Goal: Task Accomplishment & Management: Complete application form

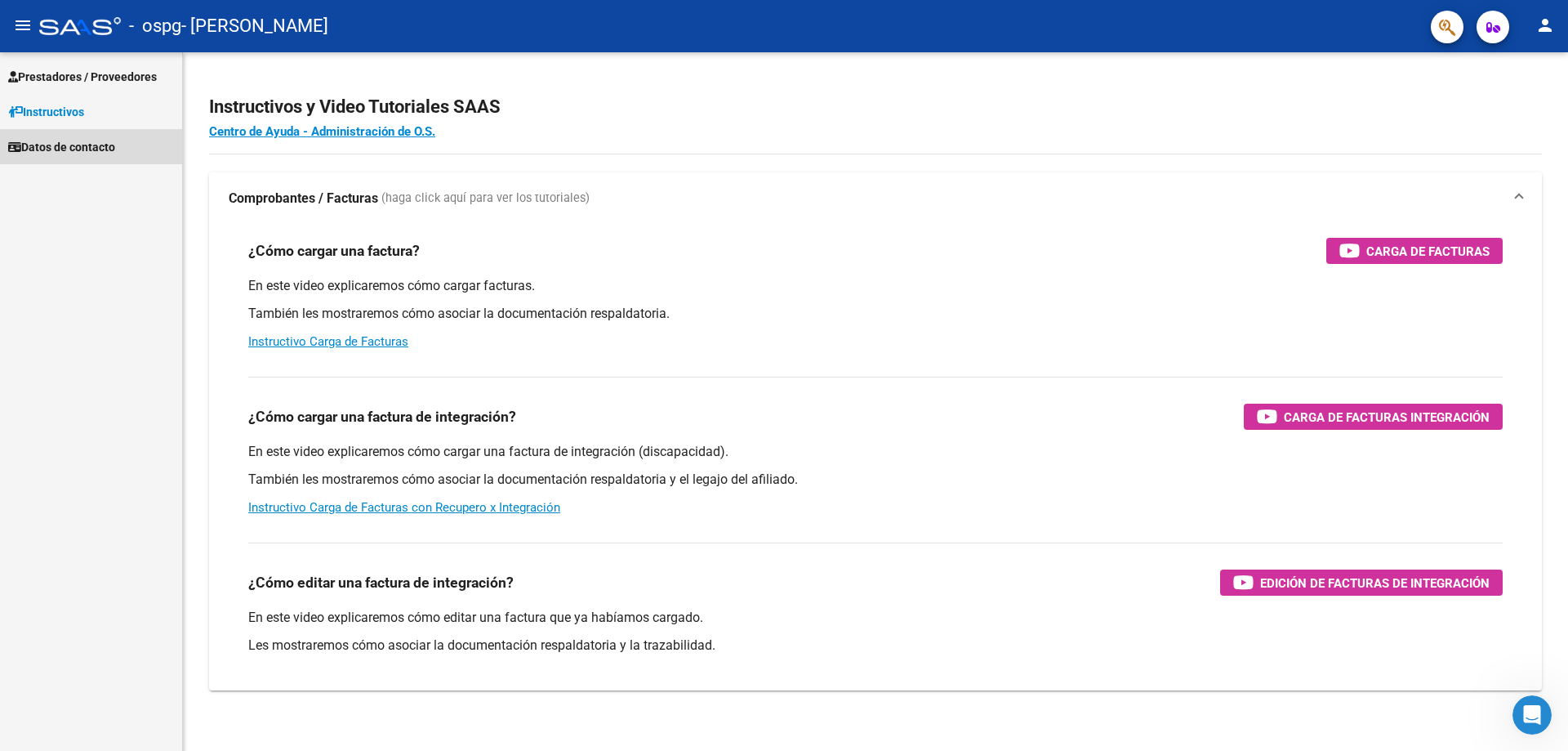
click at [65, 142] on span "Datos de contacto" at bounding box center [62, 147] width 107 height 18
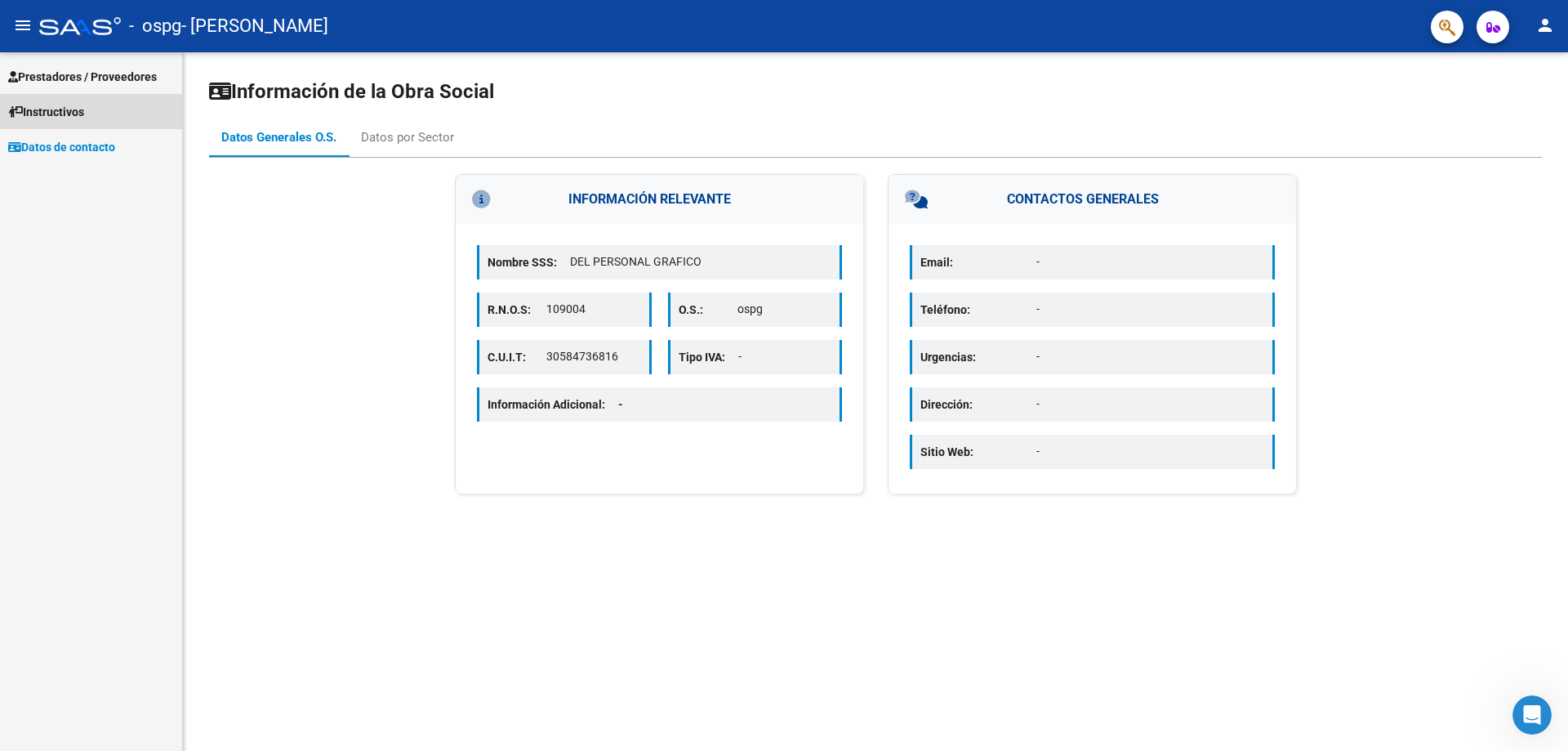
click at [66, 103] on span "Instructivos" at bounding box center [46, 112] width 76 height 18
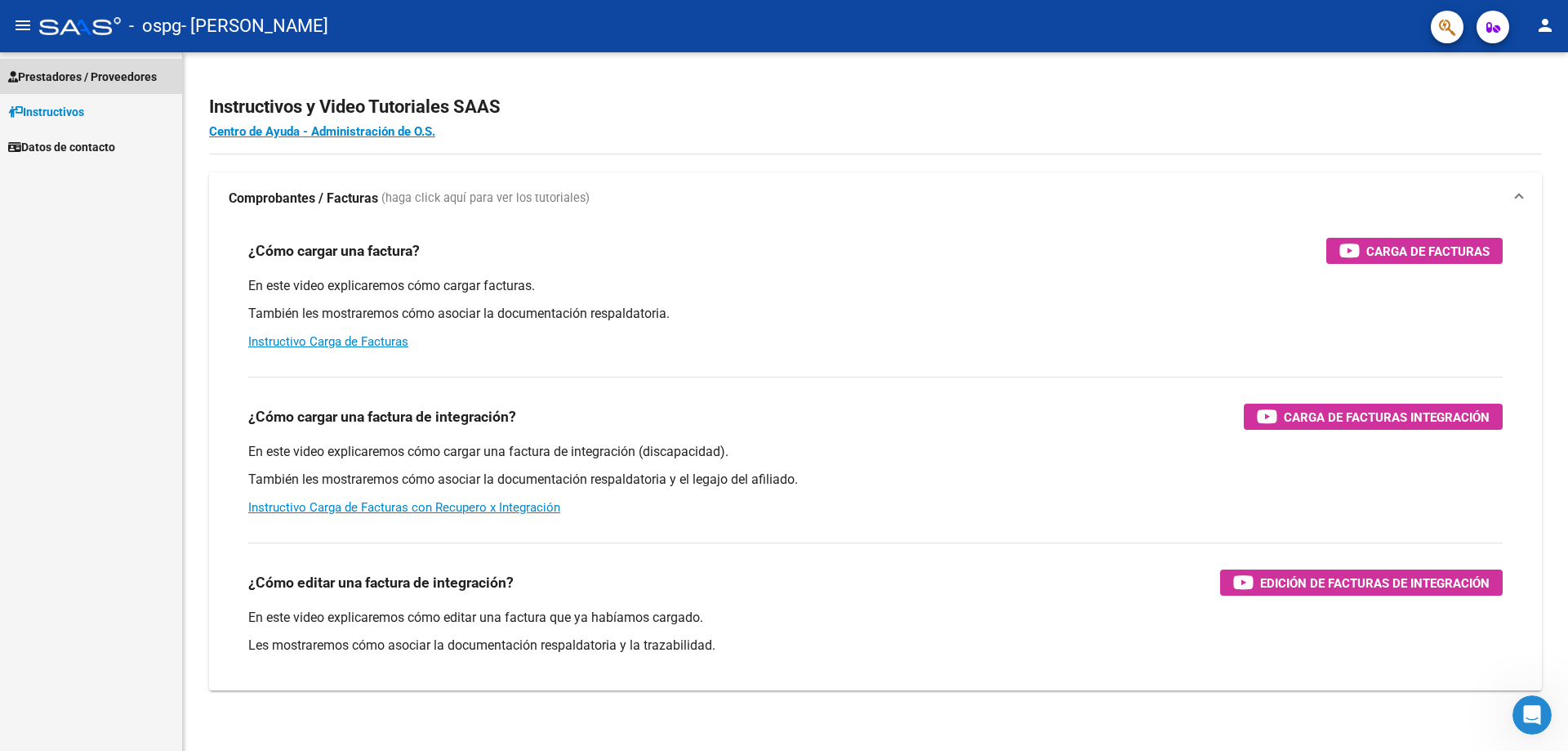
click at [76, 69] on span "Prestadores / Proveedores" at bounding box center [82, 76] width 148 height 18
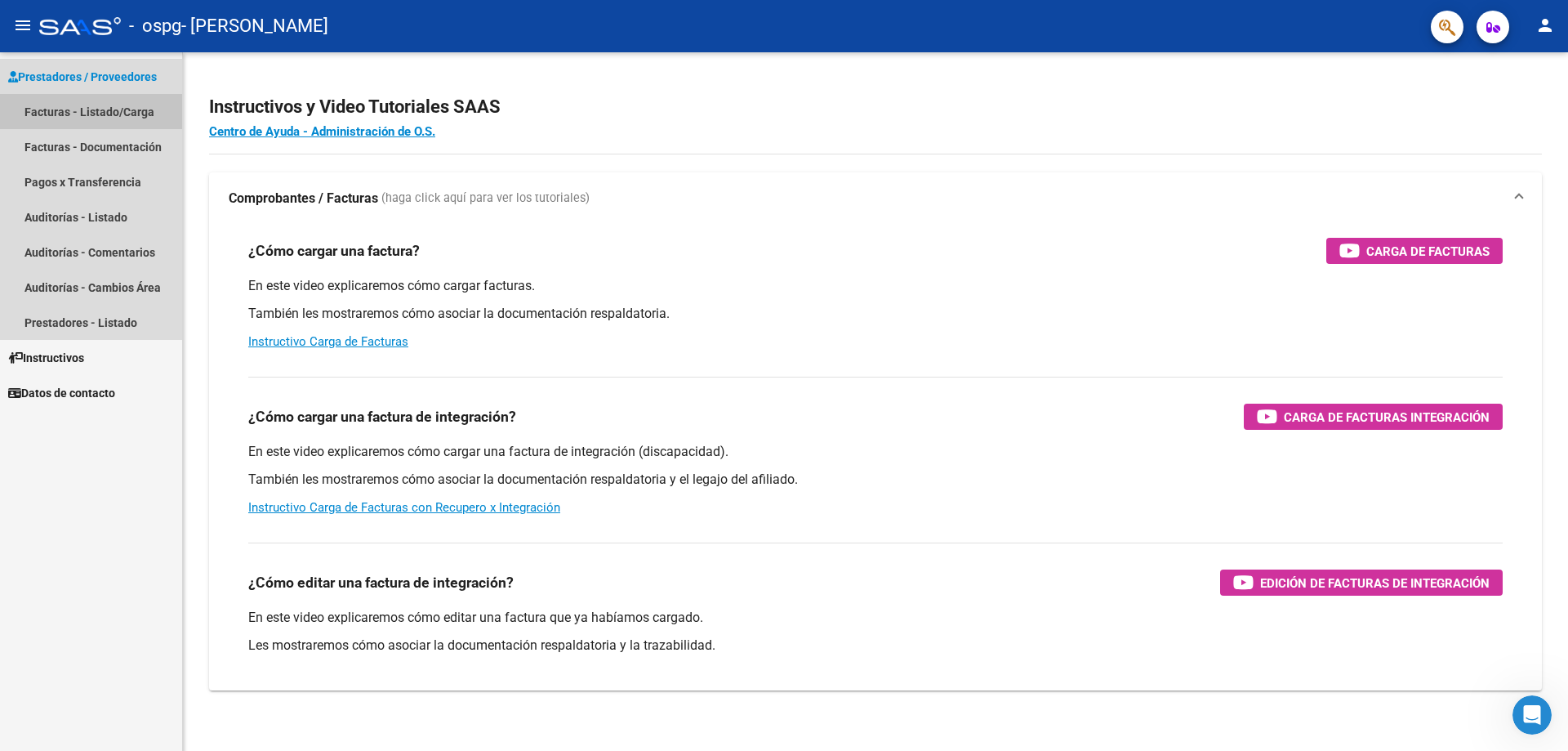
click at [50, 113] on link "Facturas - Listado/Carga" at bounding box center [90, 112] width 182 height 35
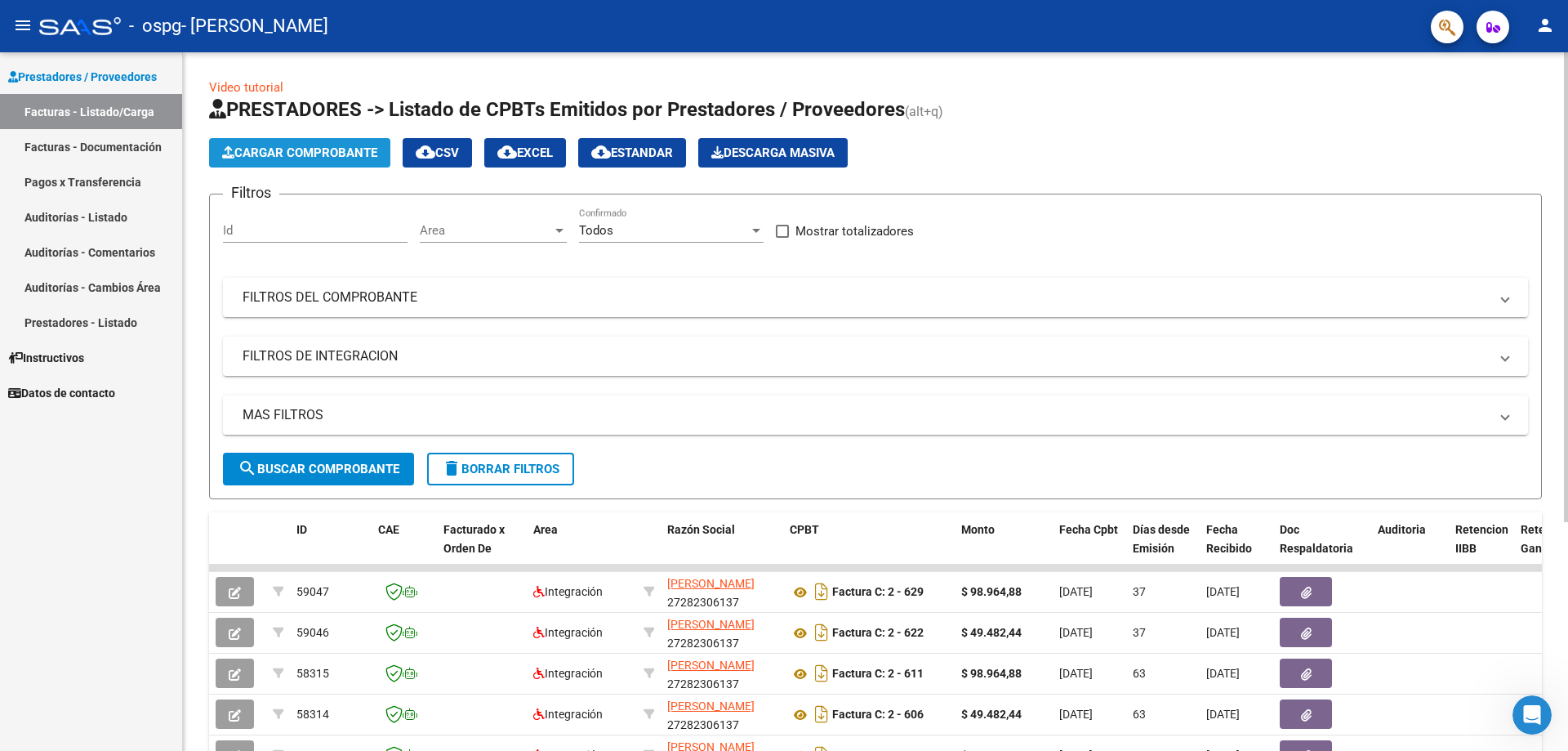
click at [311, 153] on span "Cargar Comprobante" at bounding box center [300, 153] width 155 height 15
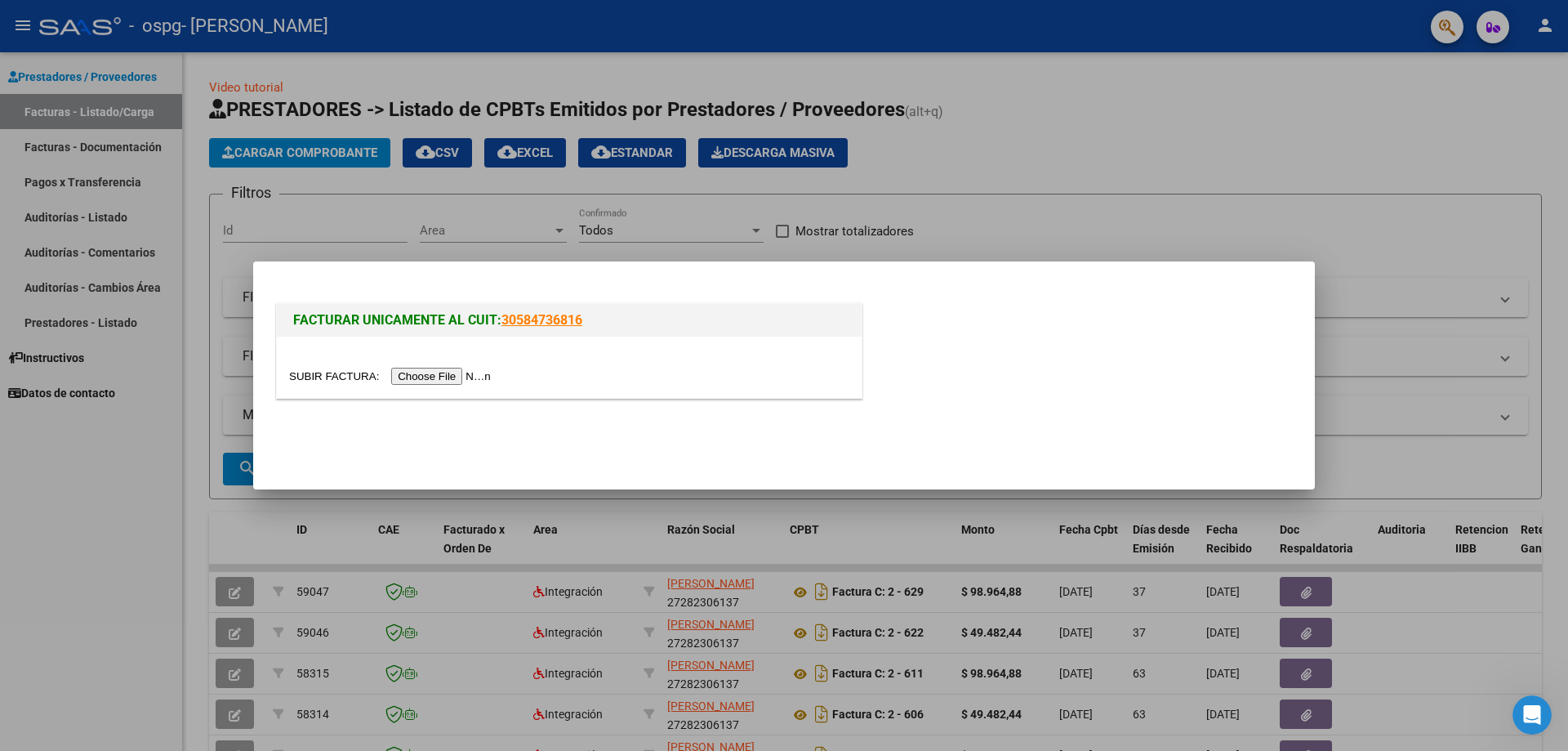
click at [437, 376] on input "file" at bounding box center [392, 376] width 207 height 18
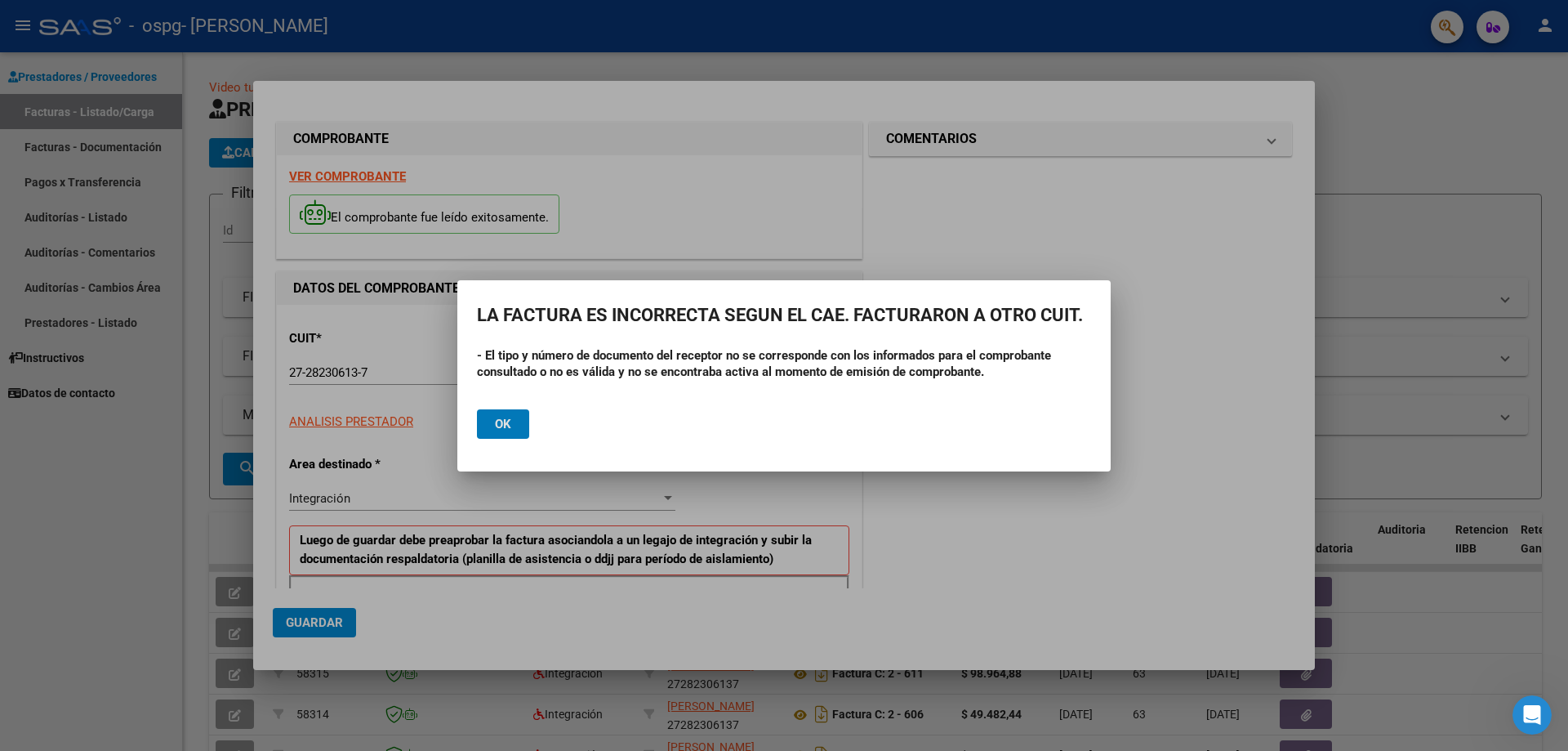
click at [491, 421] on button "Ok" at bounding box center [503, 424] width 53 height 30
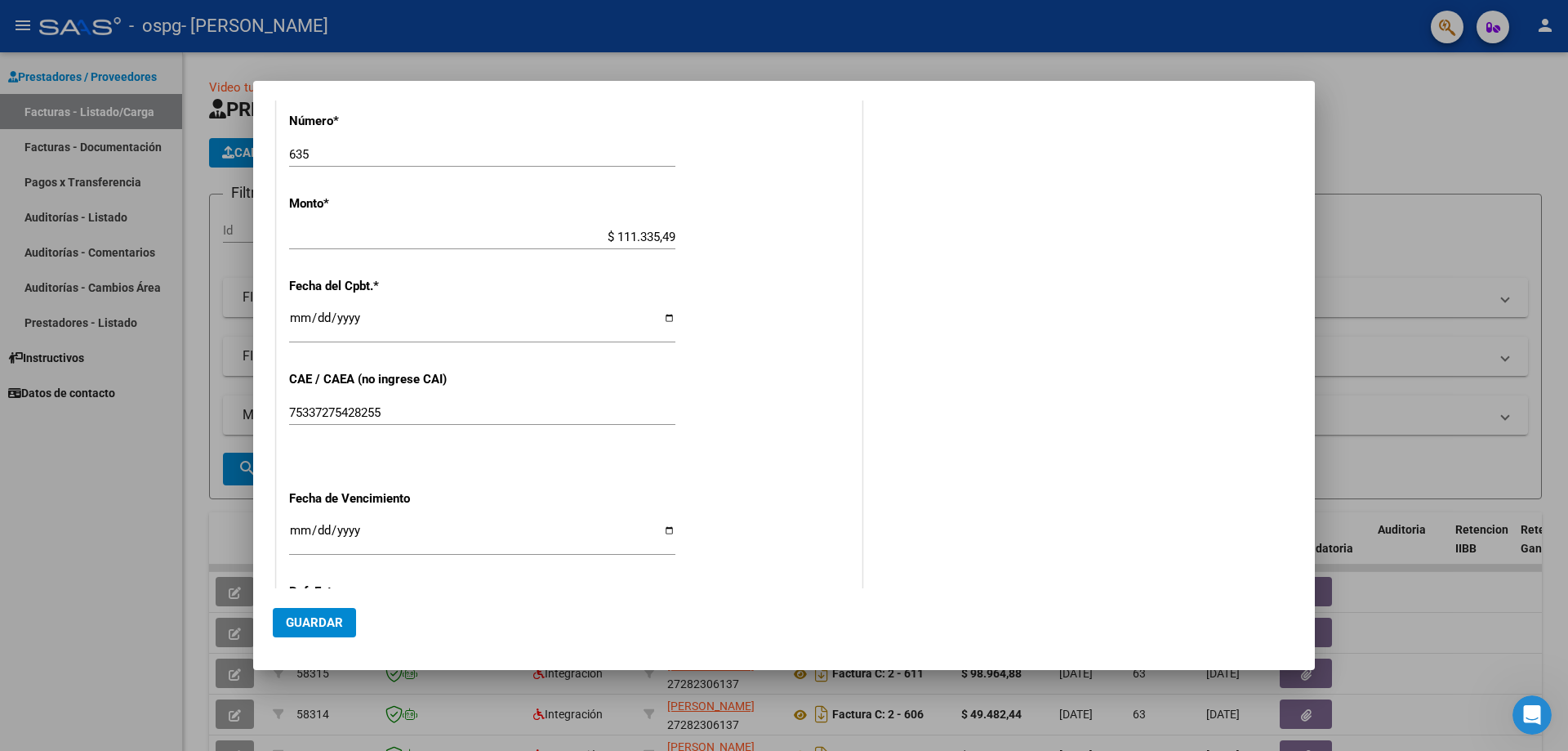
scroll to position [838, 0]
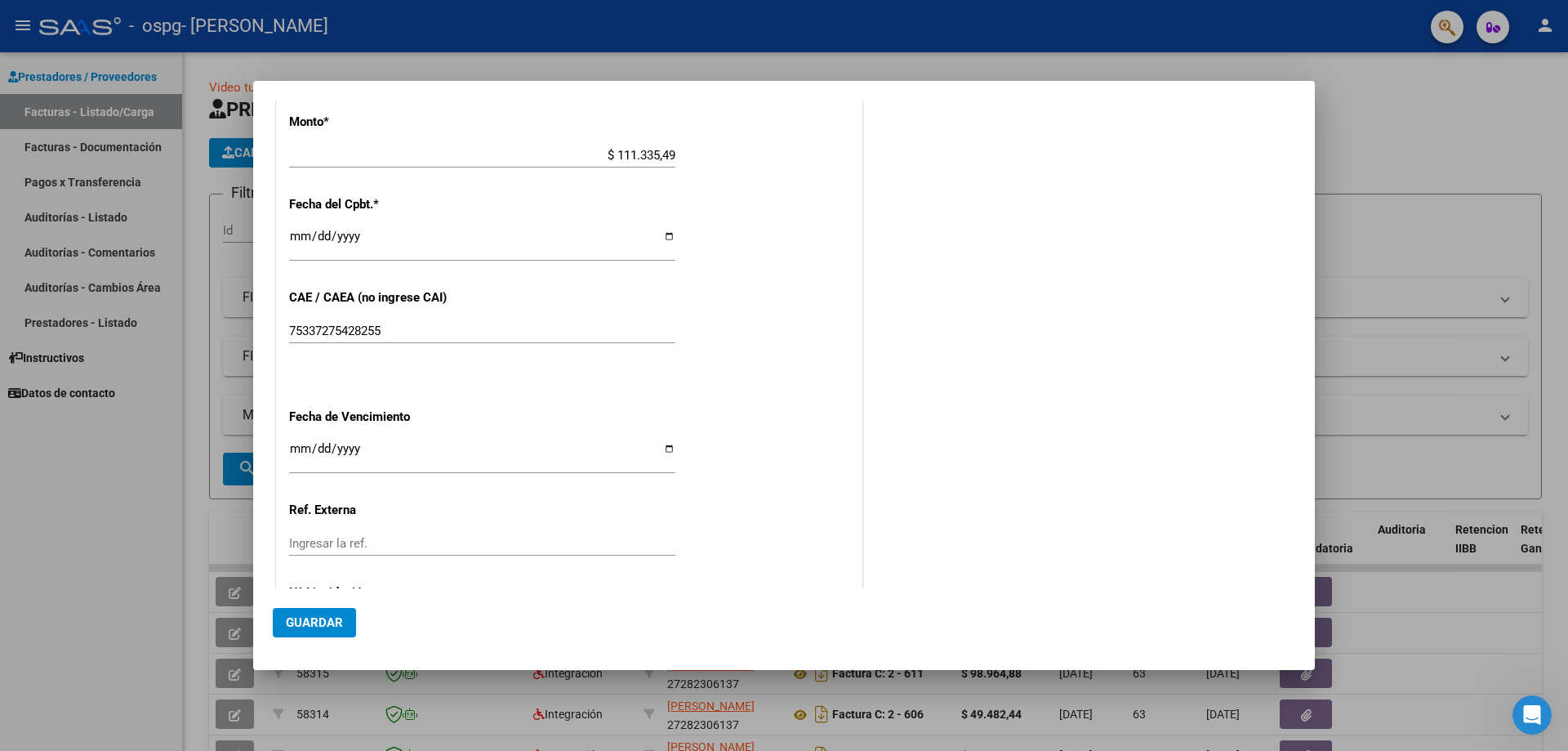
click at [82, 535] on div at bounding box center [784, 376] width 1568 height 751
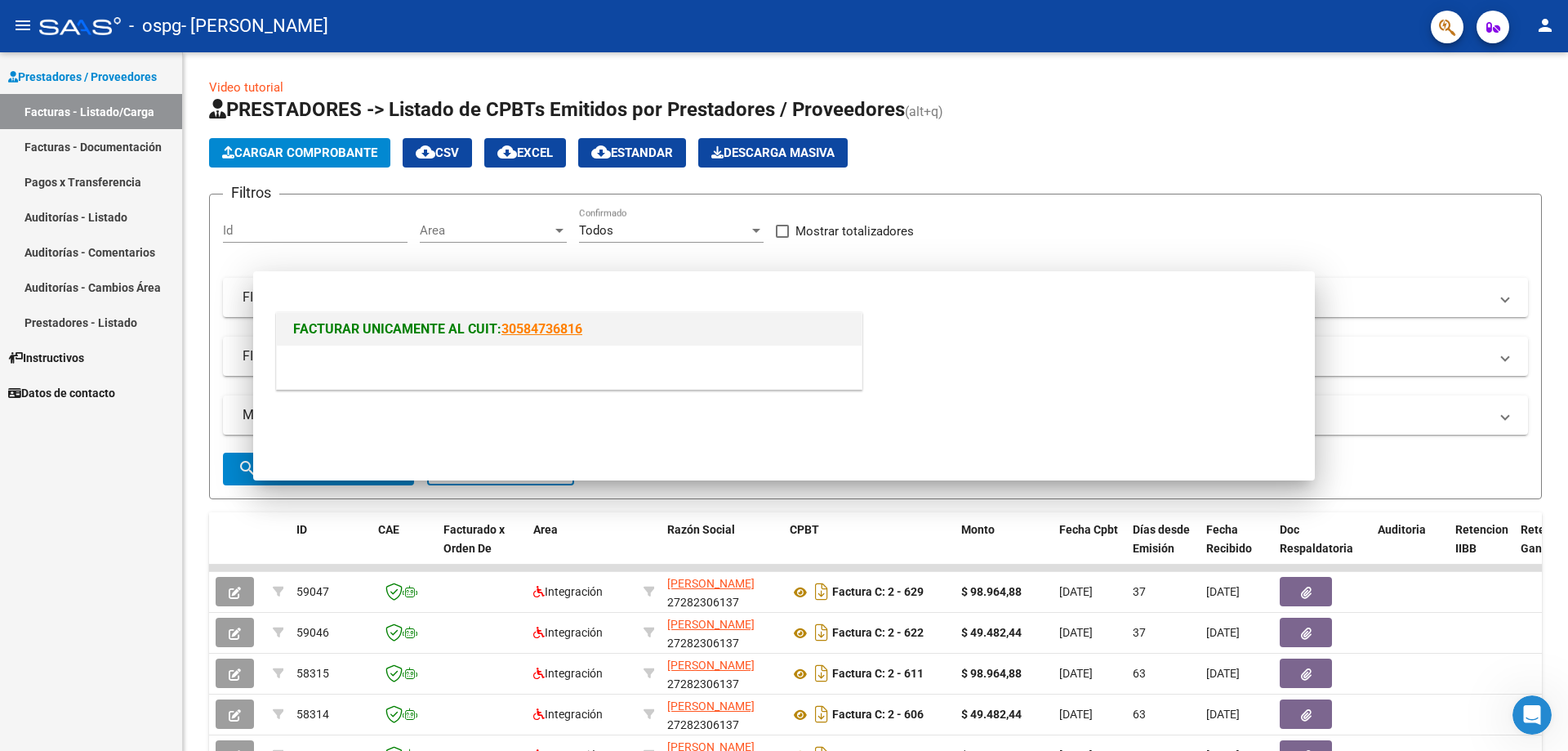
scroll to position [0, 0]
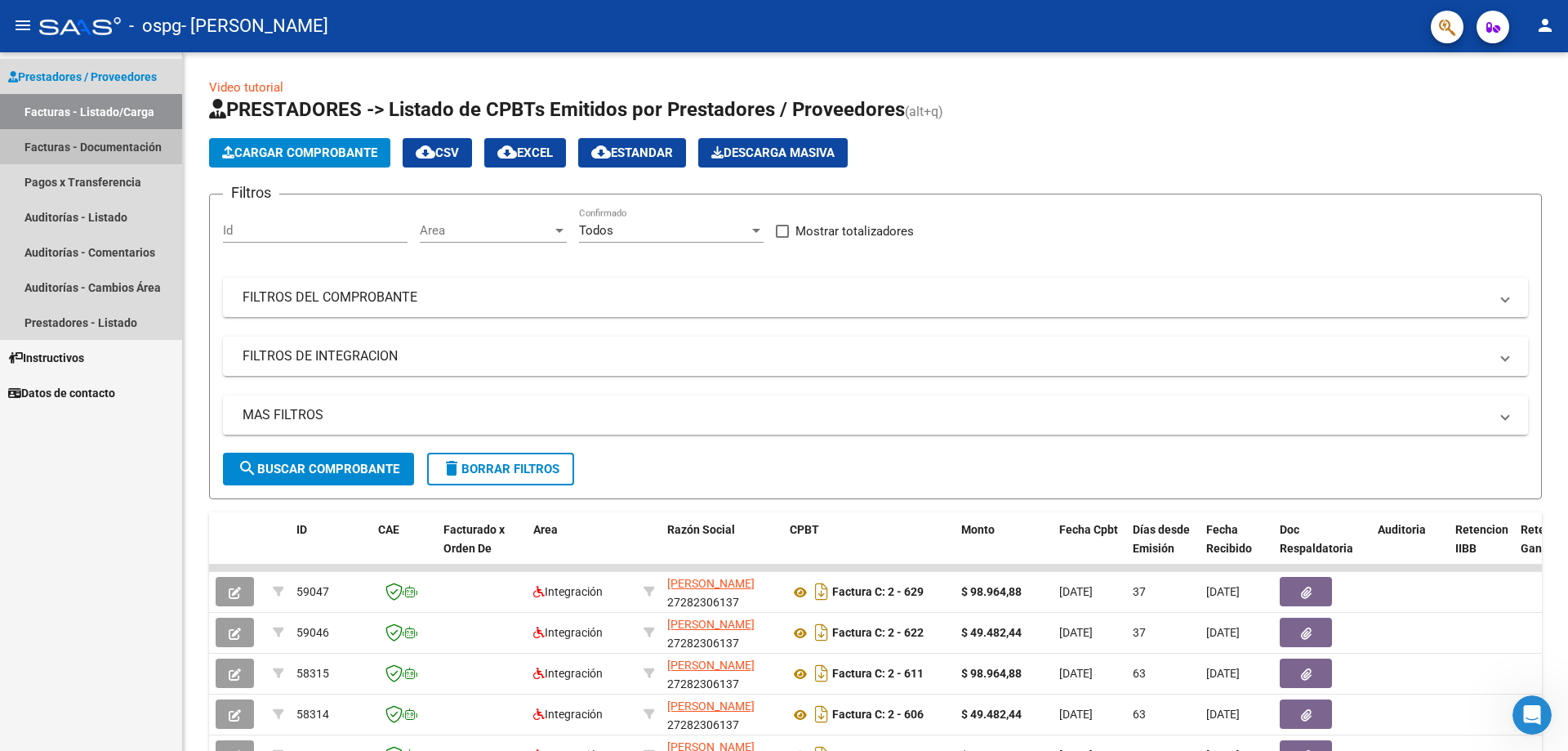
click at [42, 149] on link "Facturas - Documentación" at bounding box center [90, 147] width 182 height 35
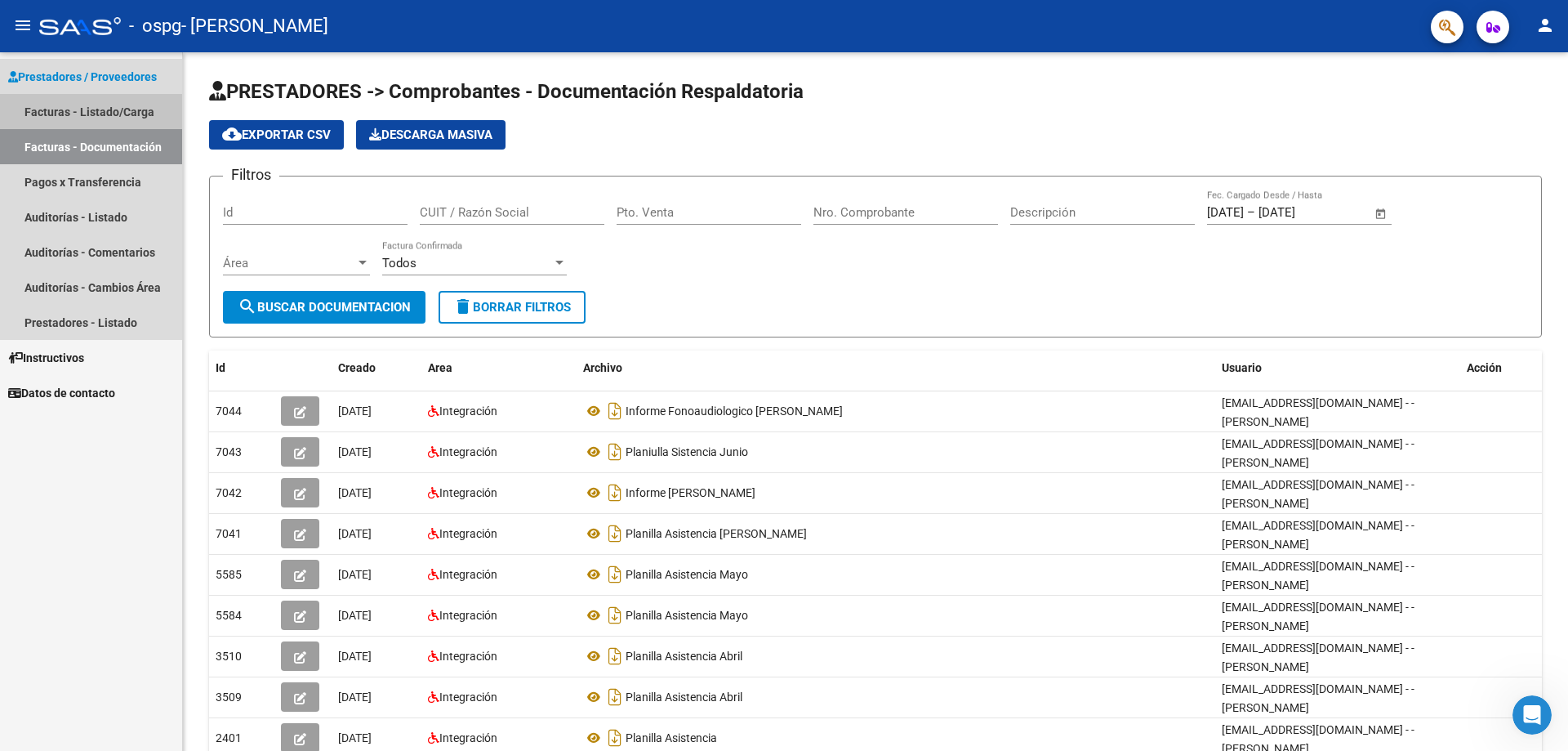
click at [49, 111] on link "Facturas - Listado/Carga" at bounding box center [90, 112] width 182 height 35
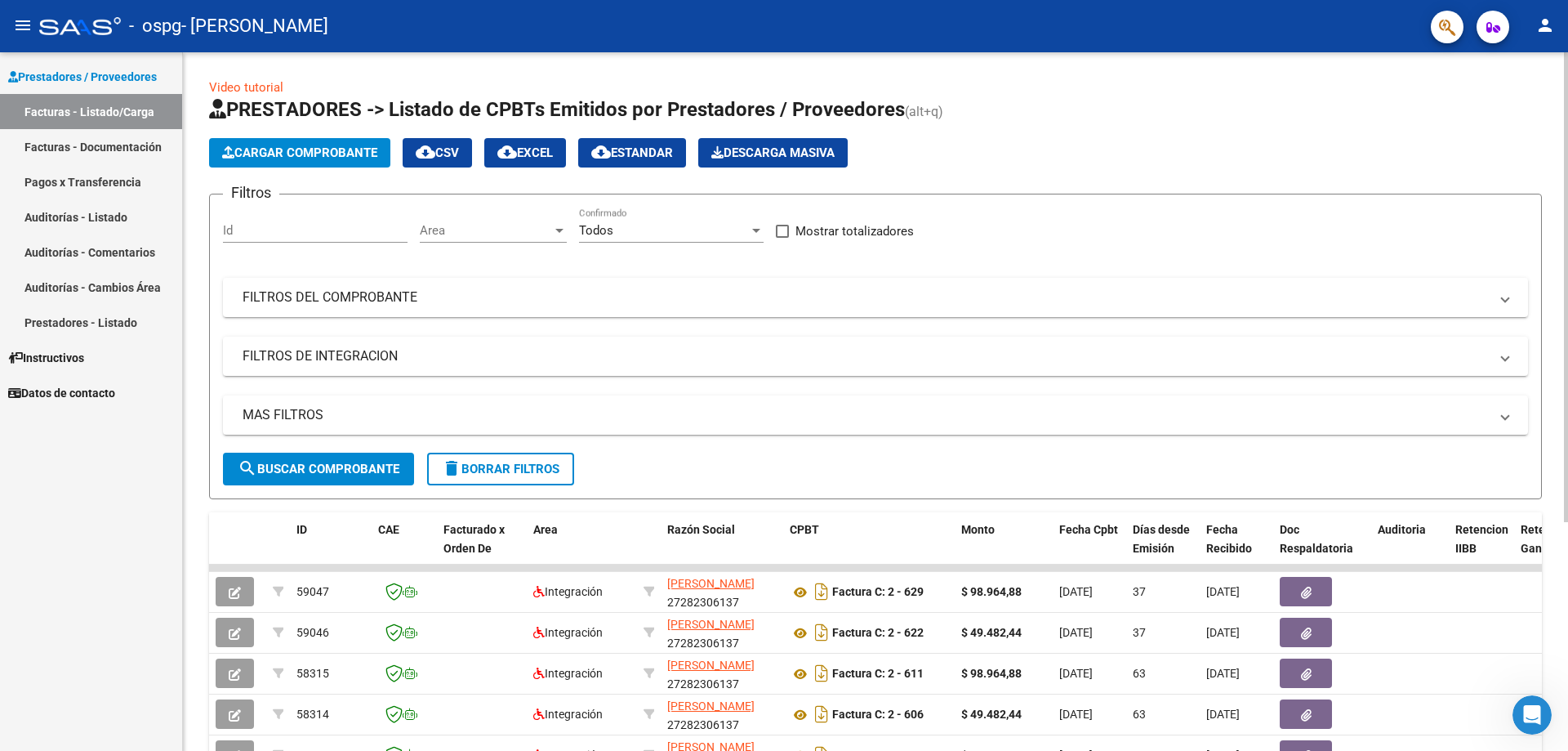
click at [325, 150] on span "Cargar Comprobante" at bounding box center [300, 153] width 155 height 15
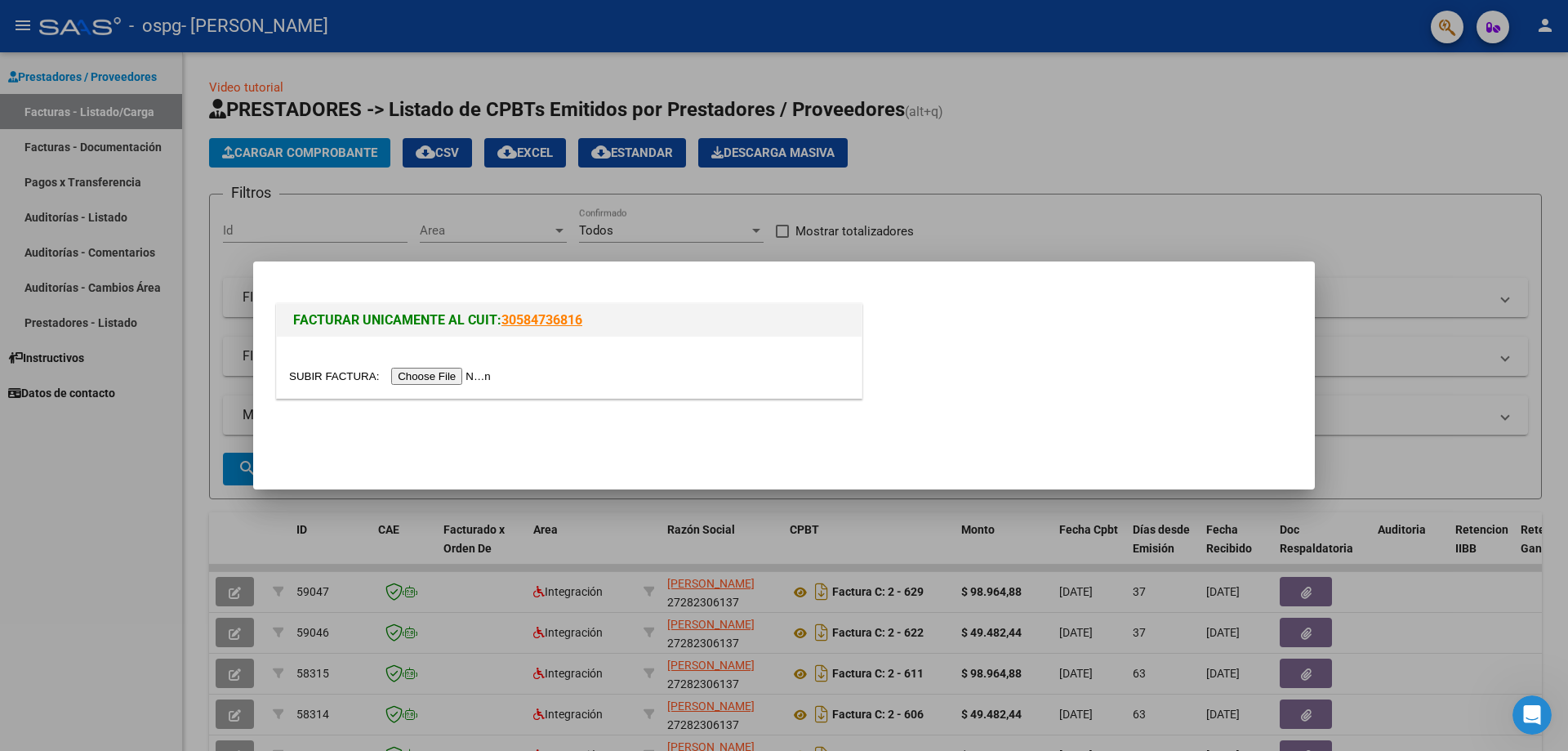
click at [465, 374] on input "file" at bounding box center [392, 376] width 207 height 18
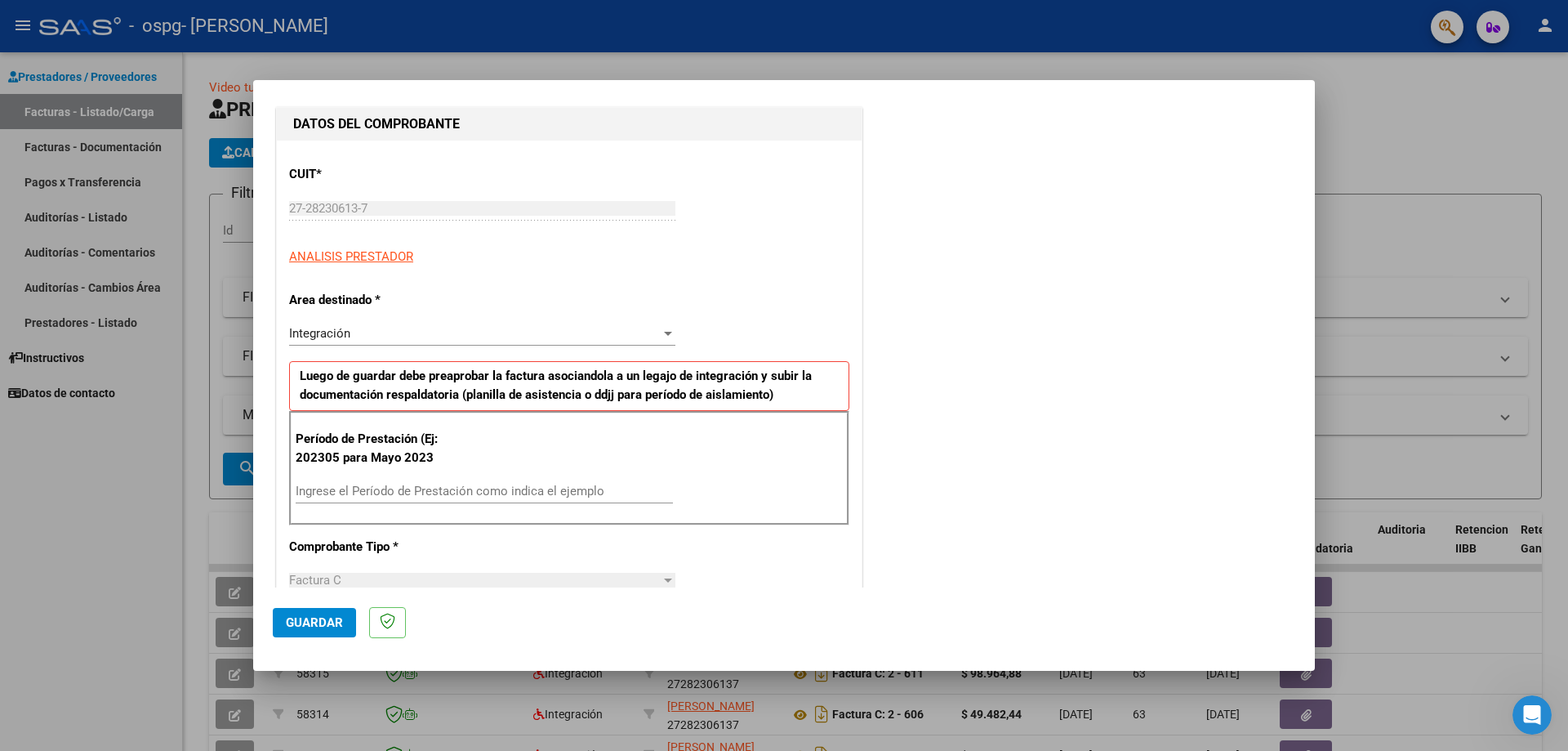
scroll to position [245, 0]
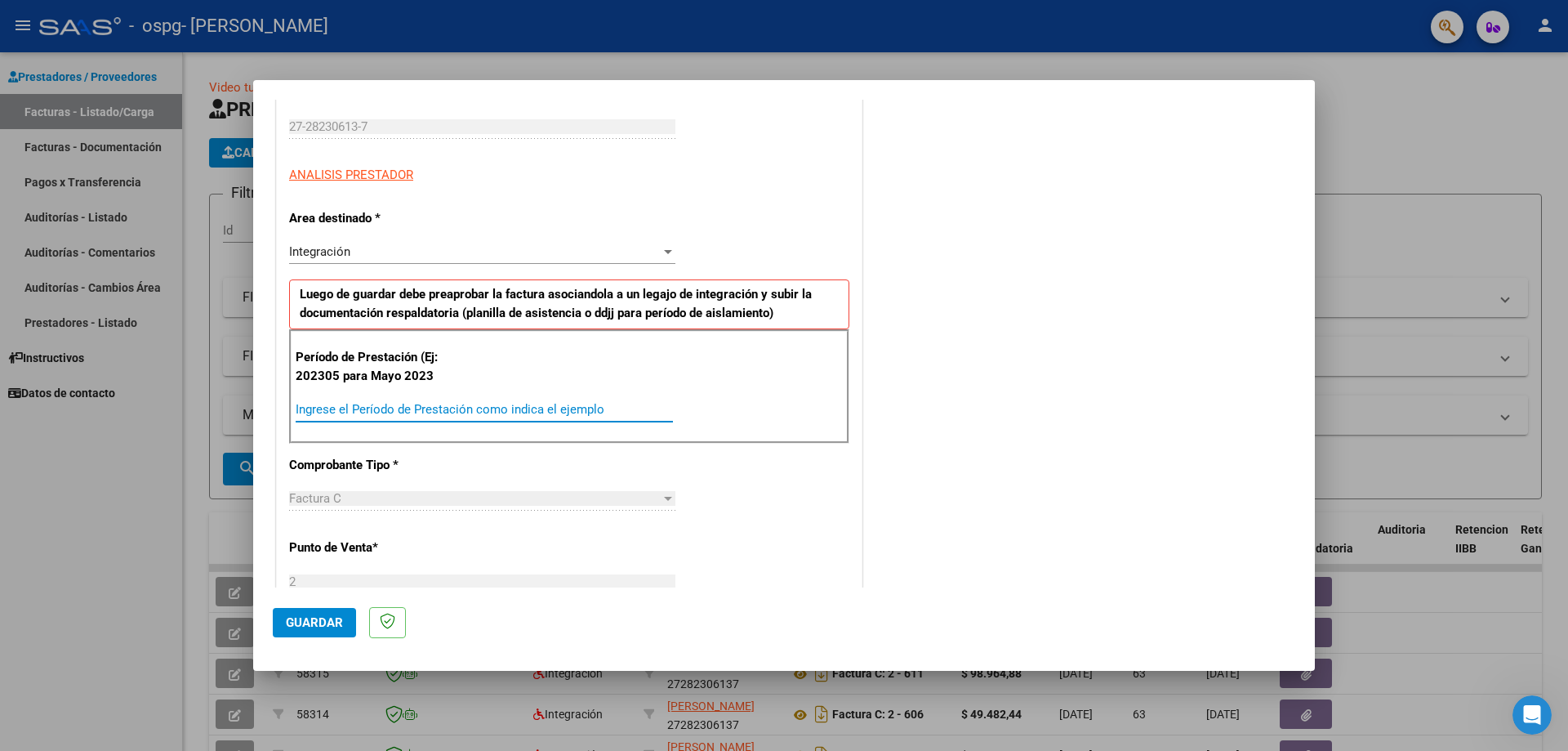
click at [373, 405] on input "Ingrese el Período de Prestación como indica el ejemplo" at bounding box center [484, 410] width 377 height 15
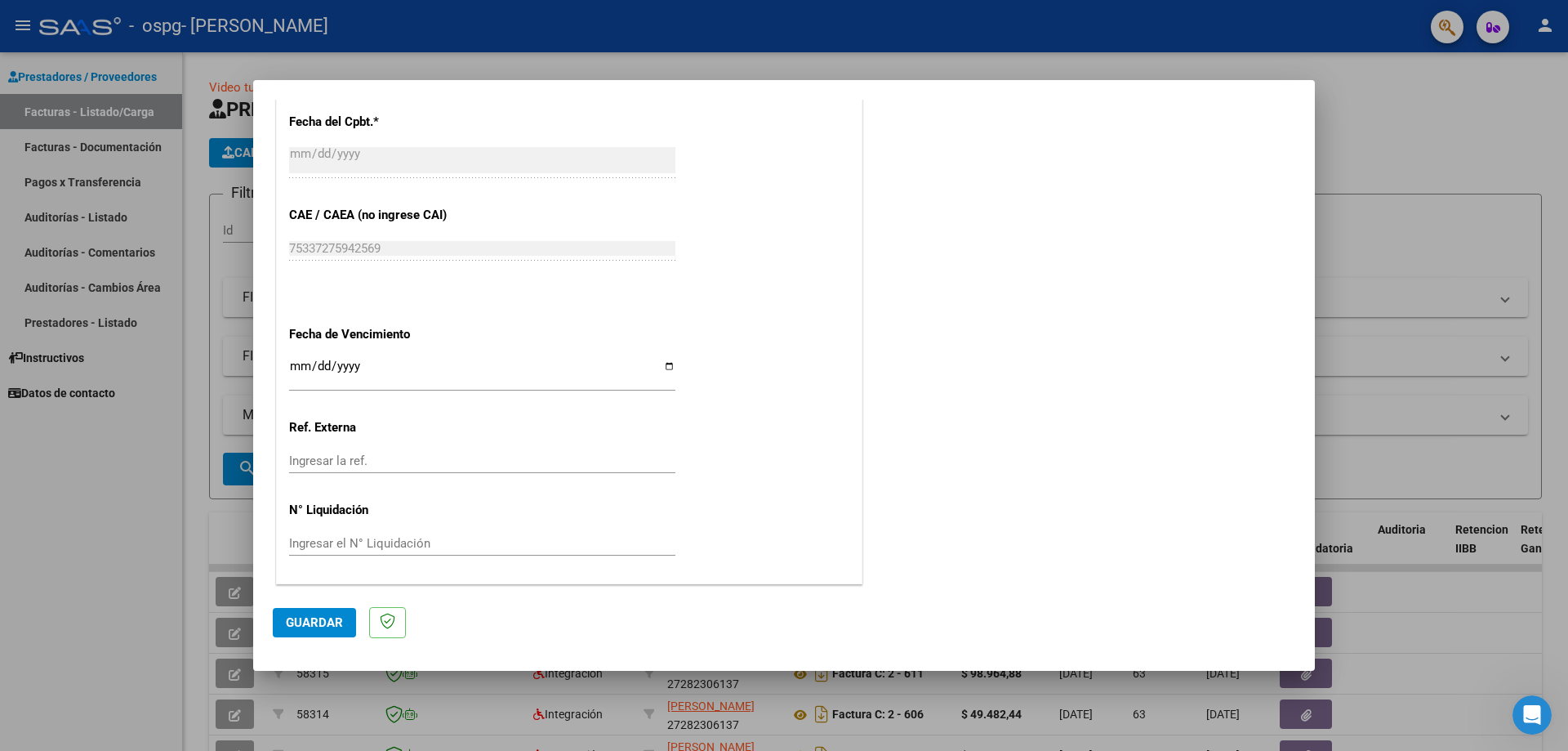
scroll to position [919, 0]
type input "202507"
click at [296, 616] on span "Guardar" at bounding box center [315, 623] width 57 height 15
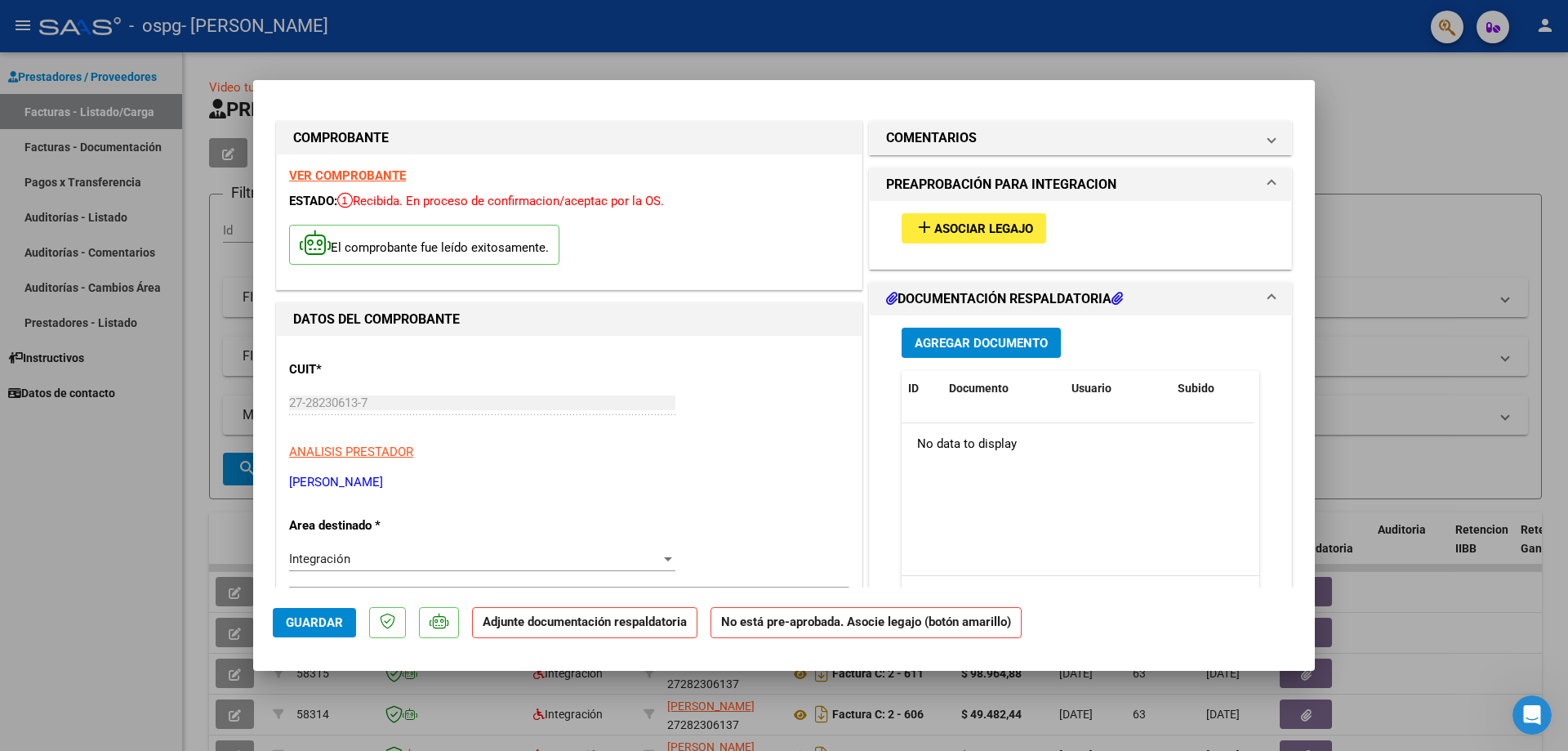
click at [938, 339] on span "Agregar Documento" at bounding box center [981, 343] width 133 height 15
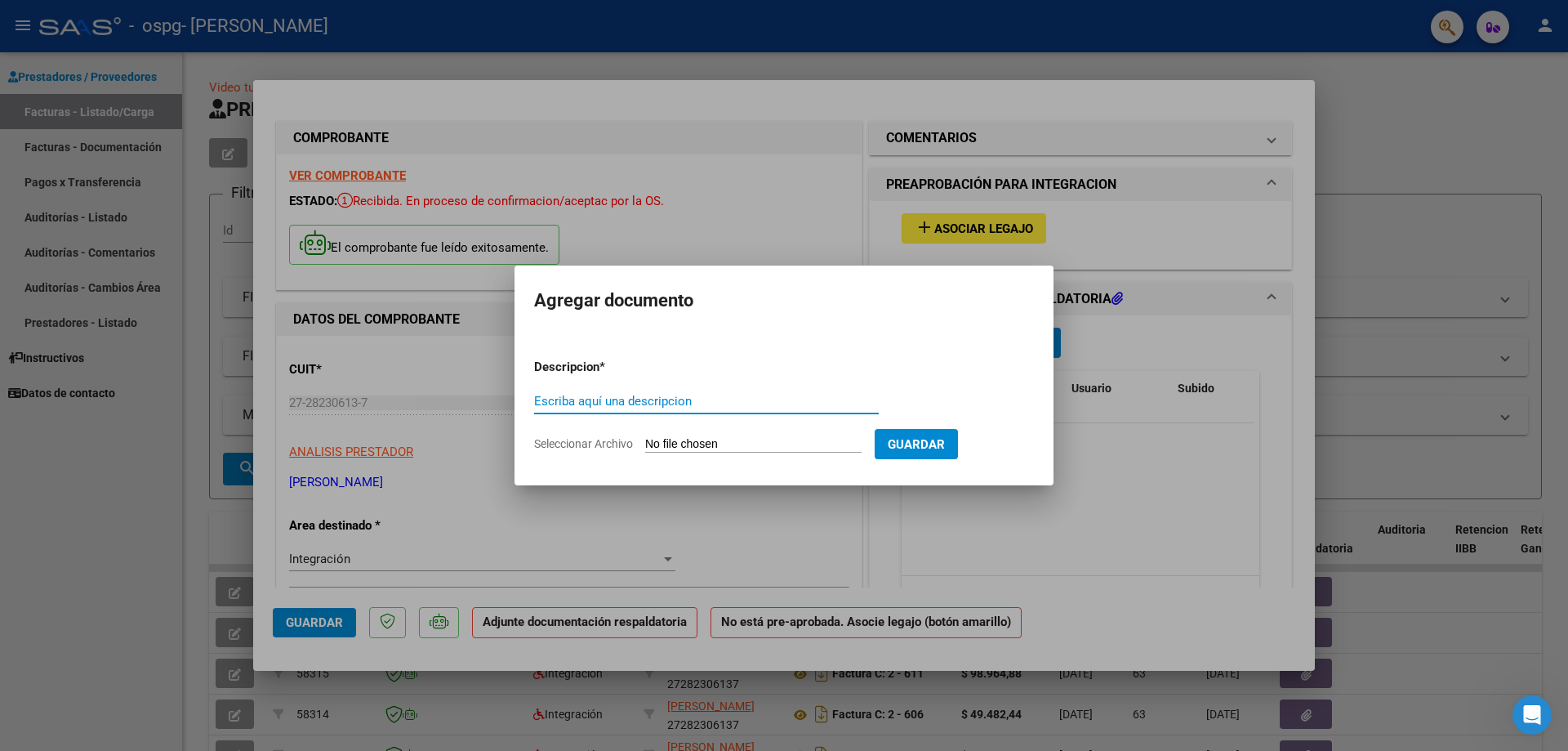
click at [644, 396] on input "Escriba aquí una descripcion" at bounding box center [707, 401] width 345 height 15
click at [709, 441] on input "Seleccionar Archivo" at bounding box center [753, 445] width 217 height 16
type input "C:\fakepath\plan asist julio lucio farias julio.pdf"
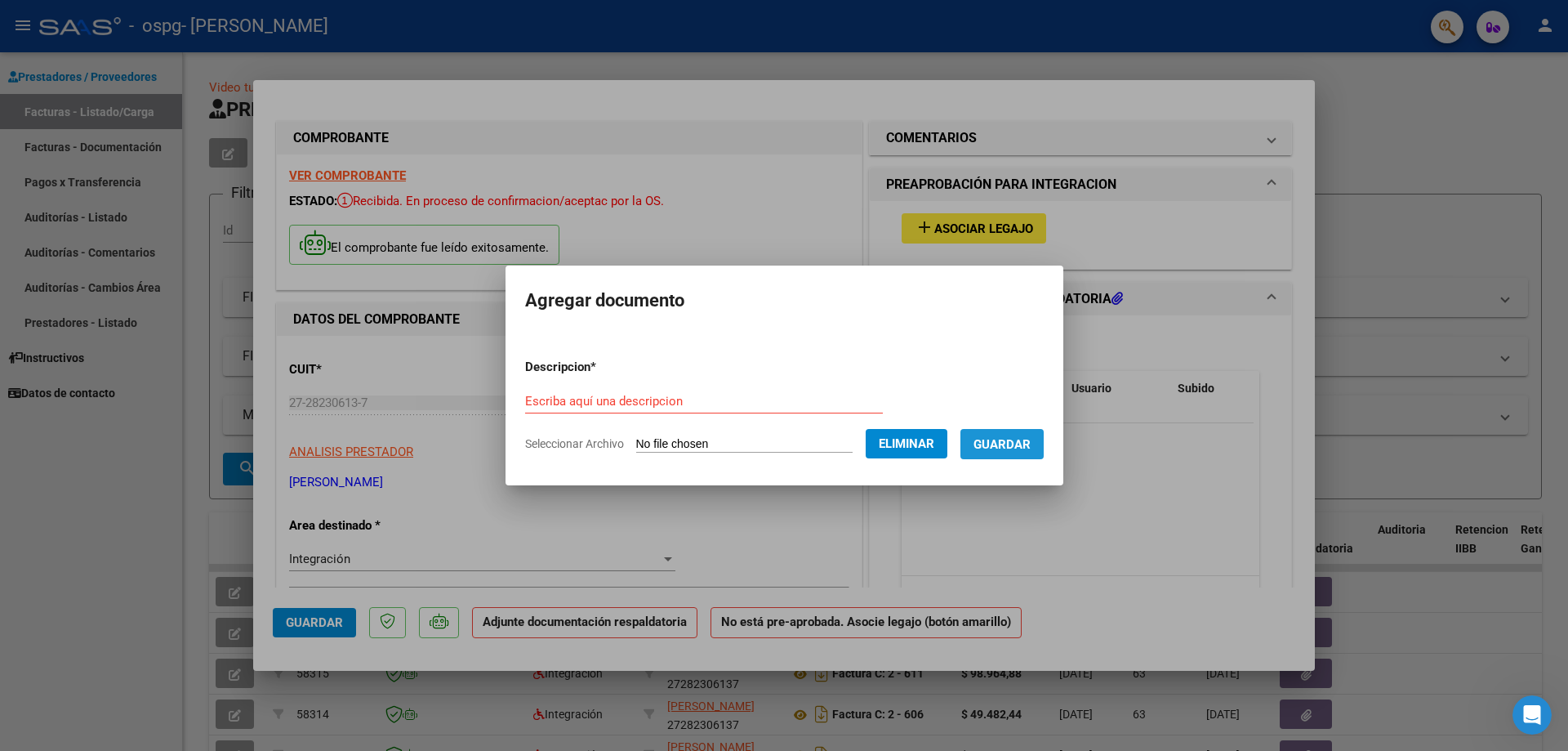
click at [1030, 442] on span "Guardar" at bounding box center [1002, 445] width 57 height 15
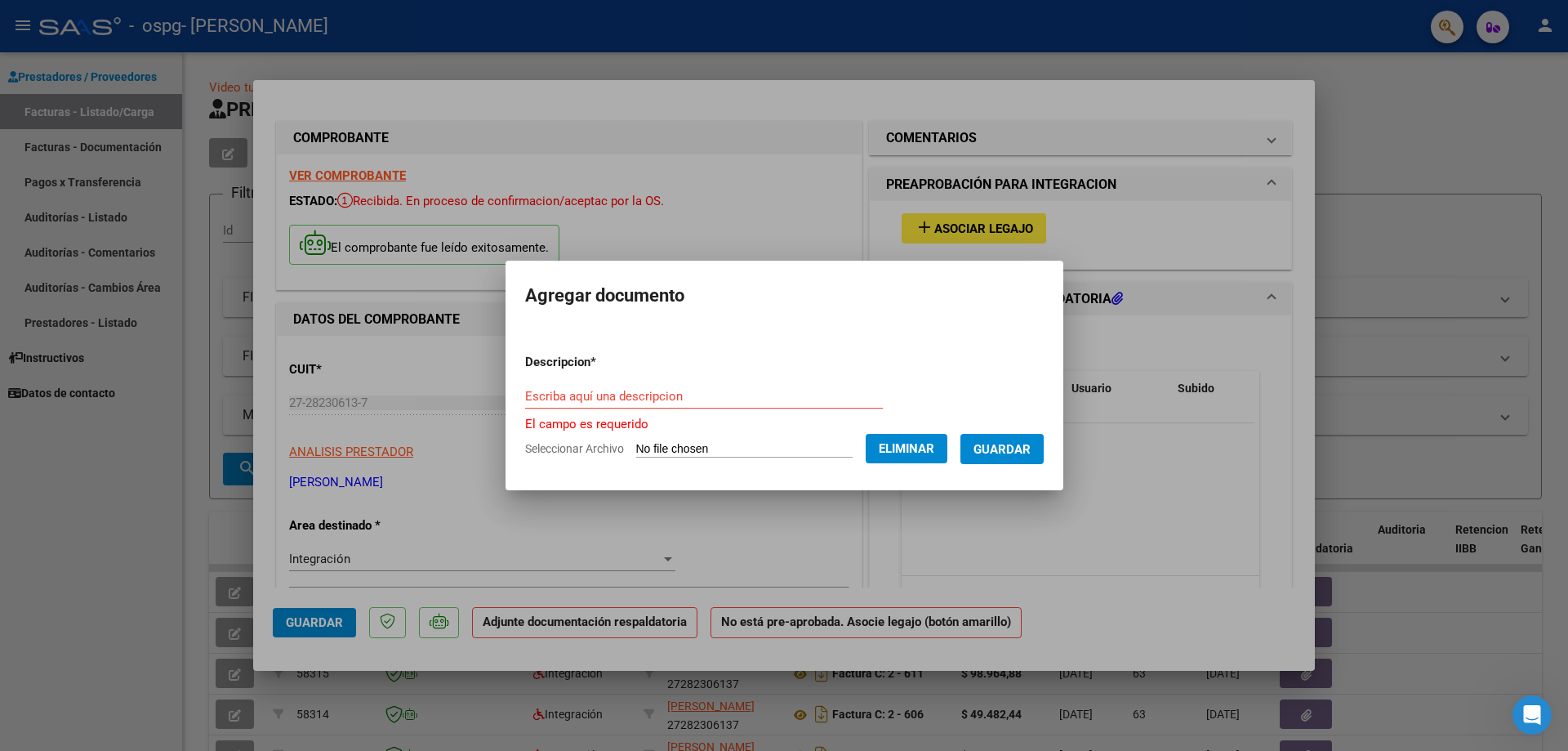
click at [634, 387] on div "Escriba aquí una descripcion" at bounding box center [704, 396] width 358 height 25
click at [627, 407] on div "Escriba aquí una descripcion" at bounding box center [704, 396] width 358 height 25
click at [627, 394] on input "Escriba aquí una descripcion" at bounding box center [704, 396] width 358 height 15
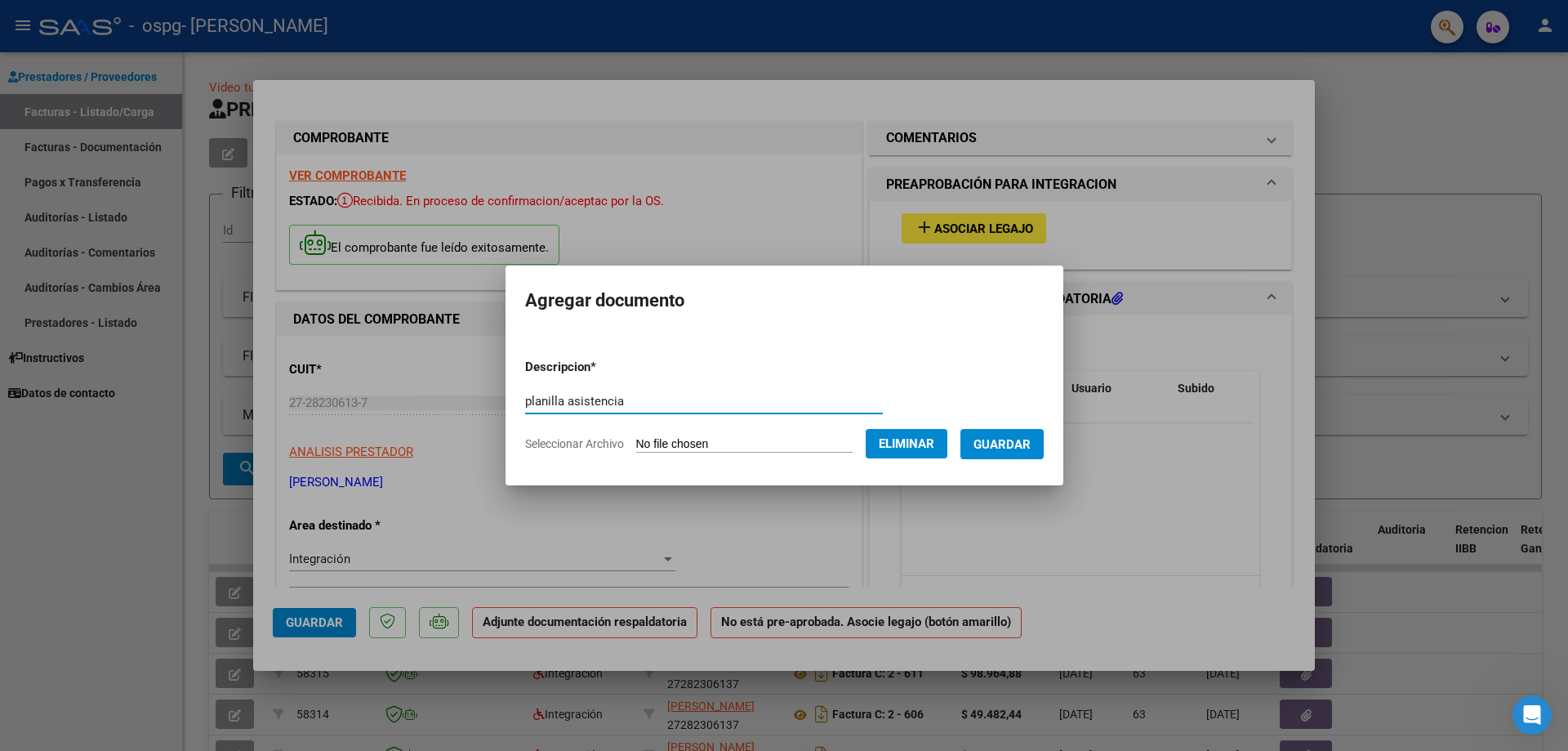
type input "planilla asistencia"
click at [1015, 437] on span "Guardar" at bounding box center [1002, 445] width 57 height 15
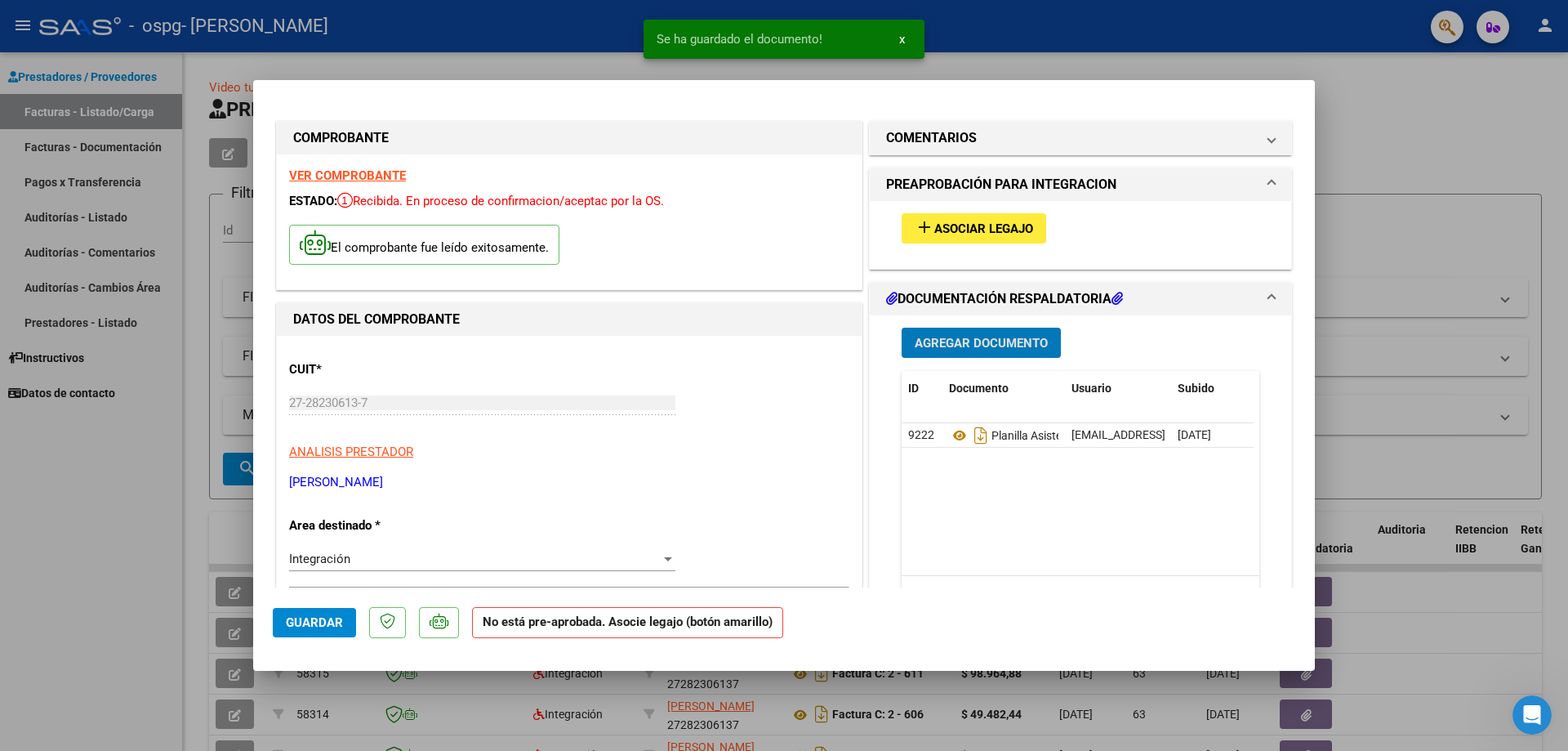
click at [970, 221] on span "add Asociar Legajo" at bounding box center [974, 228] width 118 height 15
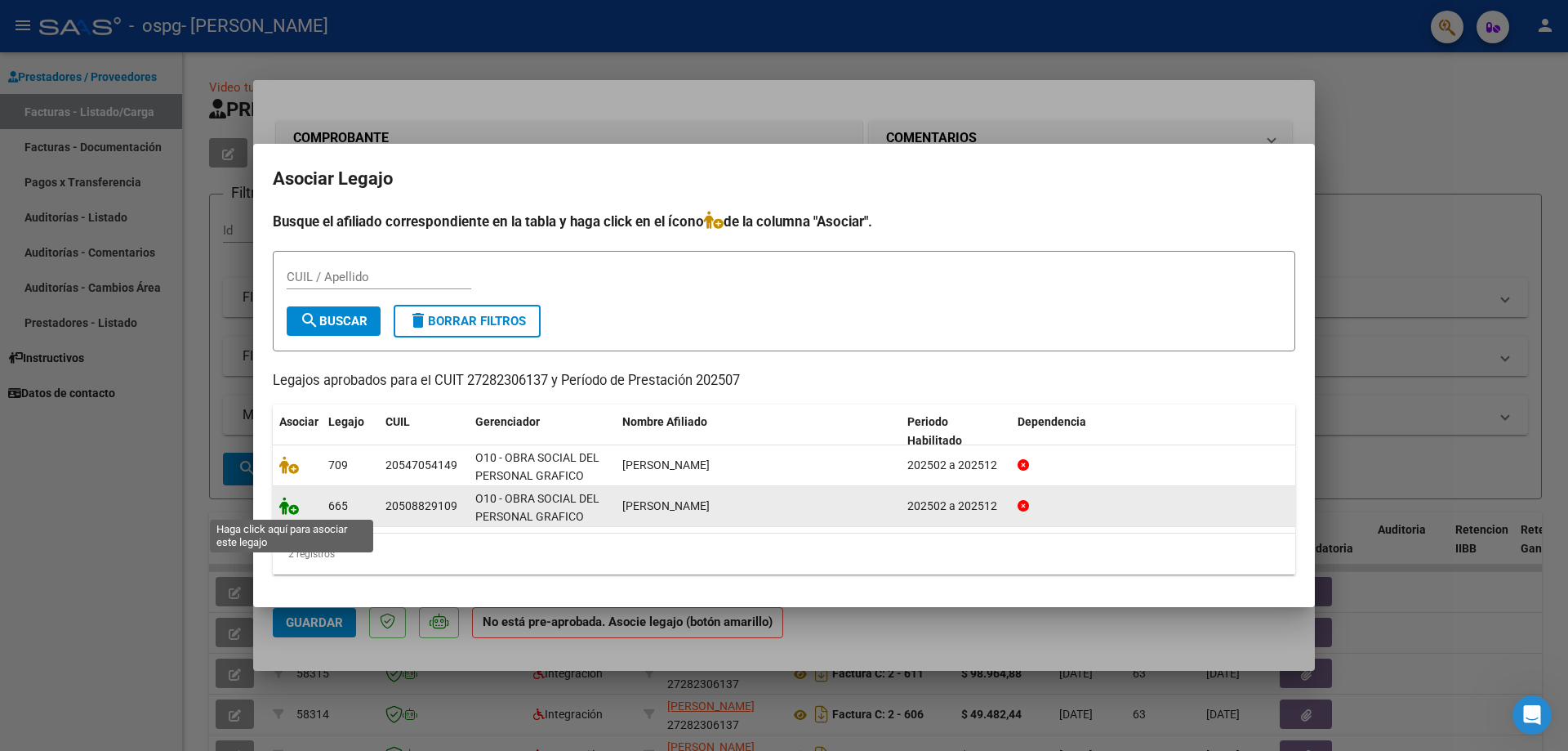
click at [289, 511] on icon at bounding box center [289, 505] width 19 height 18
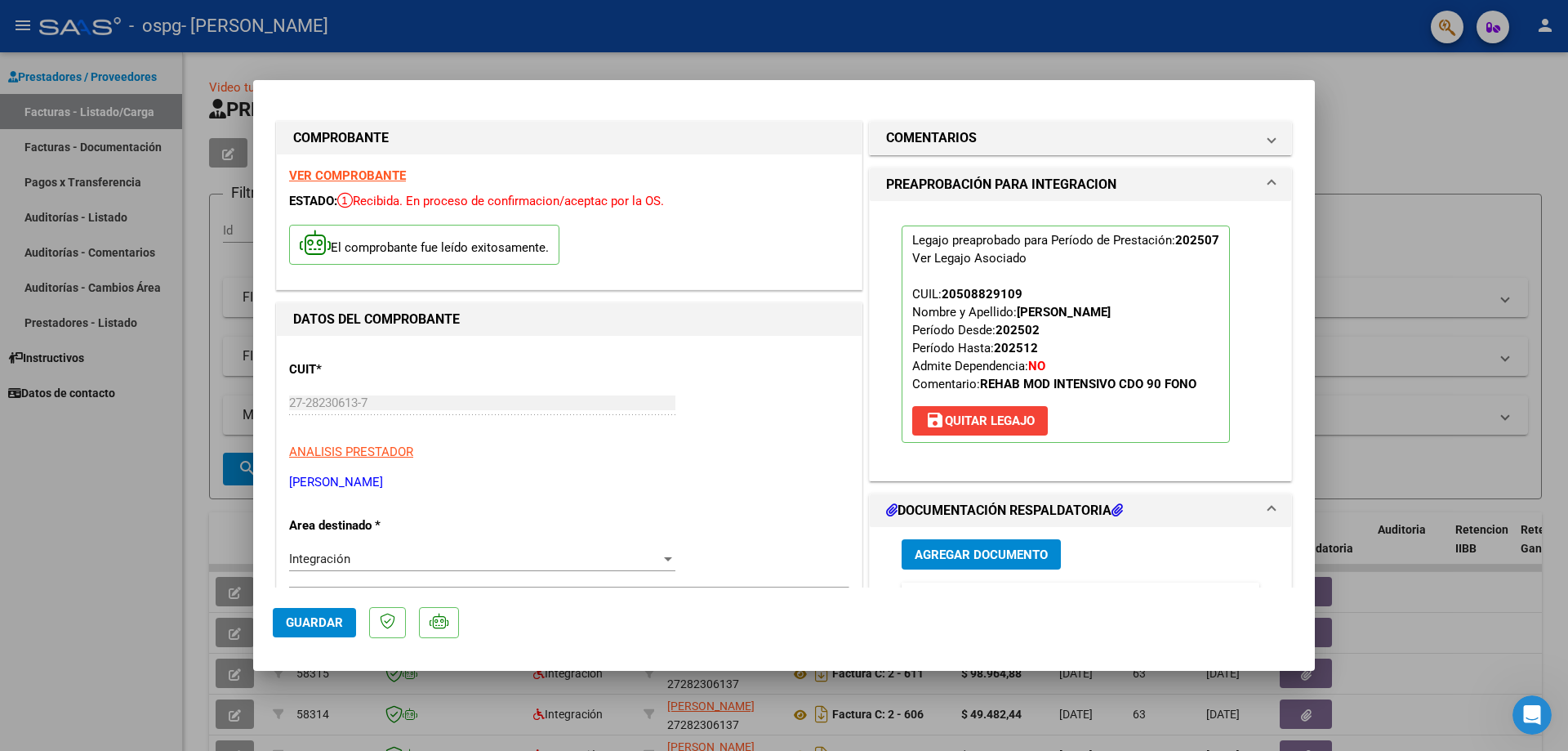
scroll to position [163, 0]
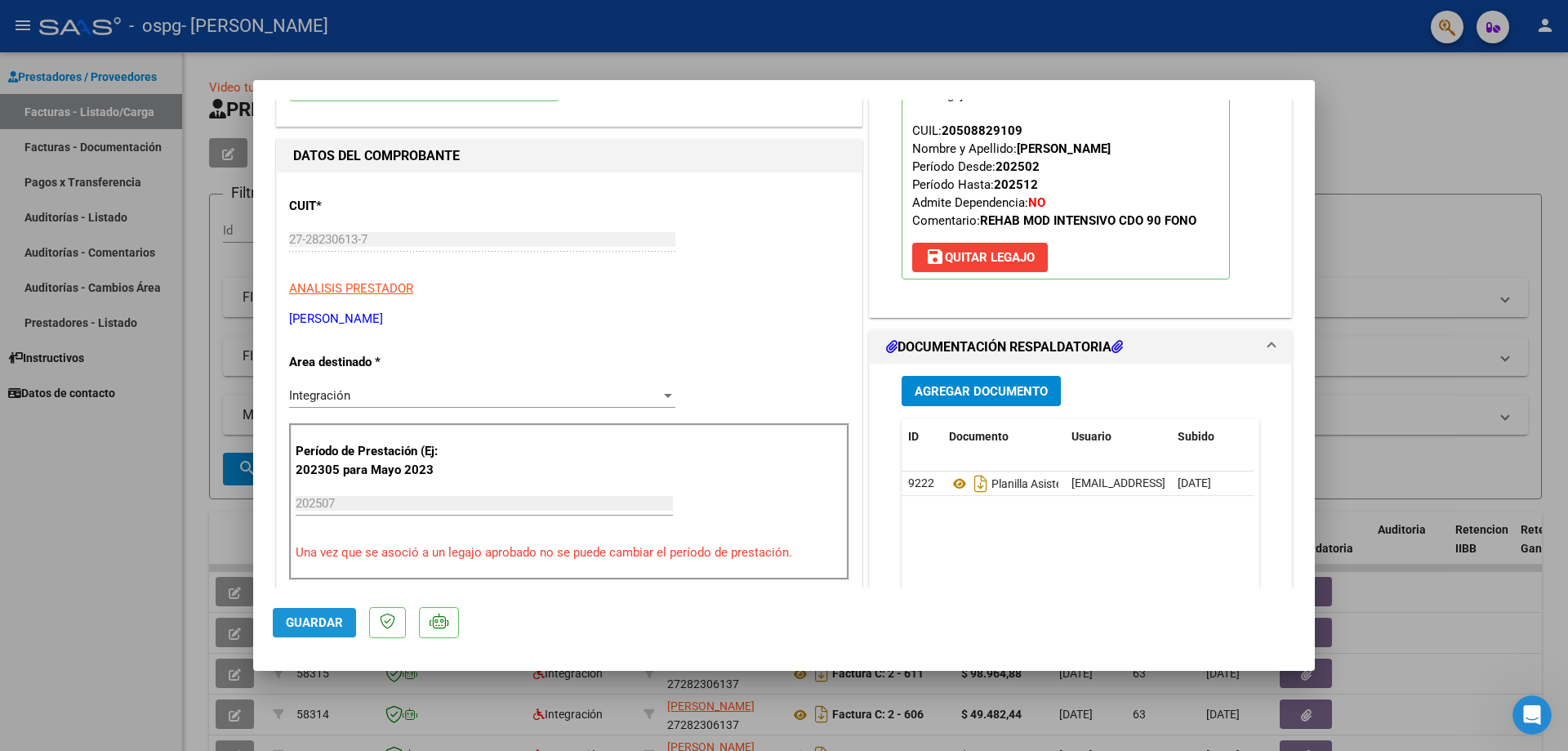
click at [327, 628] on span "Guardar" at bounding box center [315, 623] width 57 height 15
click at [329, 626] on span "Guardar" at bounding box center [315, 623] width 57 height 15
click at [39, 136] on div at bounding box center [784, 376] width 1568 height 751
type input "$ 0,00"
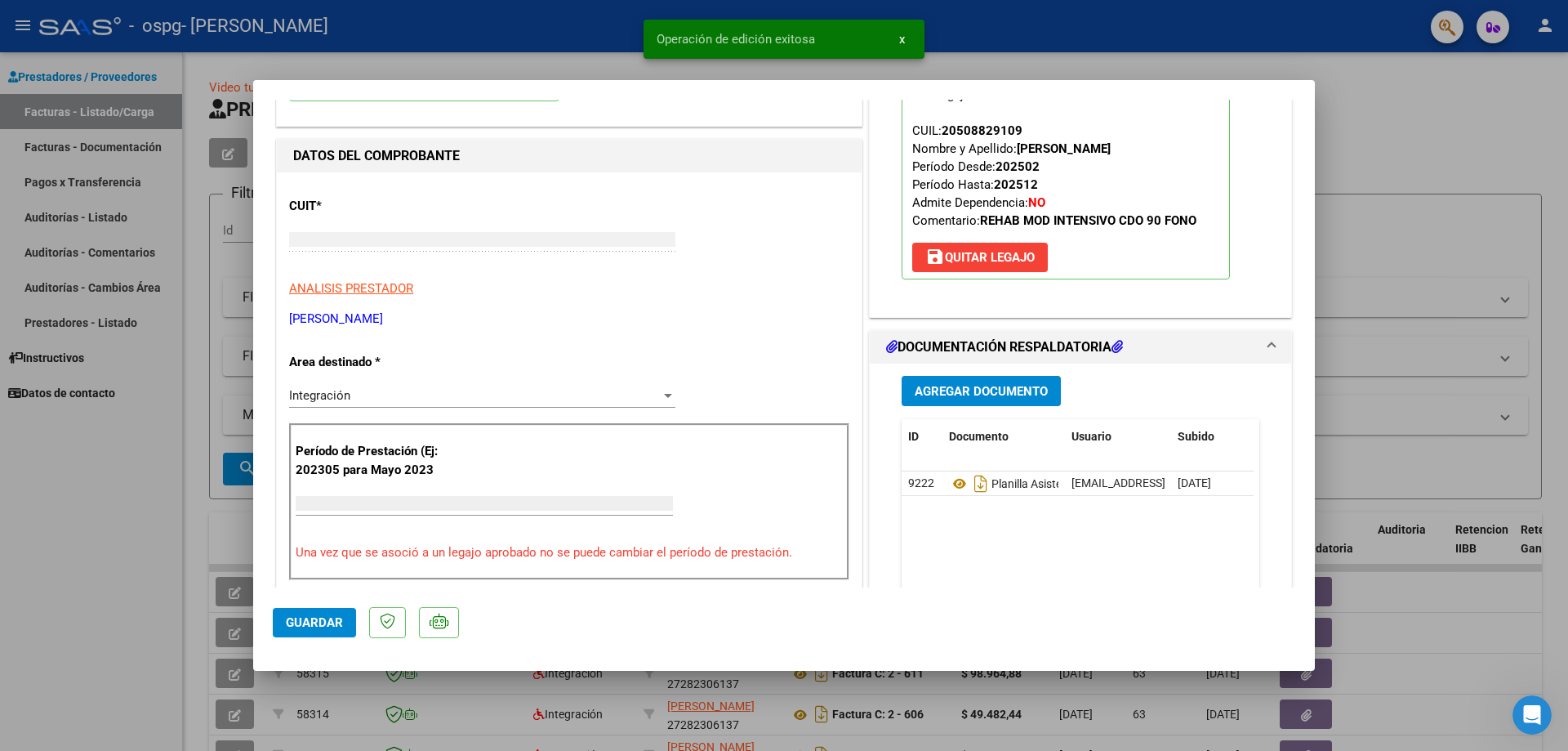
scroll to position [0, 0]
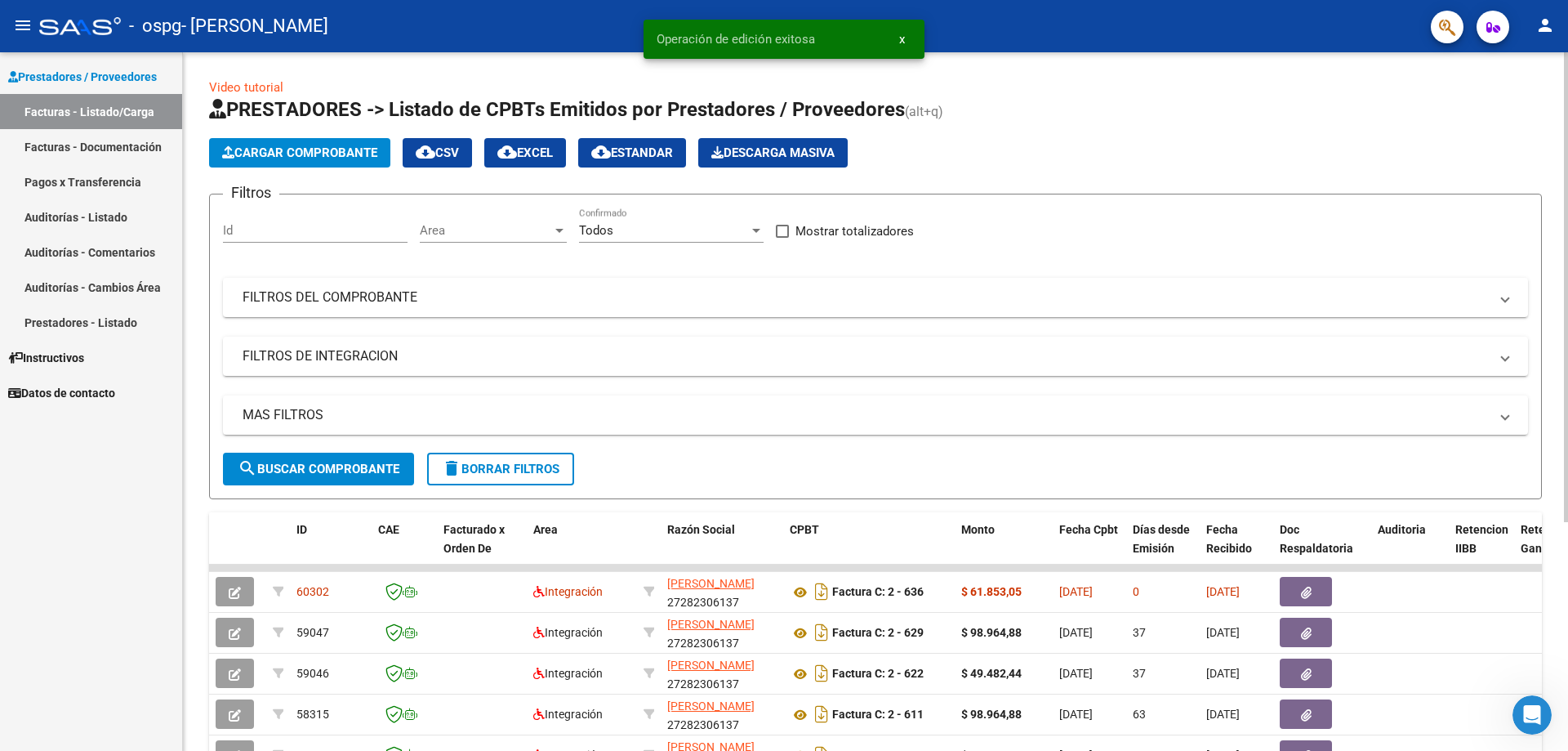
click at [323, 152] on span "Cargar Comprobante" at bounding box center [300, 153] width 155 height 15
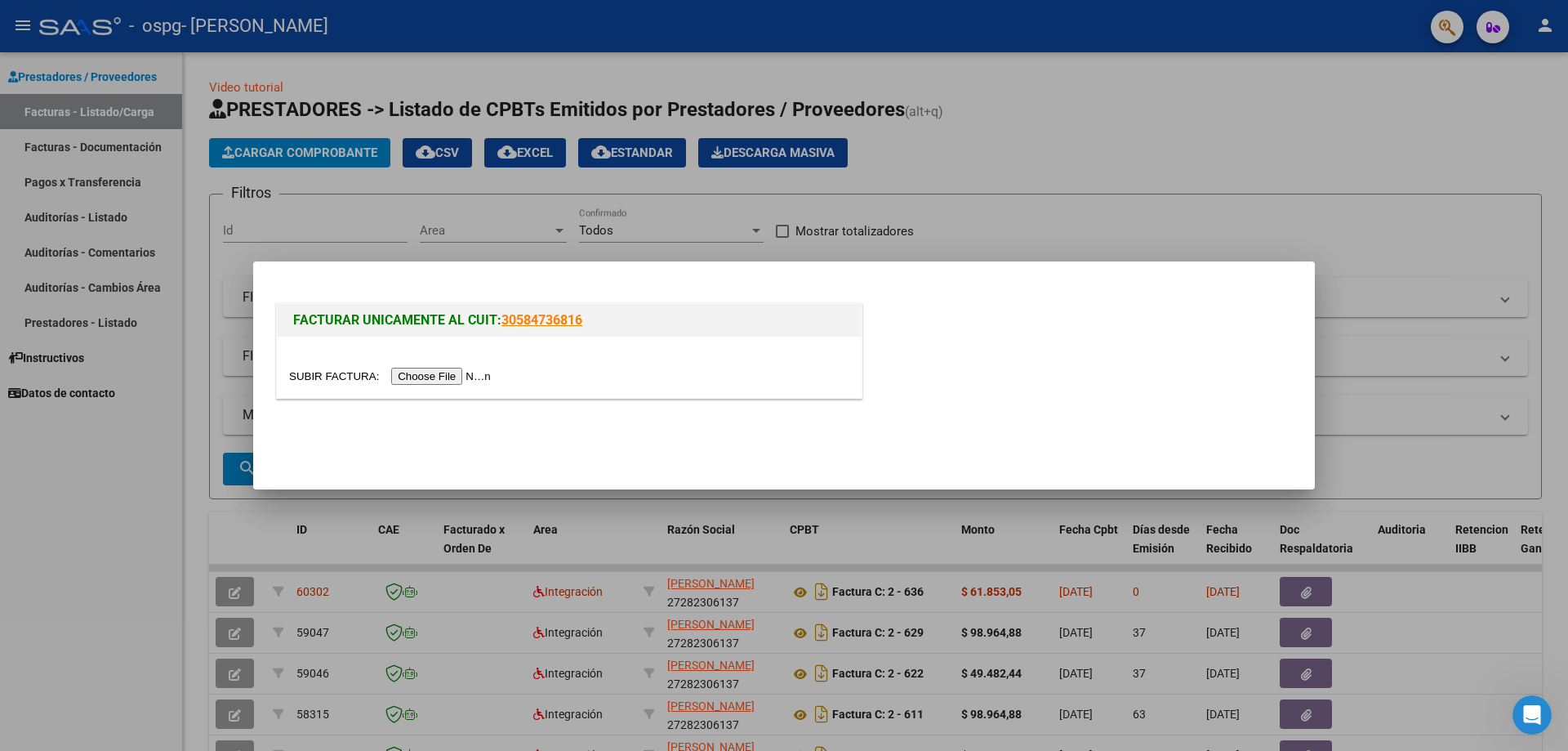
click at [440, 375] on input "file" at bounding box center [392, 376] width 207 height 18
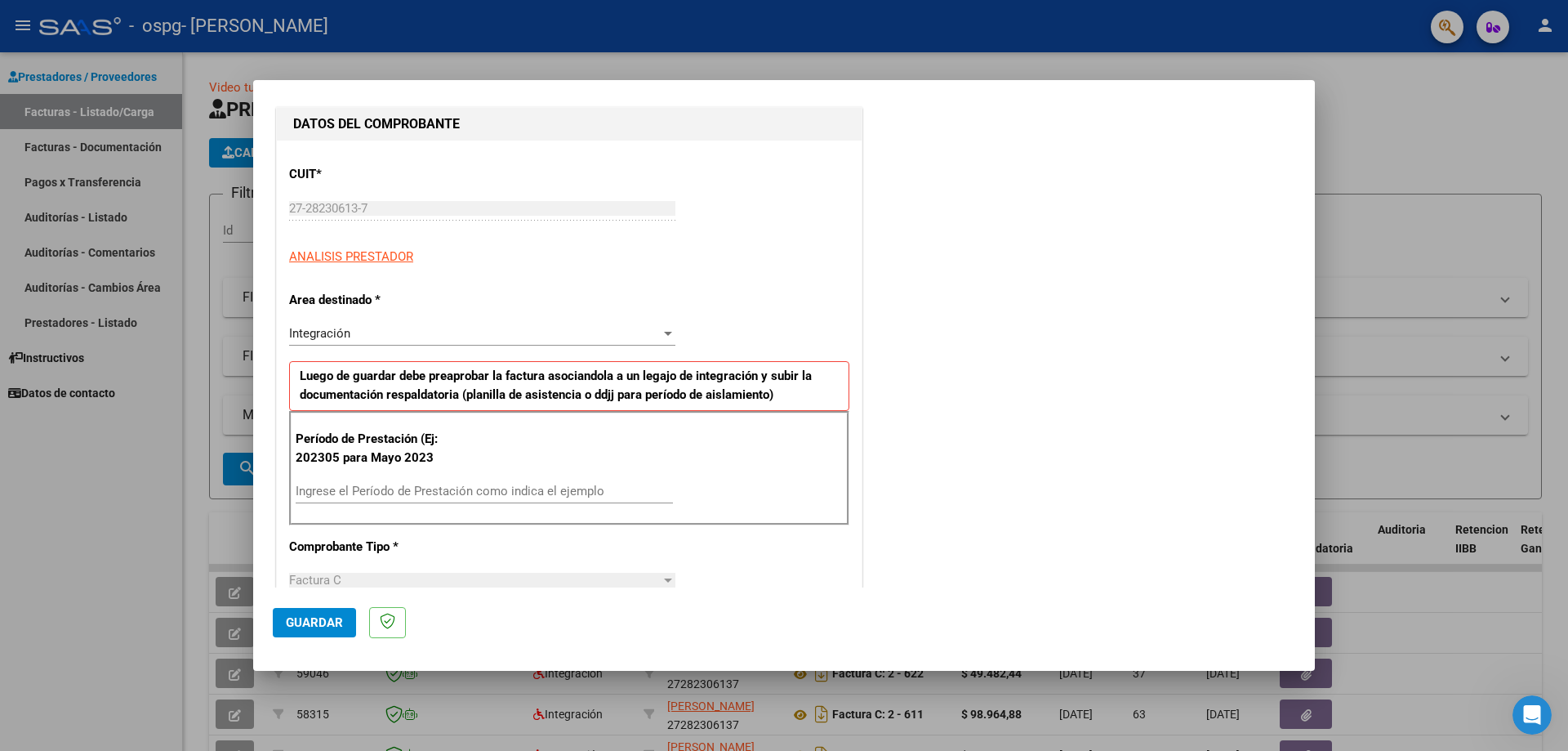
scroll to position [245, 0]
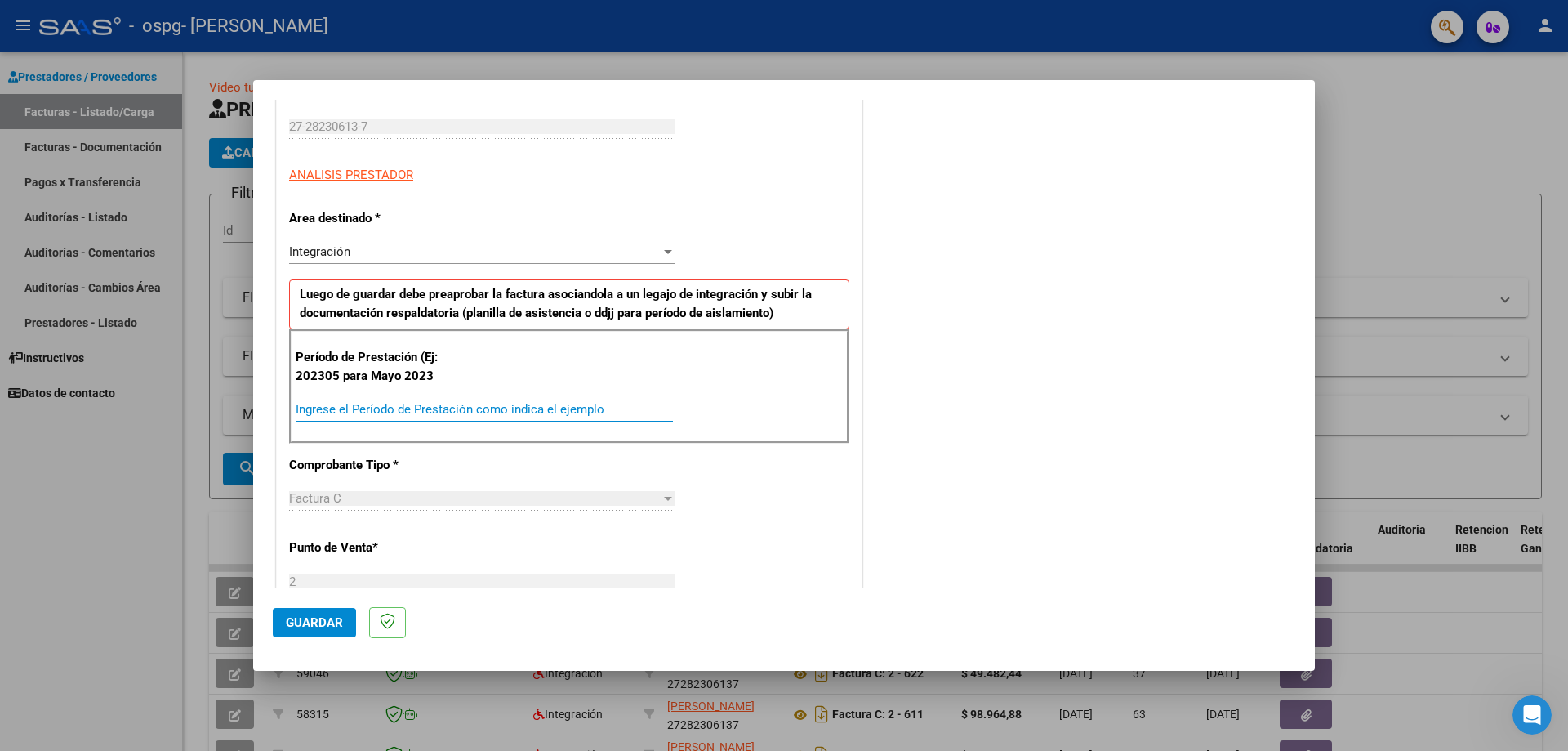
click at [374, 410] on input "Ingrese el Período de Prestación como indica el ejemplo" at bounding box center [484, 410] width 377 height 15
type input "202507"
click at [307, 620] on span "Guardar" at bounding box center [315, 623] width 57 height 15
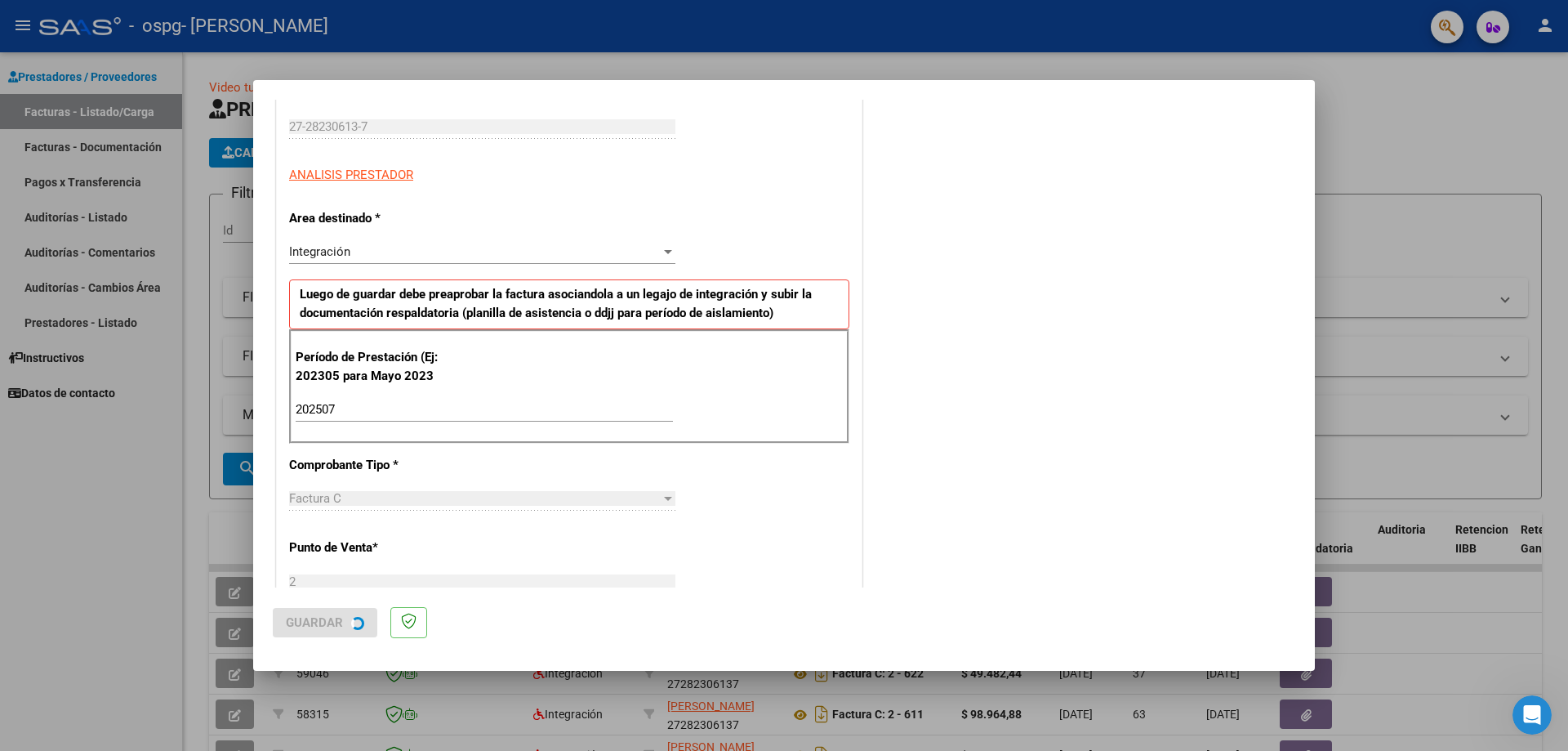
scroll to position [0, 0]
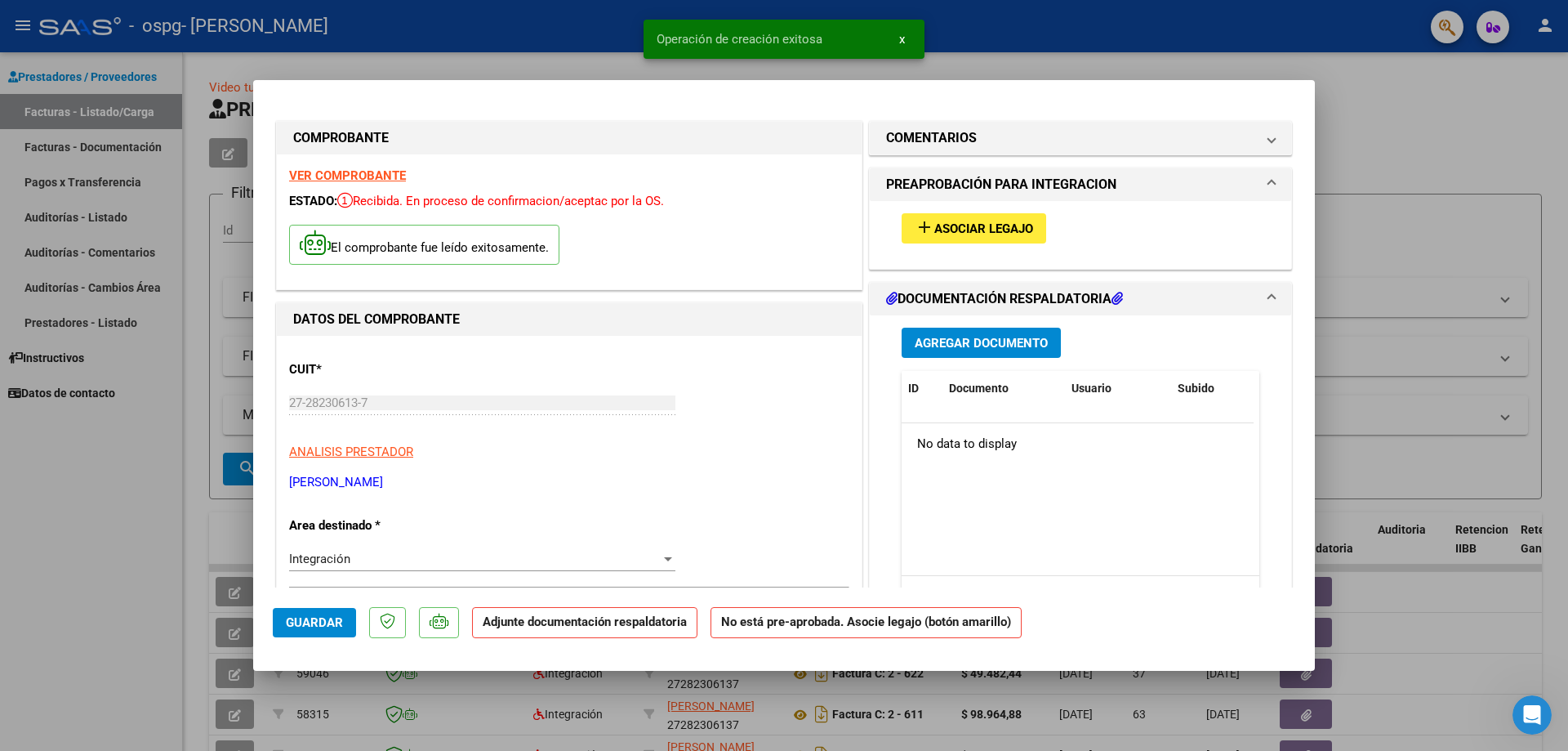
click at [931, 341] on span "Agregar Documento" at bounding box center [981, 343] width 133 height 15
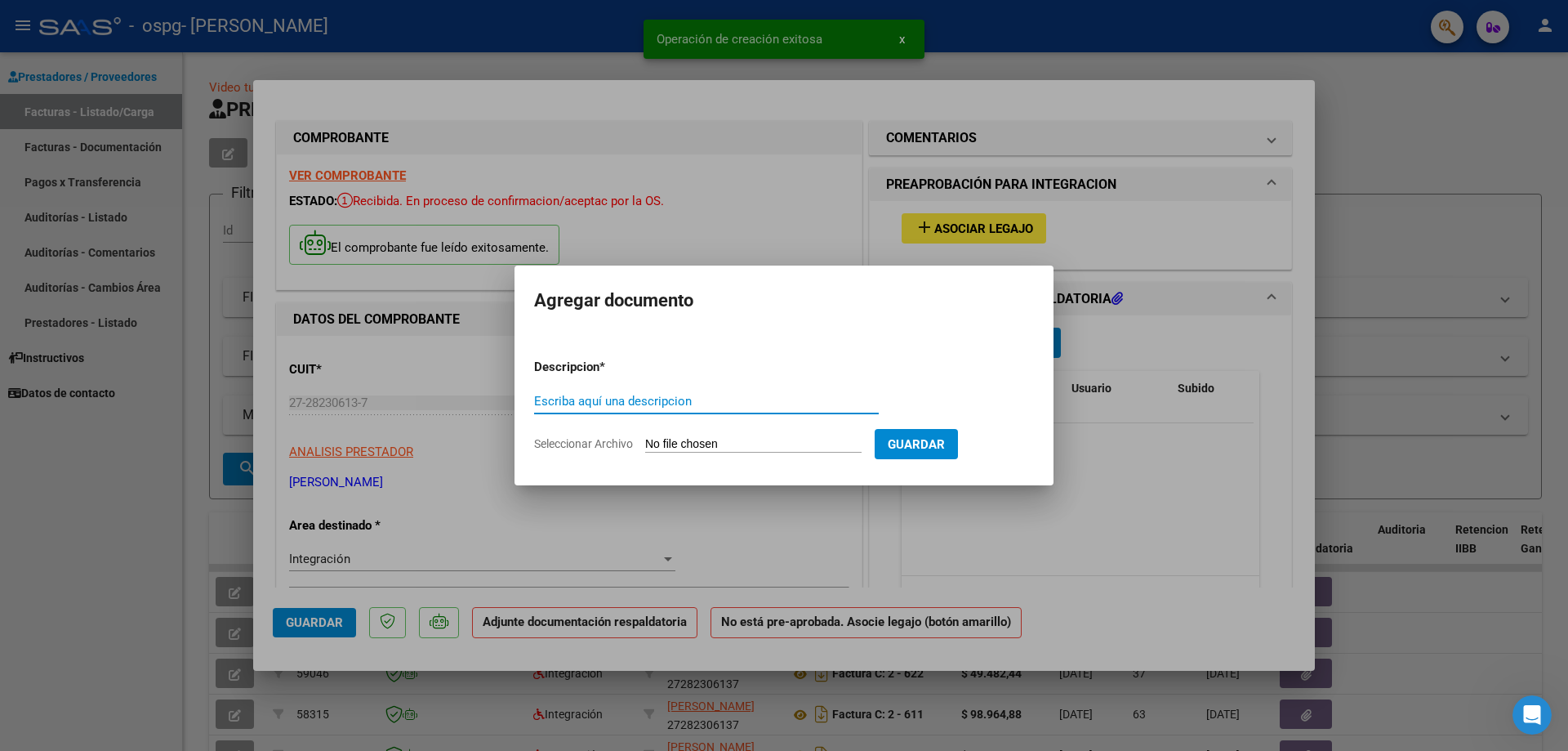
click at [695, 444] on input "Seleccionar Archivo" at bounding box center [753, 445] width 217 height 16
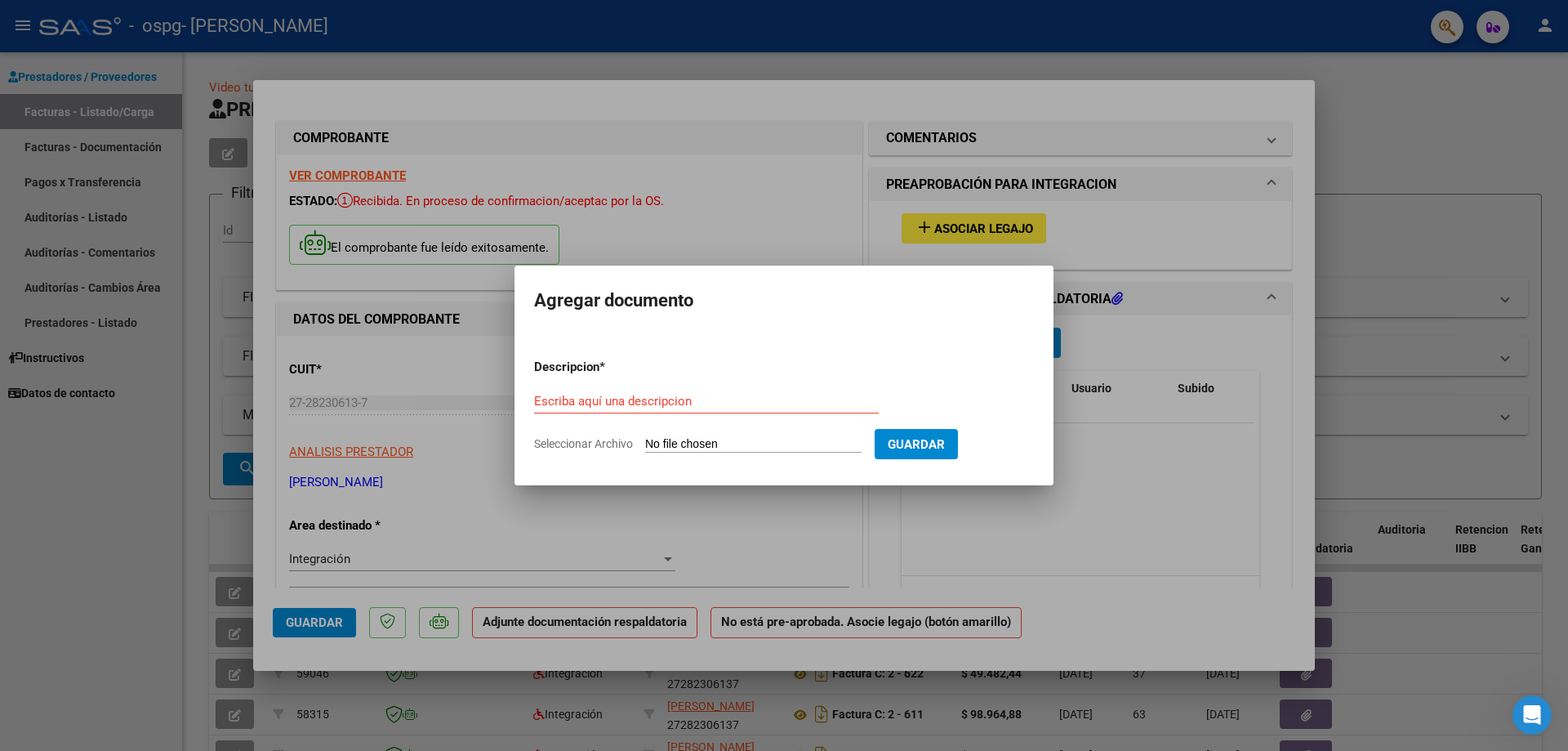
type input "C:\fakepath\plan asist Mateo Arregui julio.pdf"
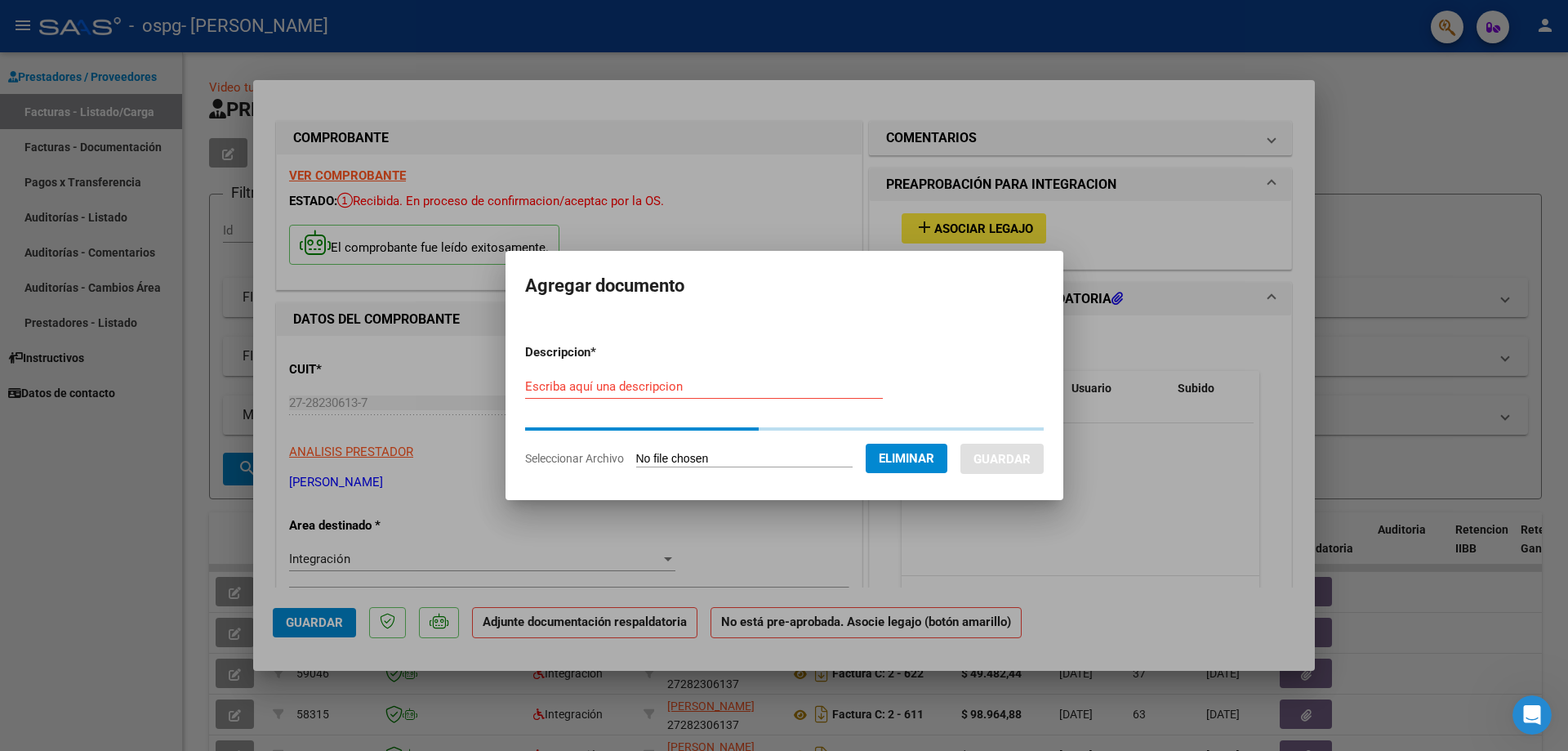
click at [538, 382] on input "Escriba aquí una descripcion" at bounding box center [704, 387] width 358 height 15
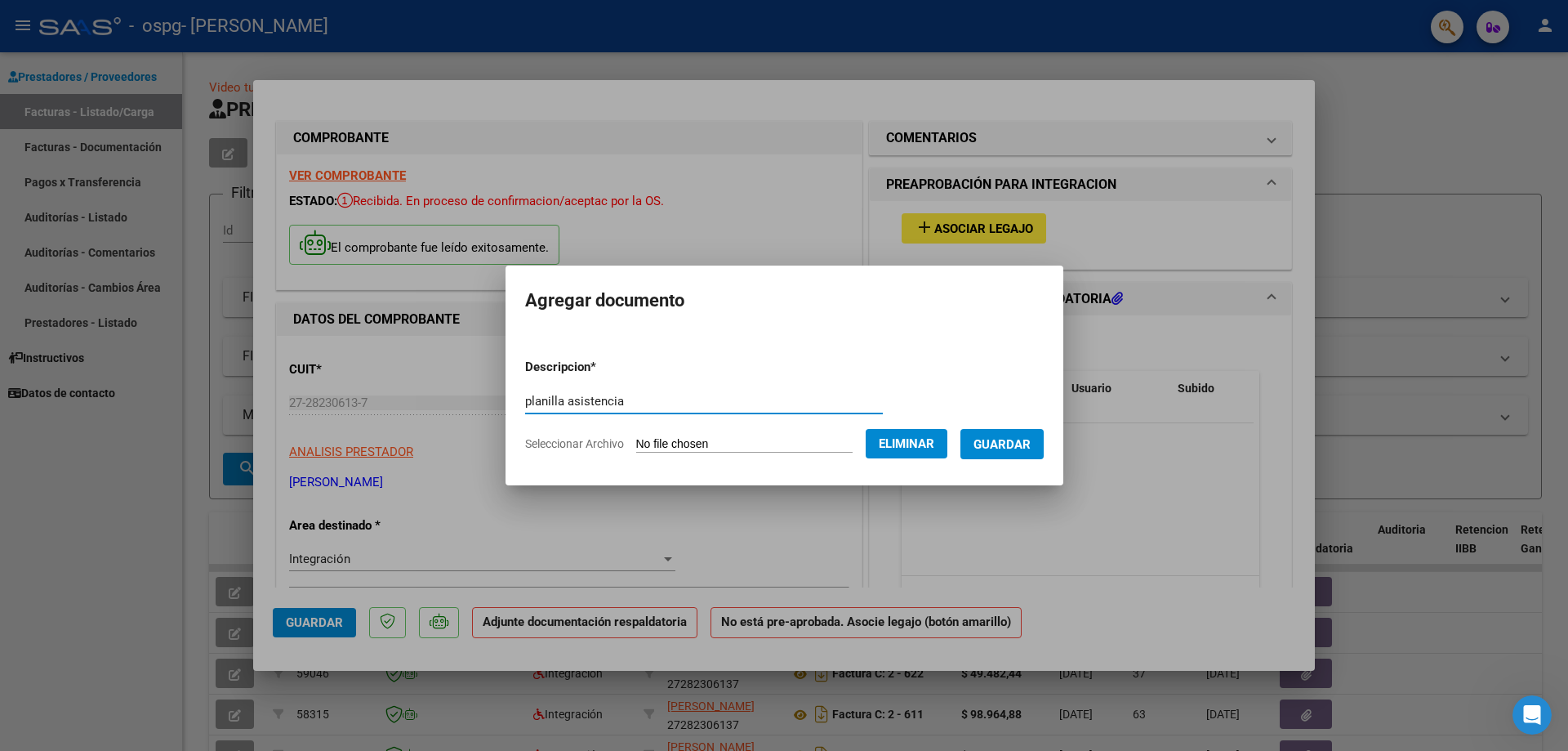
type input "planilla asistencia"
click at [1030, 446] on span "Guardar" at bounding box center [1002, 445] width 57 height 15
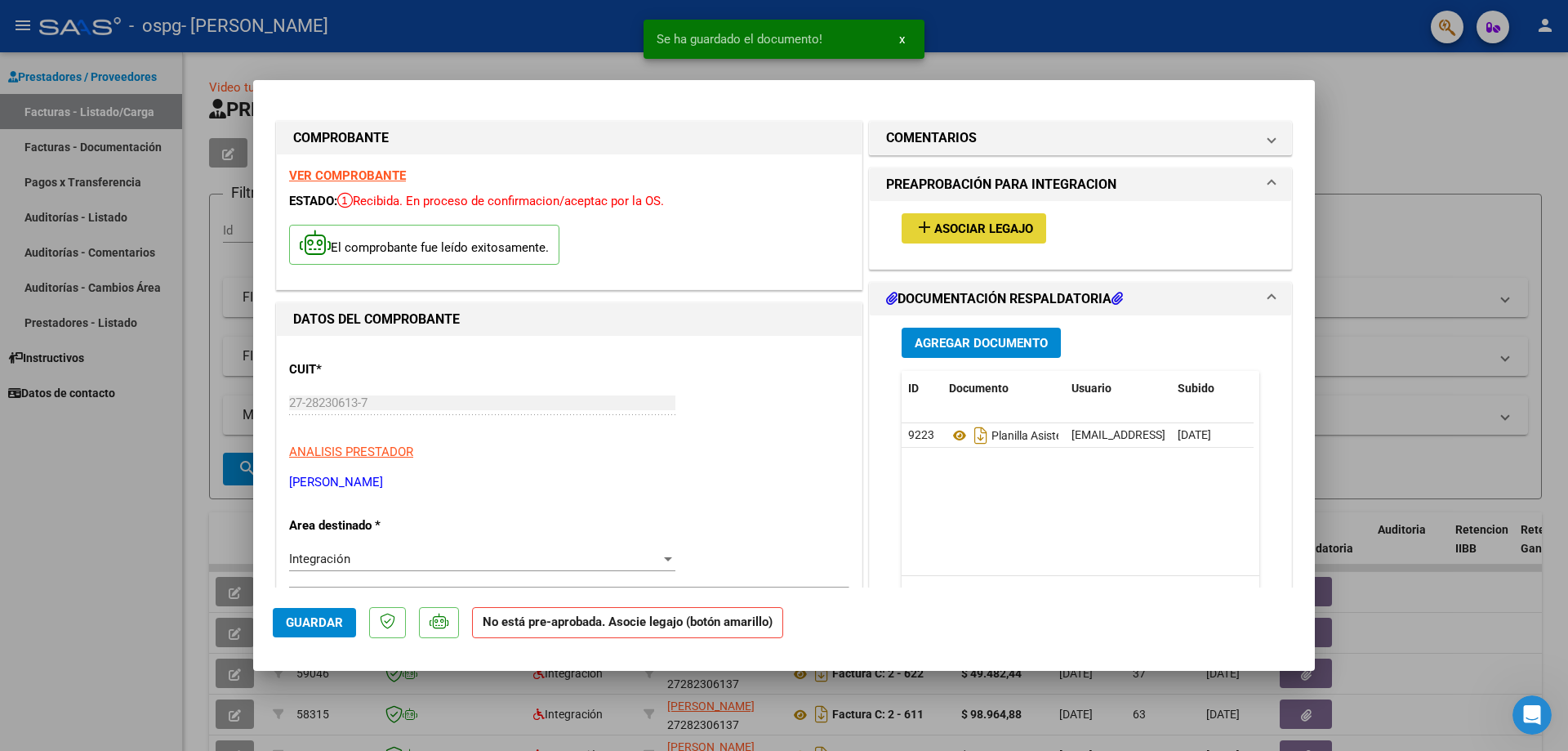
click at [978, 224] on span "Asociar Legajo" at bounding box center [983, 229] width 99 height 15
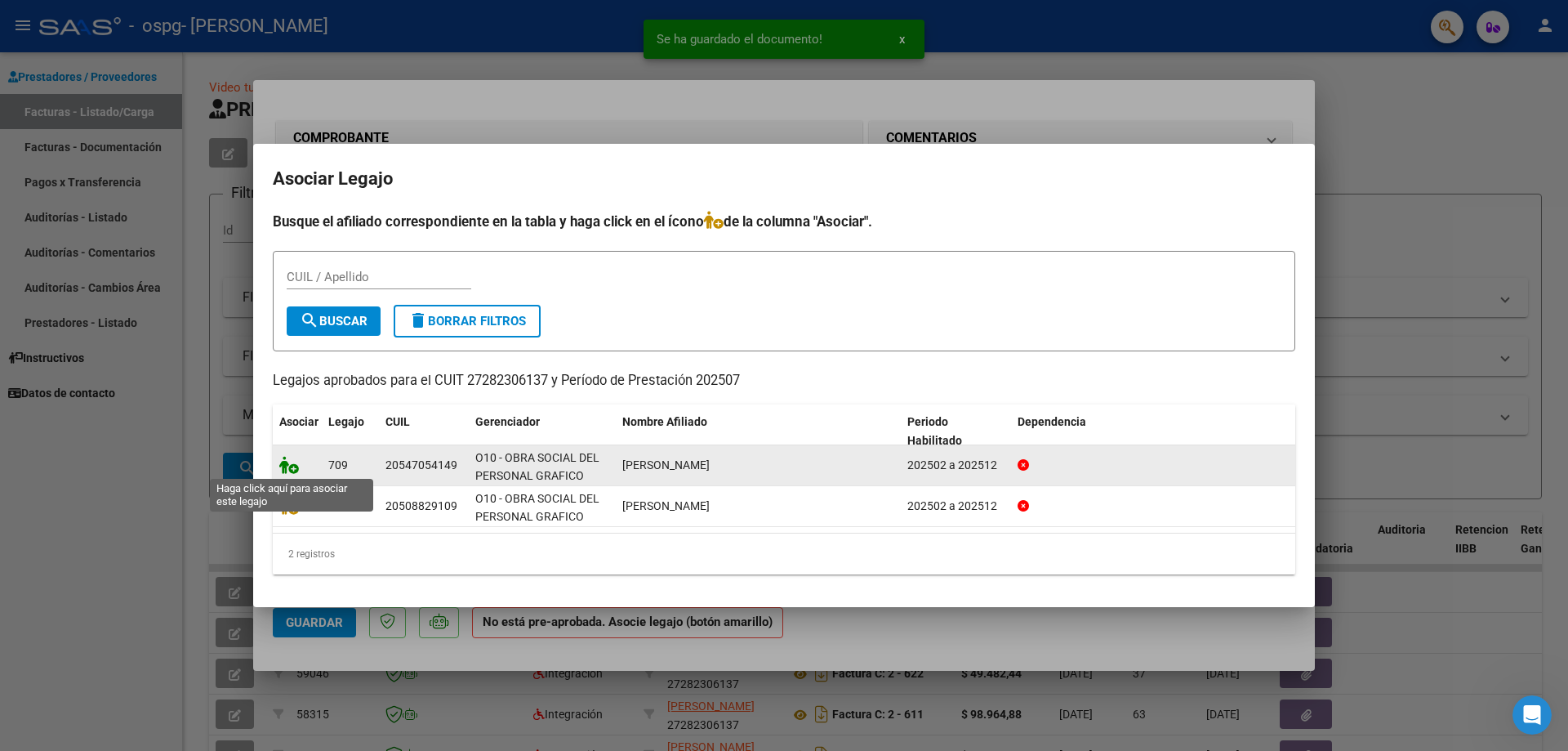
click at [287, 469] on icon at bounding box center [289, 464] width 19 height 18
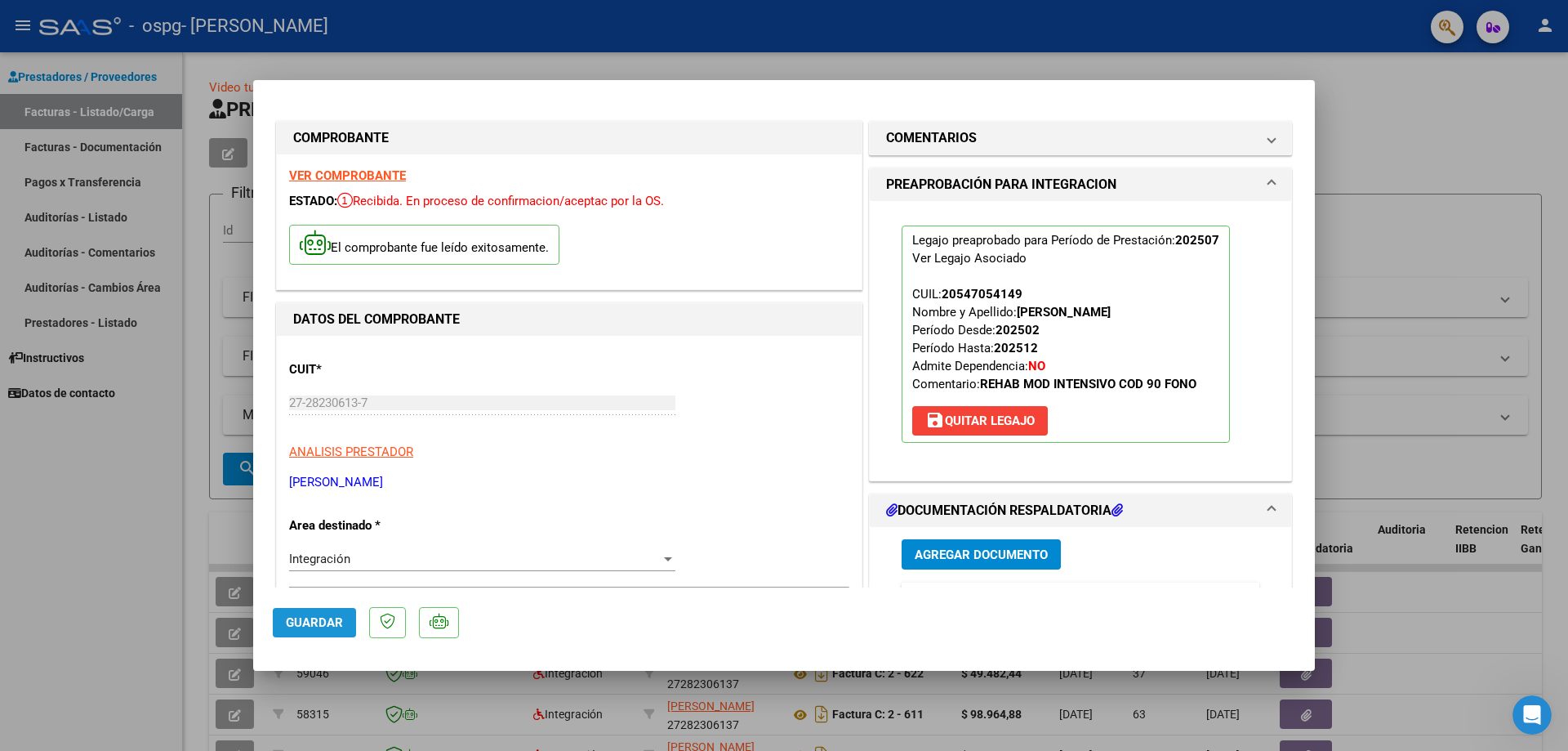
click at [303, 622] on span "Guardar" at bounding box center [315, 623] width 57 height 15
click at [112, 611] on div at bounding box center [784, 376] width 1568 height 751
type input "$ 0,00"
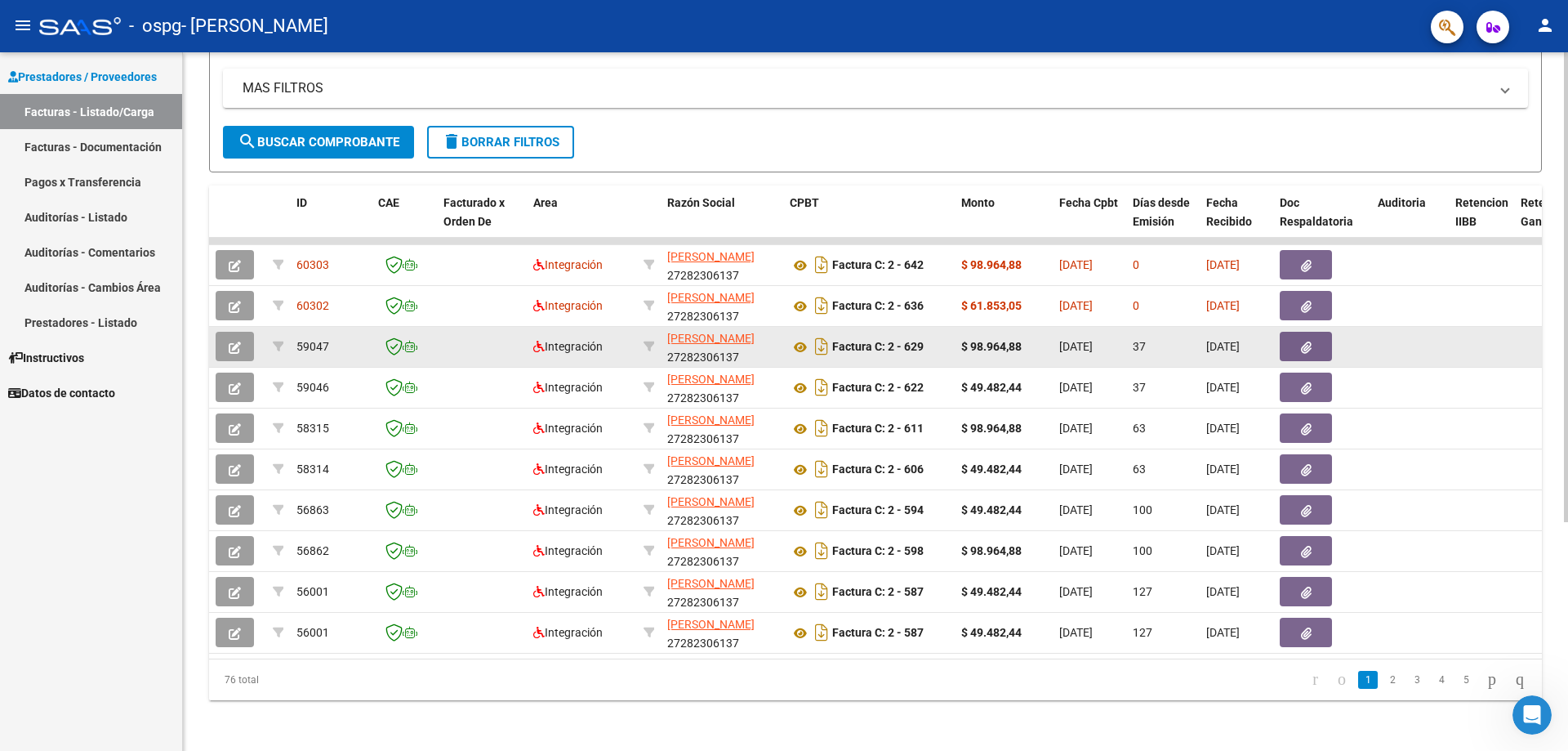
scroll to position [340, 0]
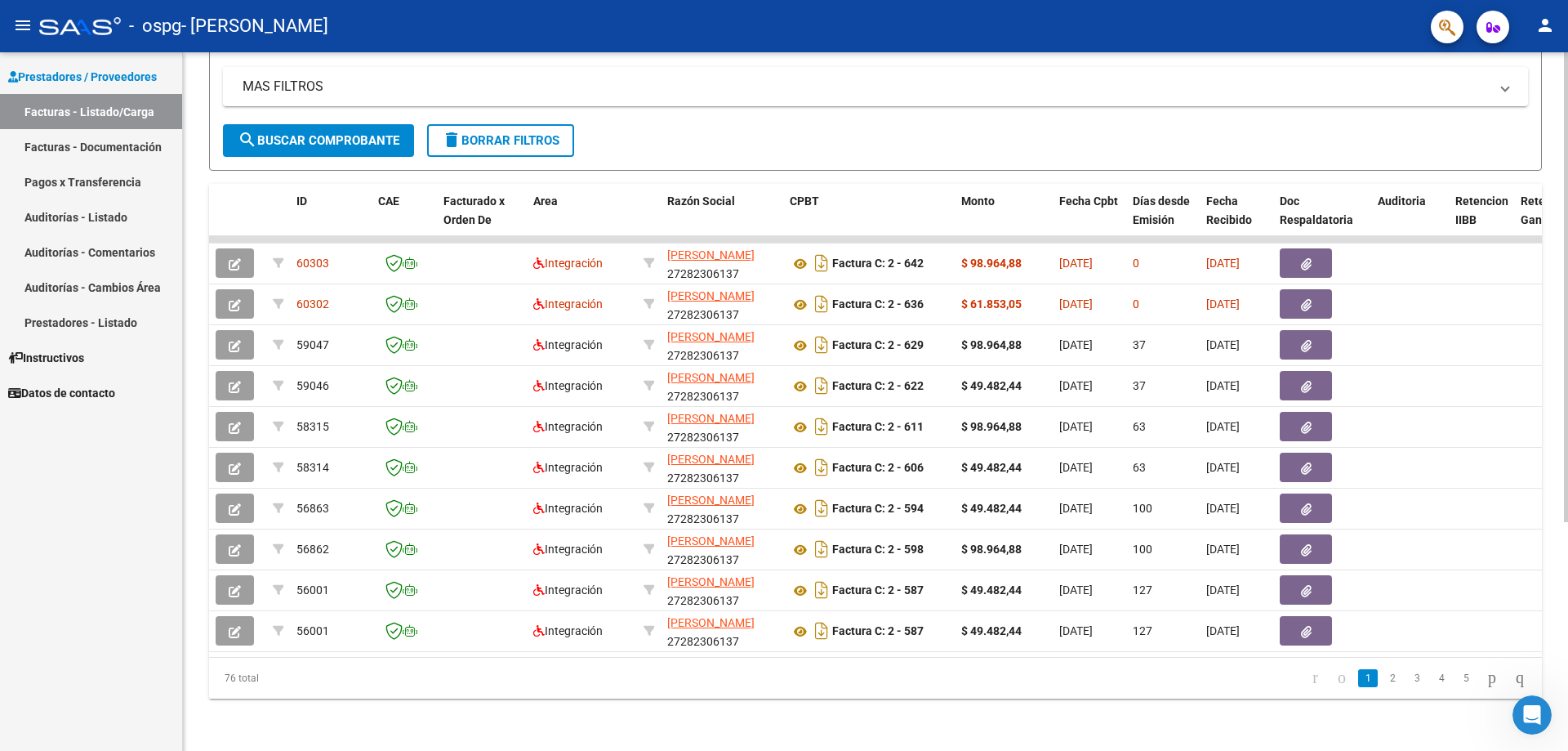
click at [1543, 651] on div "Video tutorial PRESTADORES -> Listado de CPBTs Emitidos por Prestadores / Prove…" at bounding box center [875, 237] width 1385 height 1027
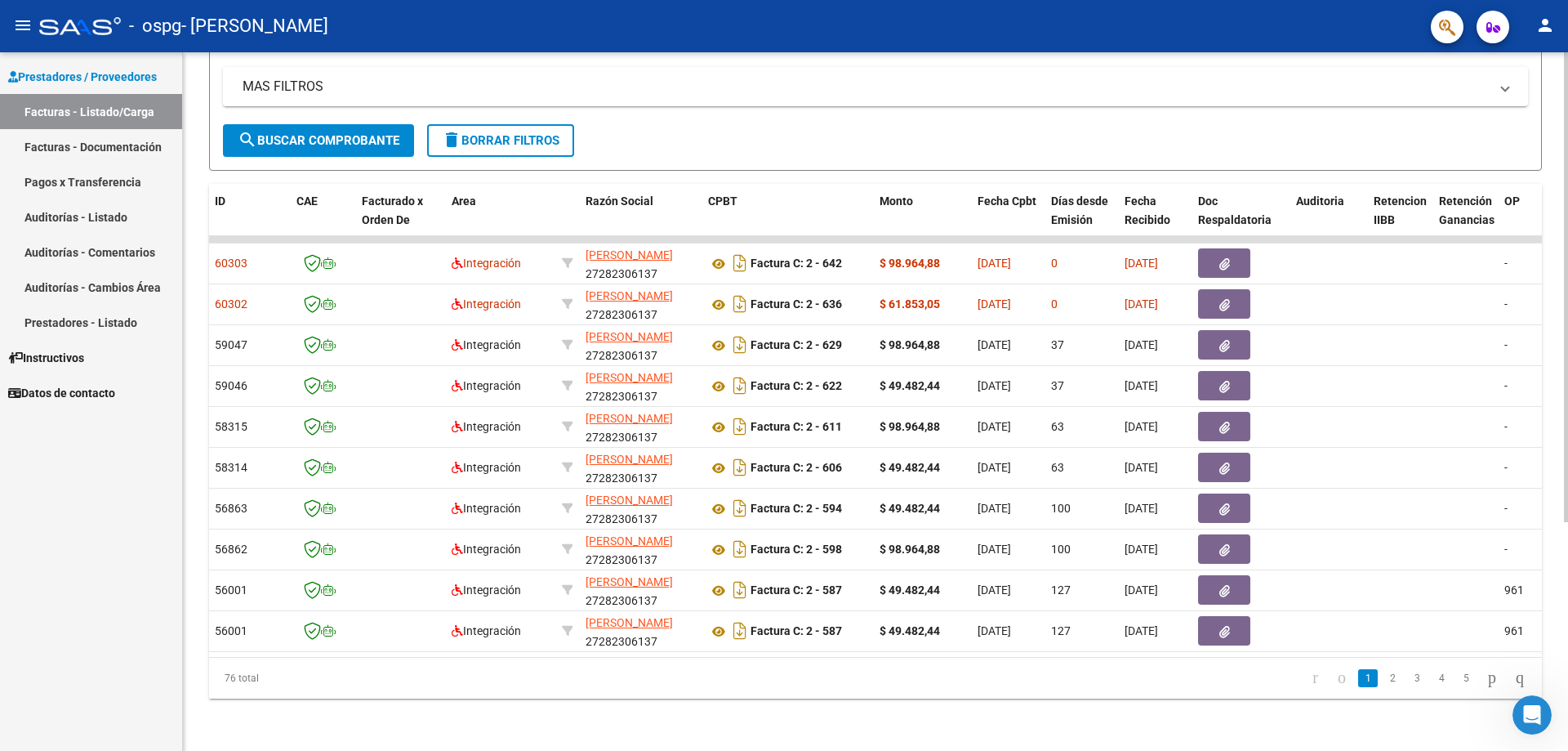
scroll to position [0, 0]
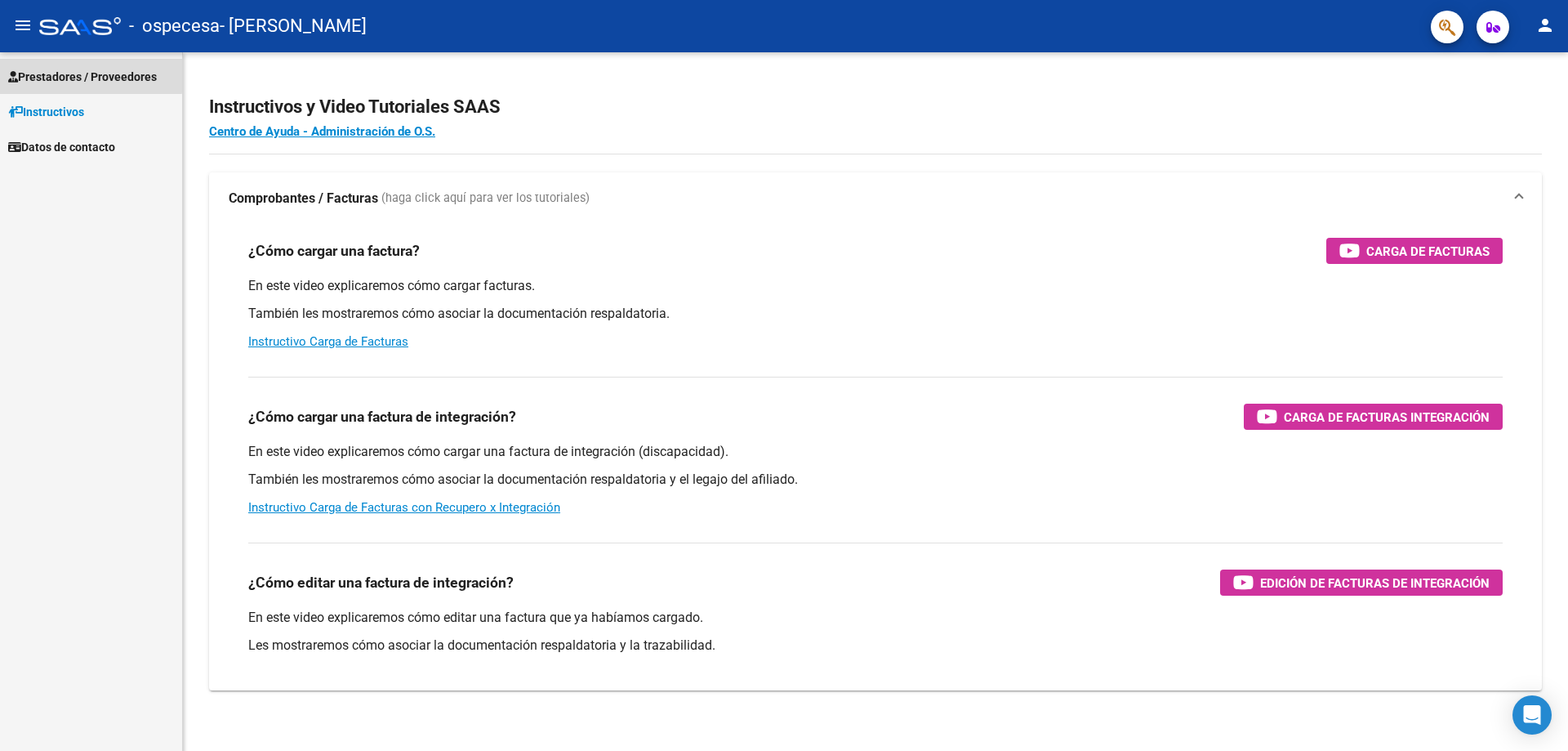
click at [48, 67] on span "Prestadores / Proveedores" at bounding box center [82, 76] width 148 height 18
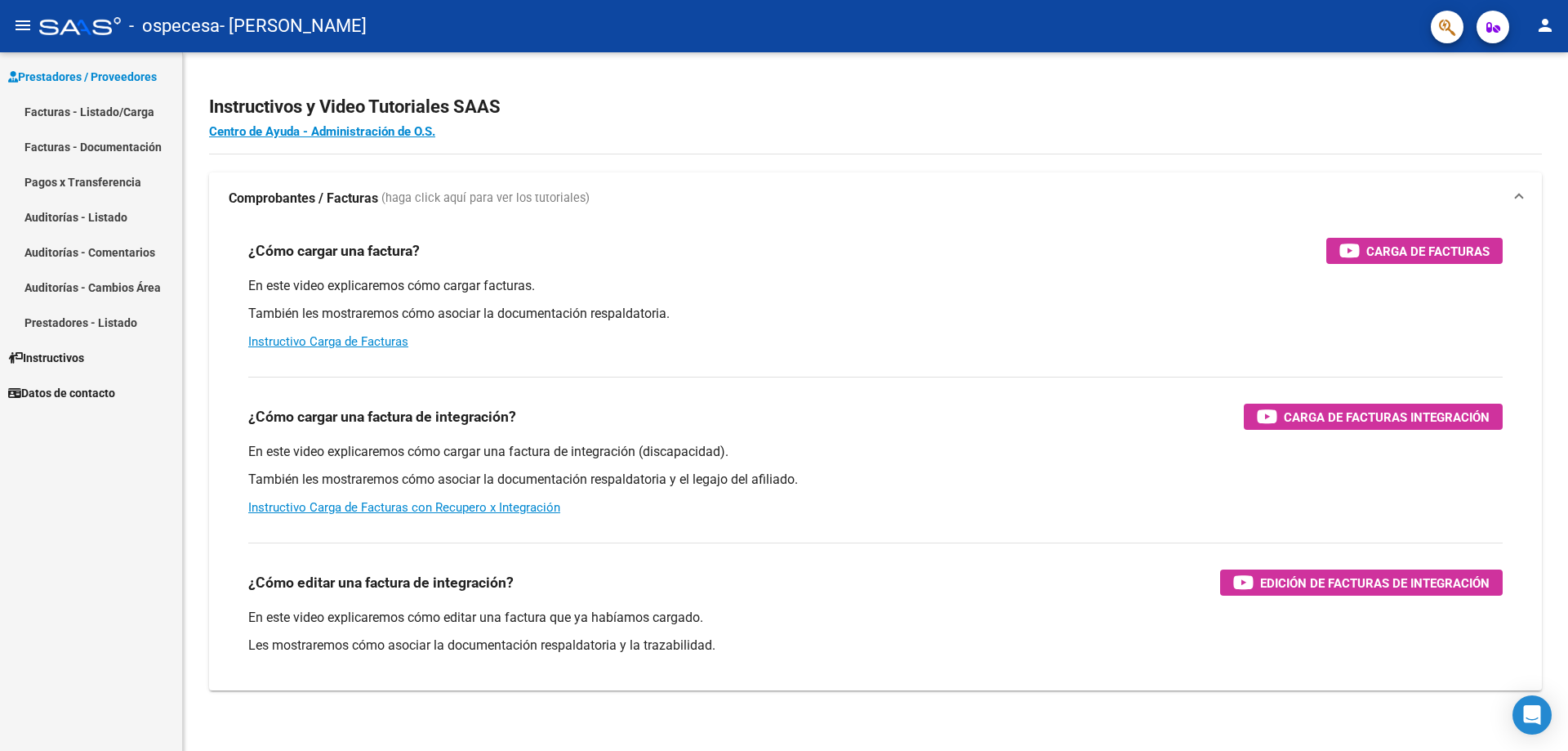
click at [52, 109] on link "Facturas - Listado/Carga" at bounding box center [90, 112] width 182 height 35
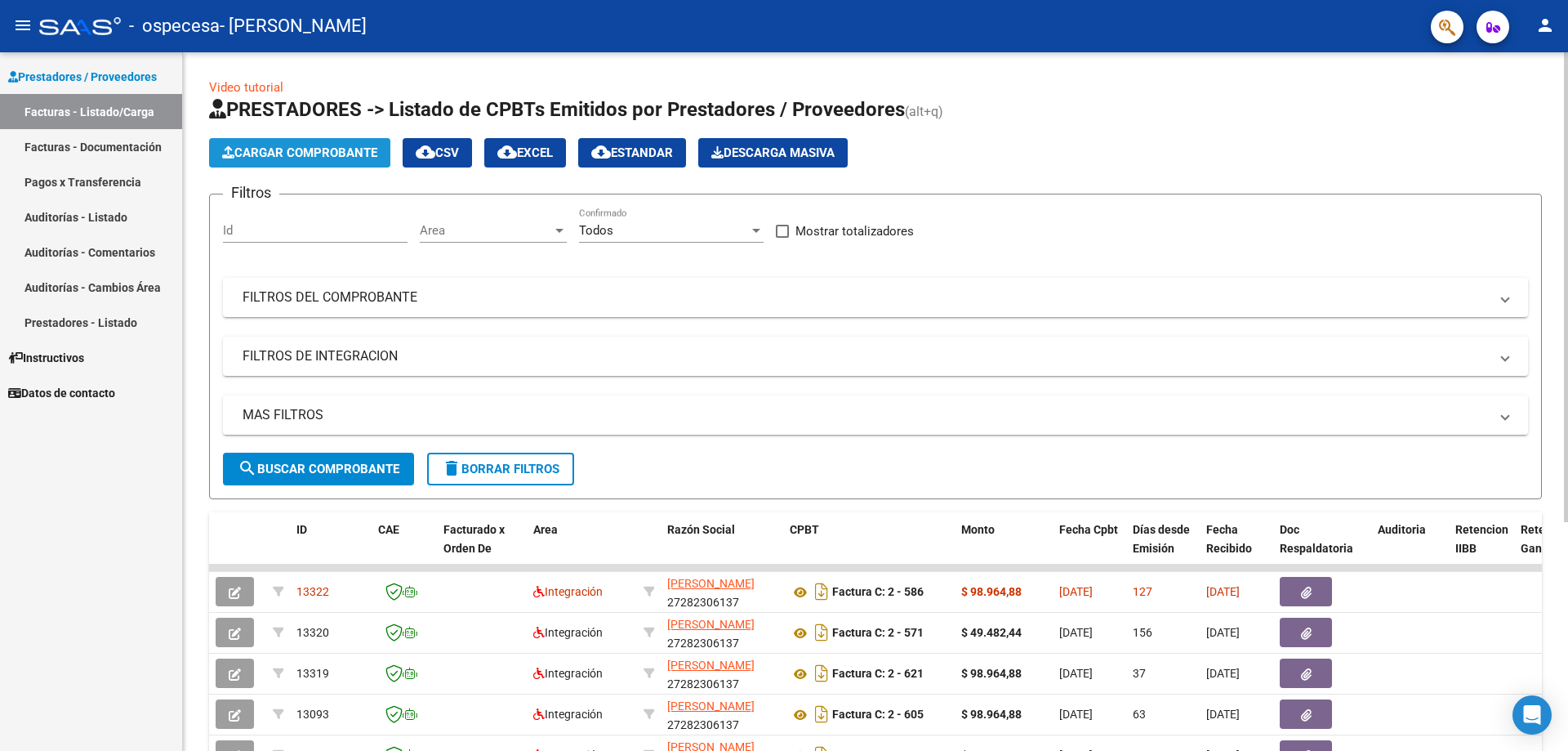
click at [310, 149] on span "Cargar Comprobante" at bounding box center [300, 153] width 155 height 15
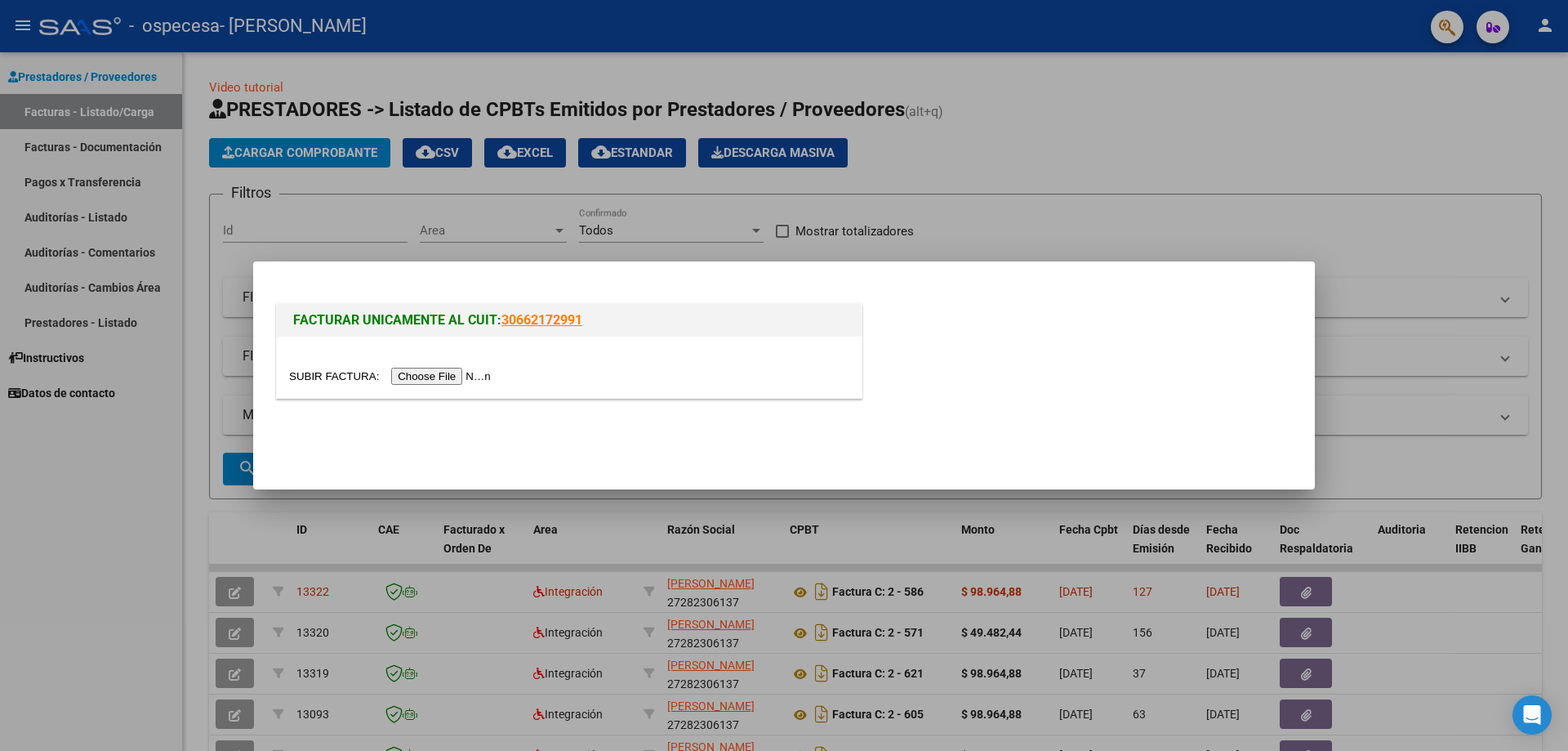
click at [434, 381] on input "file" at bounding box center [392, 376] width 207 height 18
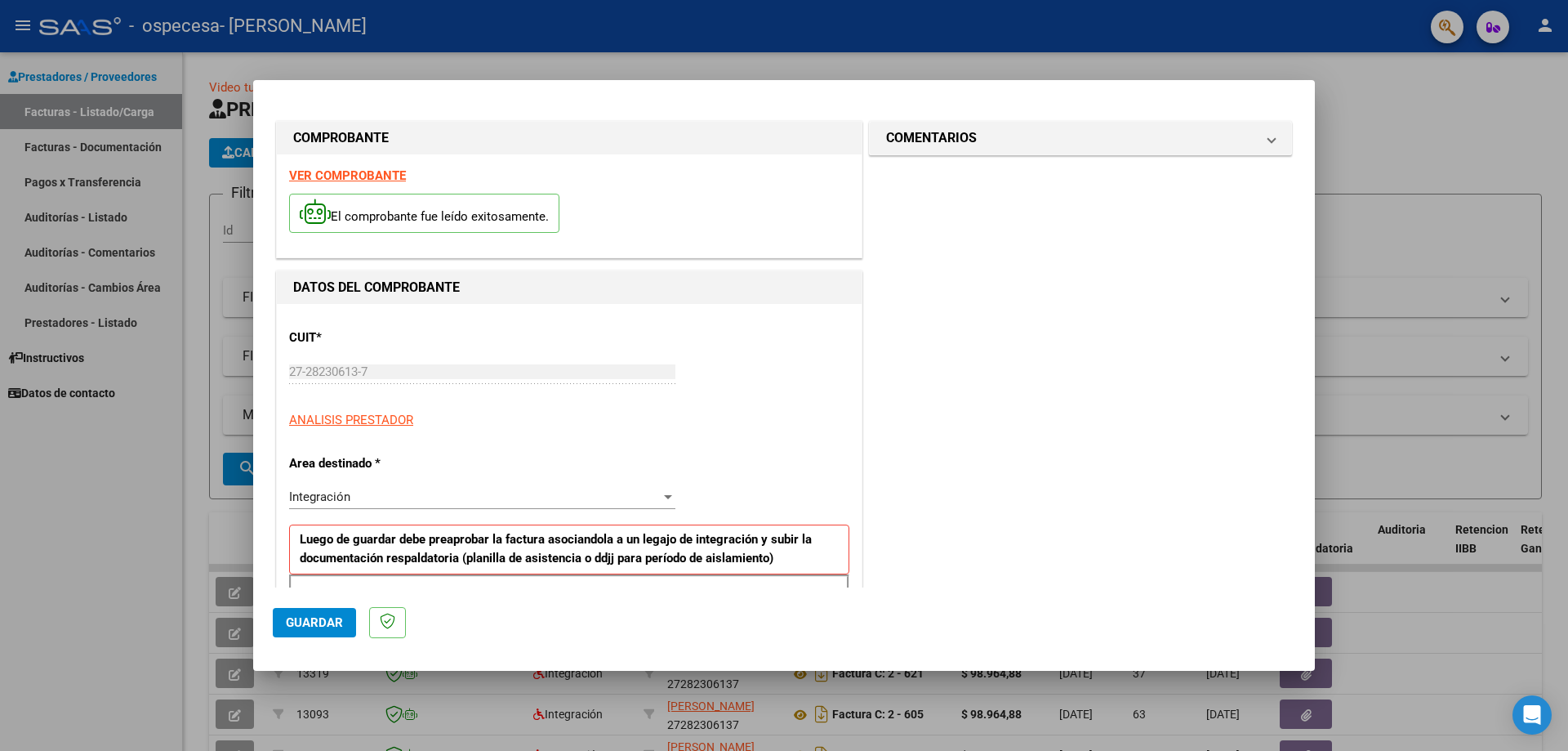
scroll to position [82, 0]
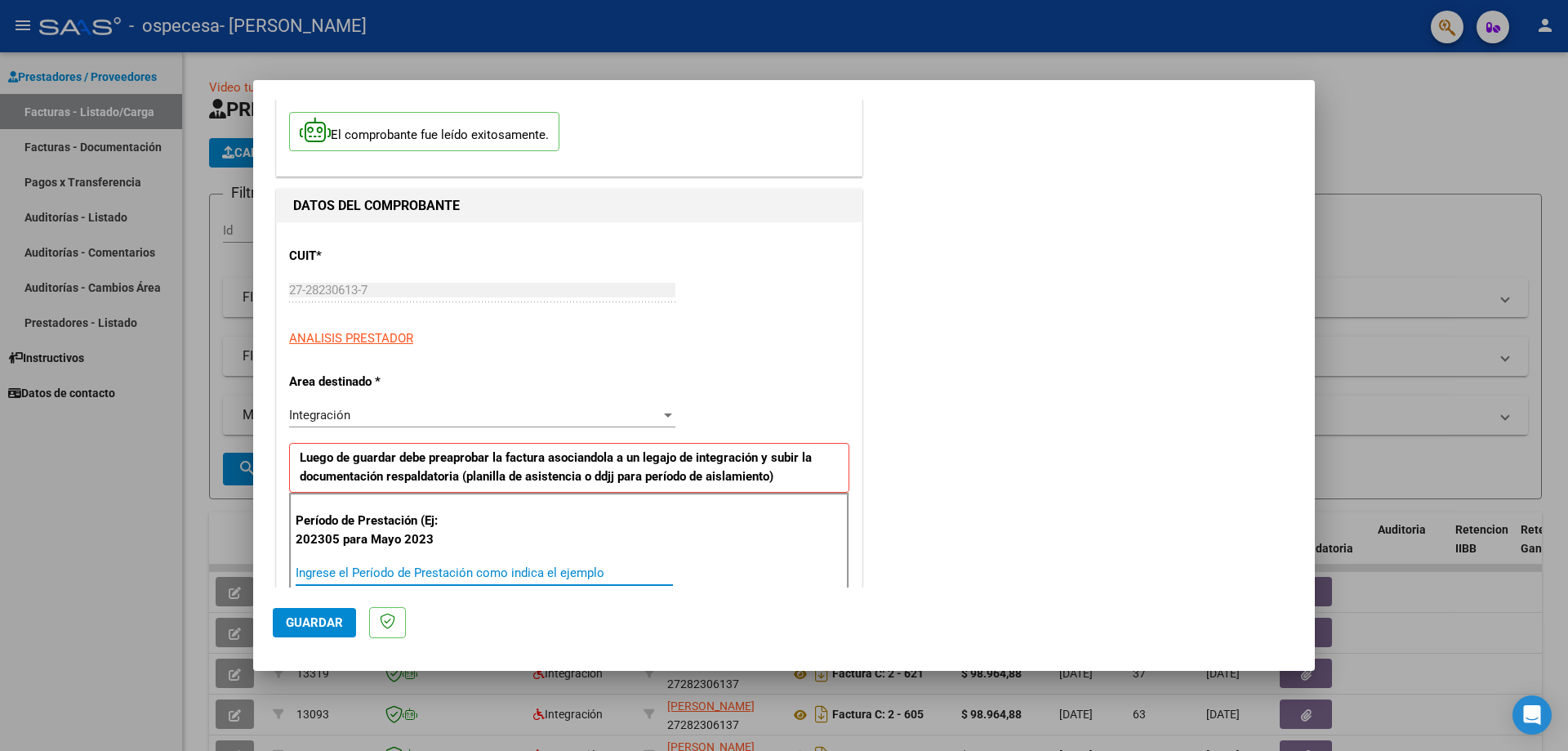
click at [363, 566] on input "Ingrese el Período de Prestación como indica el ejemplo" at bounding box center [484, 573] width 377 height 15
type input "202507"
click at [338, 618] on span "Guardar" at bounding box center [315, 623] width 57 height 15
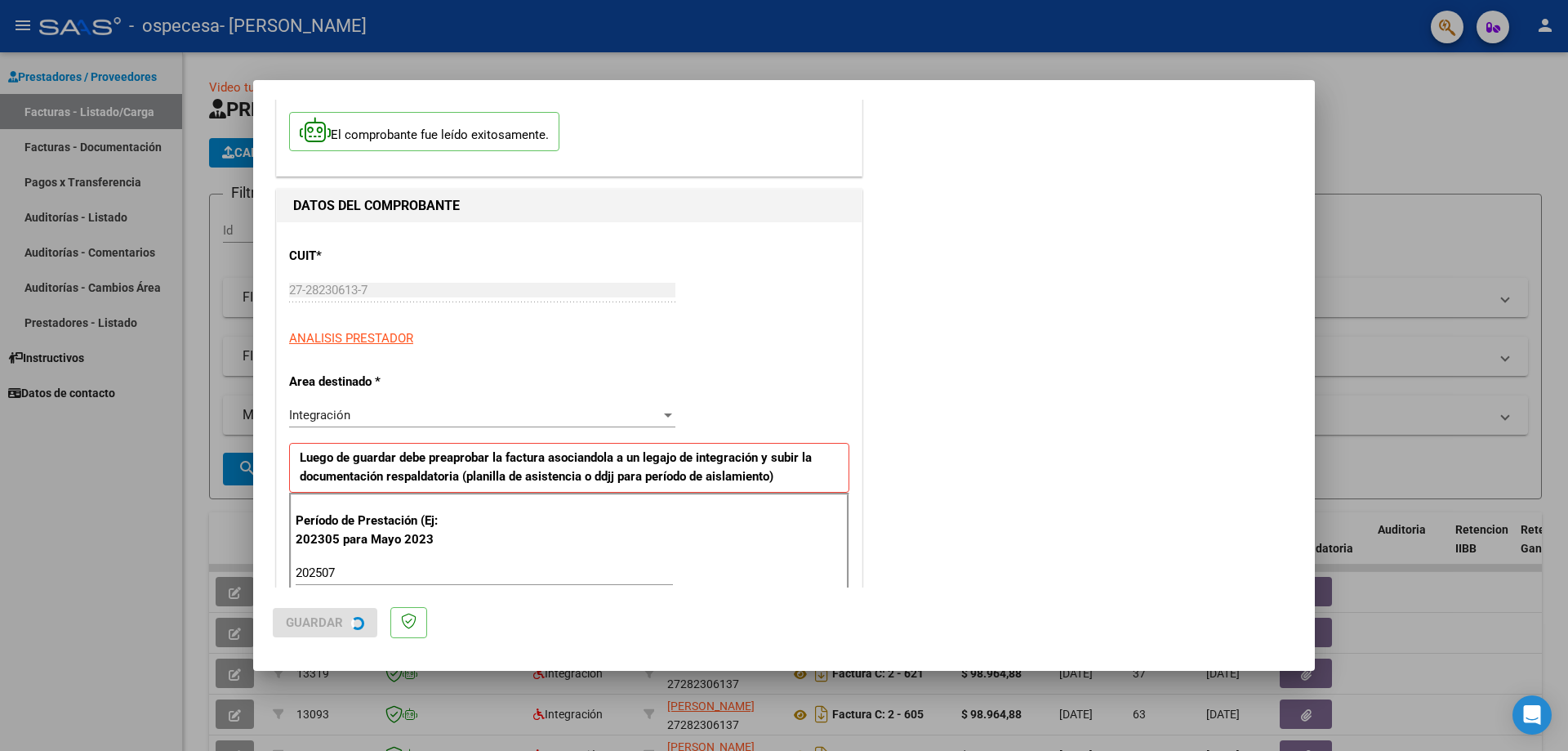
scroll to position [0, 0]
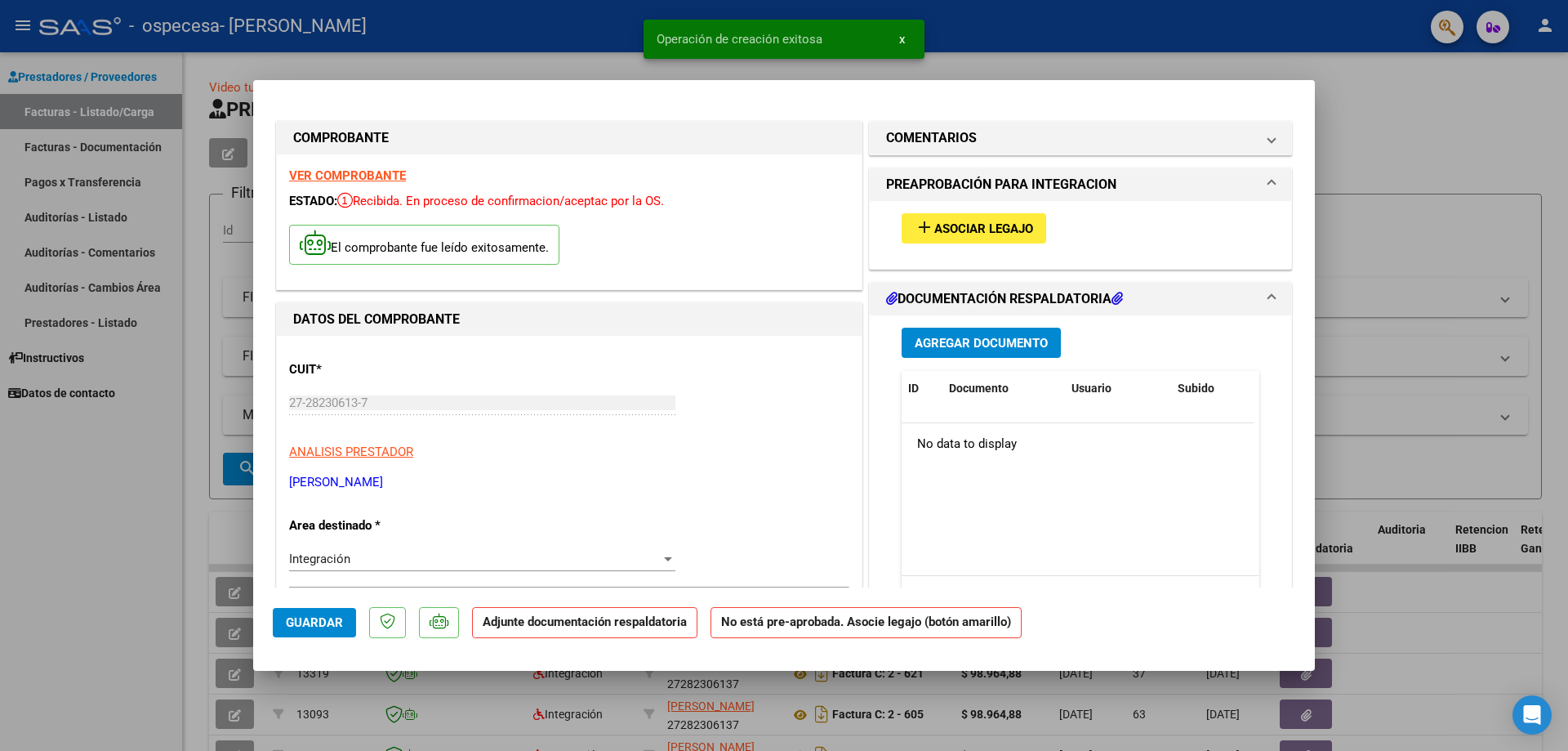
click at [938, 341] on span "Agregar Documento" at bounding box center [981, 343] width 133 height 15
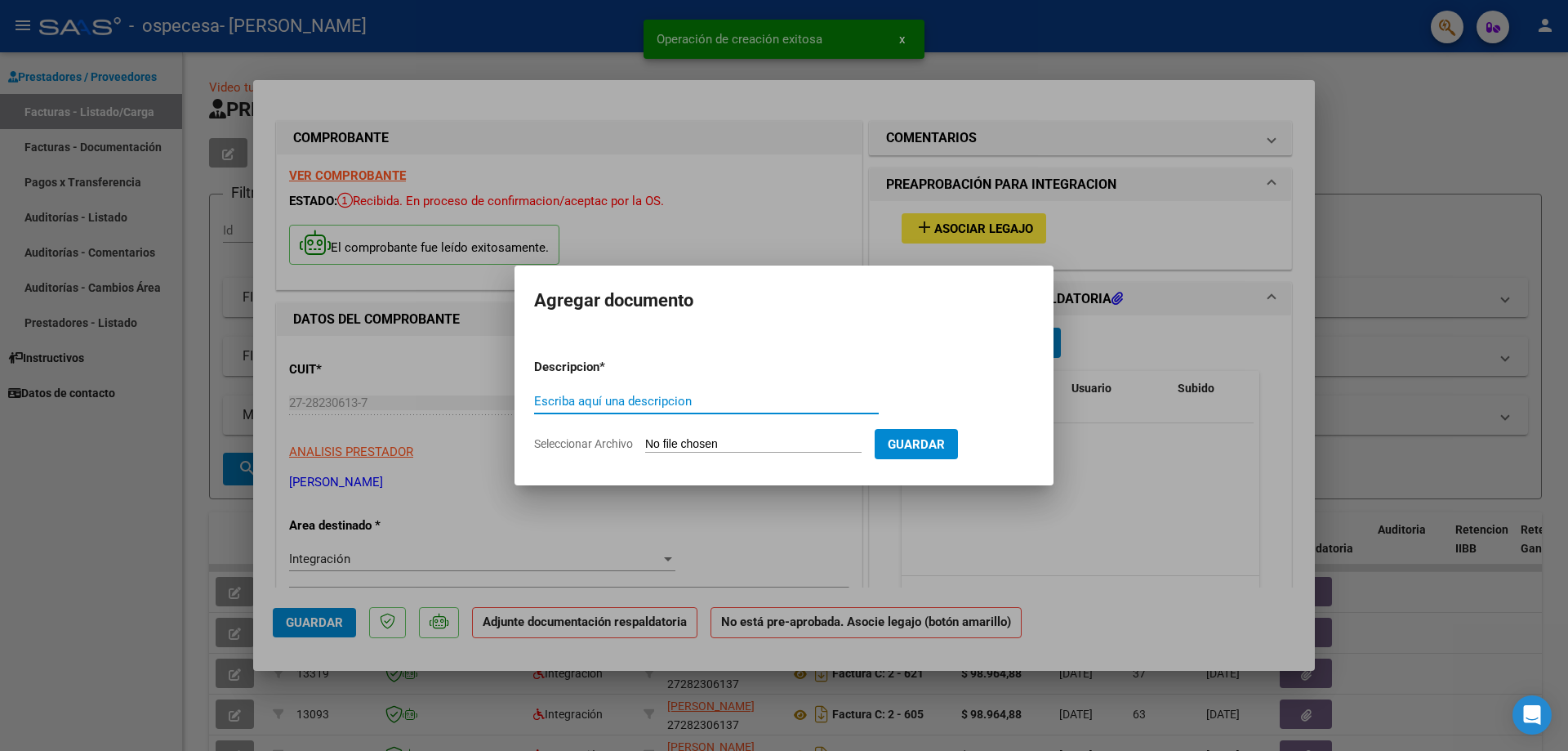
click at [681, 446] on input "Seleccionar Archivo" at bounding box center [753, 445] width 217 height 16
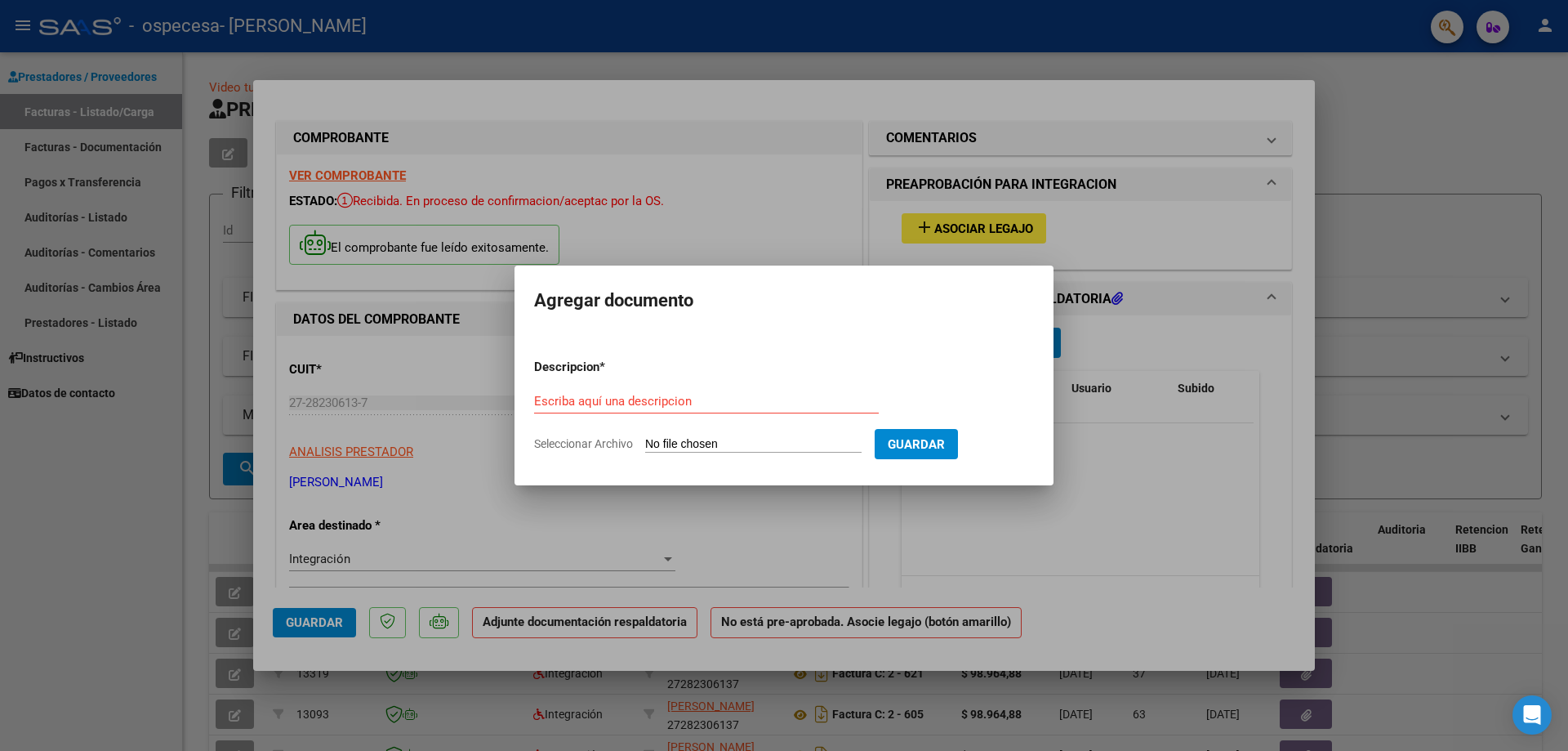
type input "C:\fakepath\plan asist [PERSON_NAME].pdf"
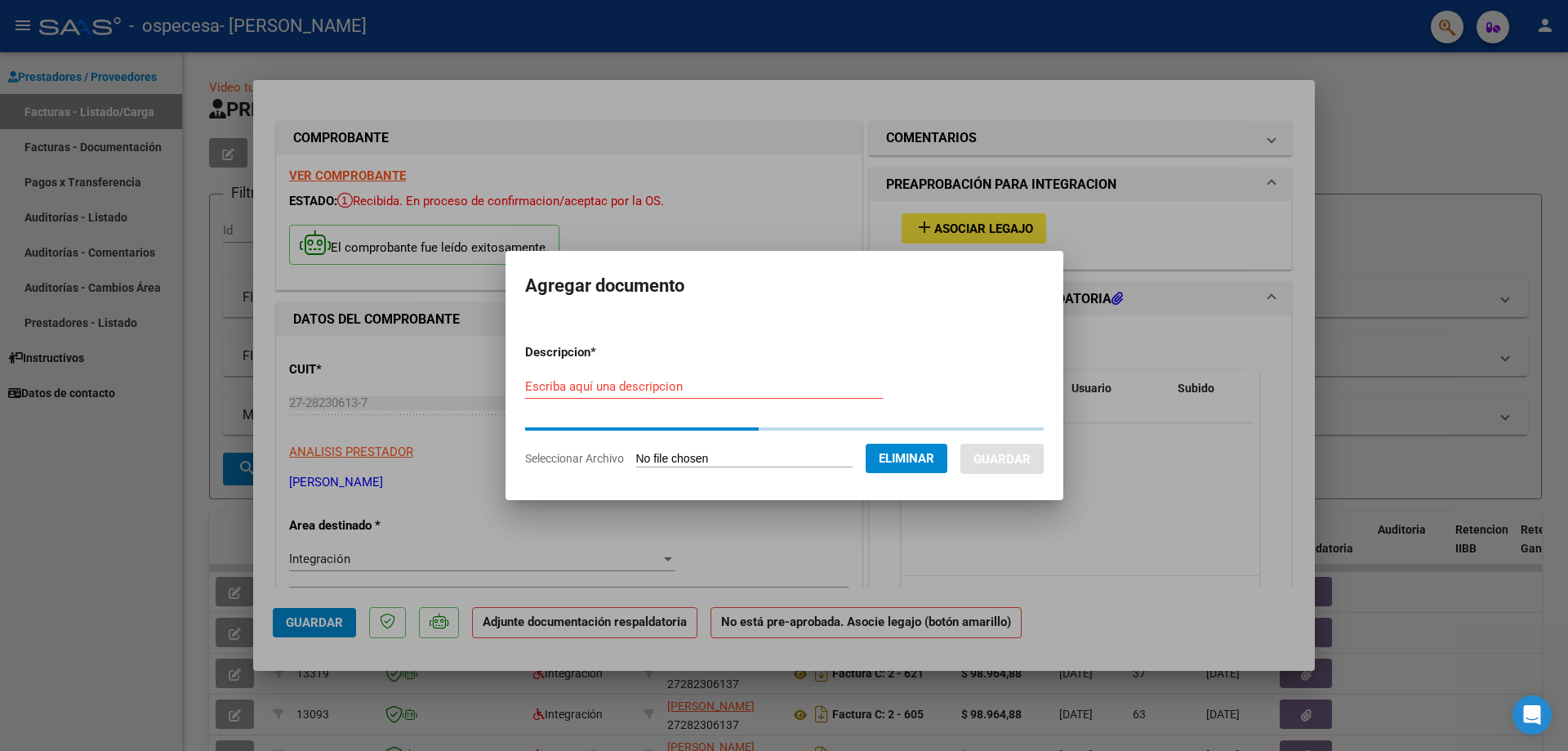
click at [690, 386] on input "Escriba aquí una descripcion" at bounding box center [704, 387] width 358 height 15
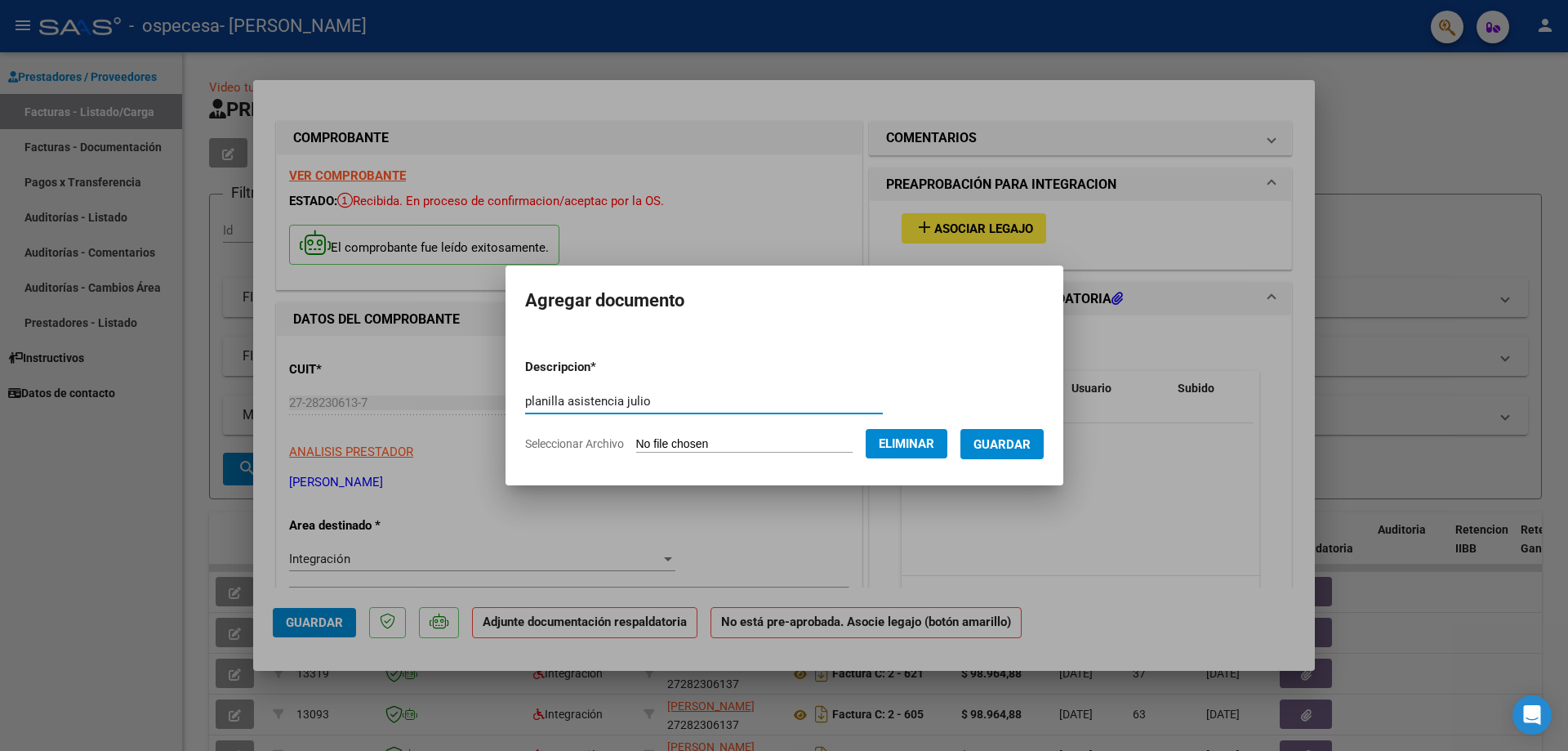
type input "planilla asistencia julio"
click at [1026, 441] on span "Guardar" at bounding box center [1002, 445] width 57 height 15
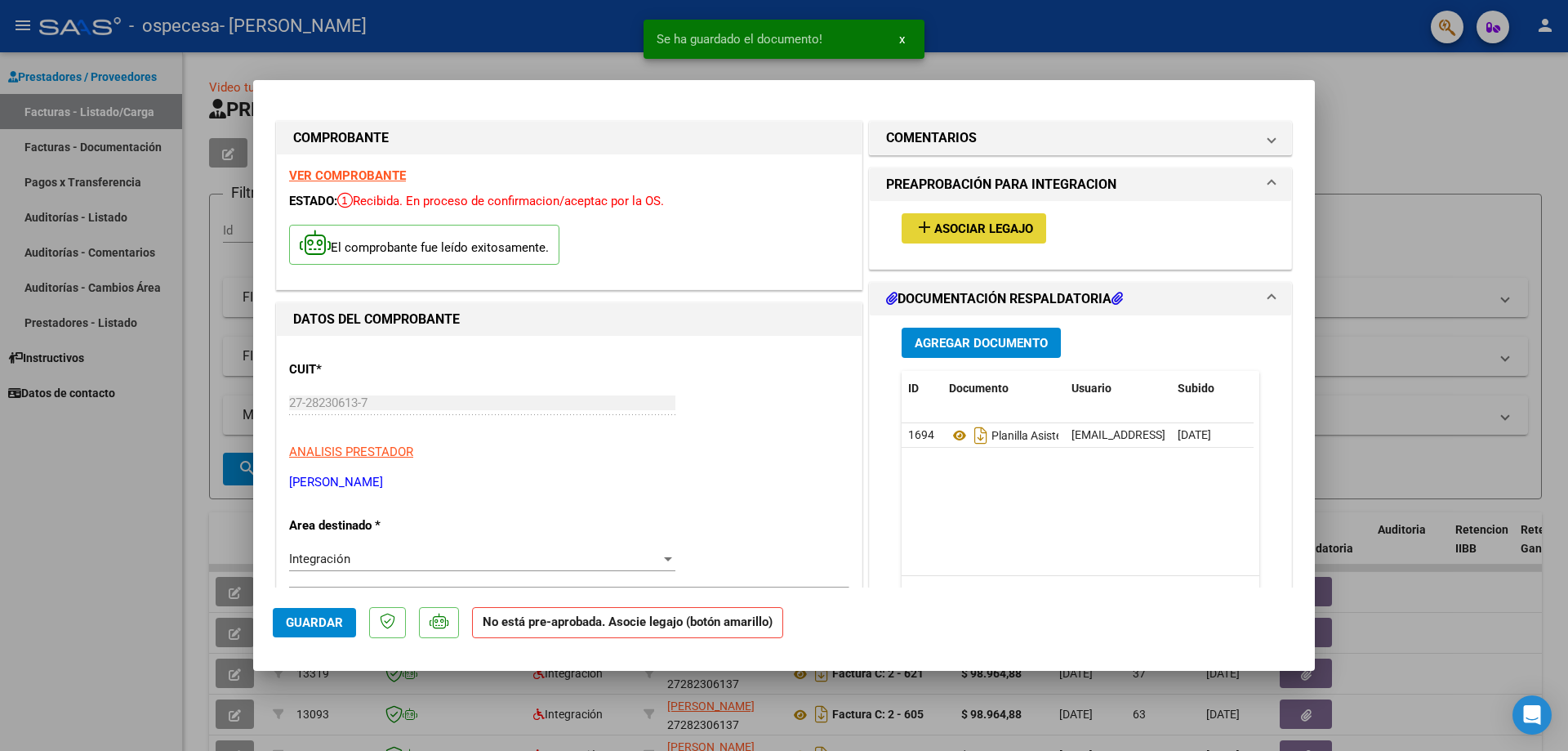
click at [983, 229] on span "Asociar Legajo" at bounding box center [983, 229] width 99 height 15
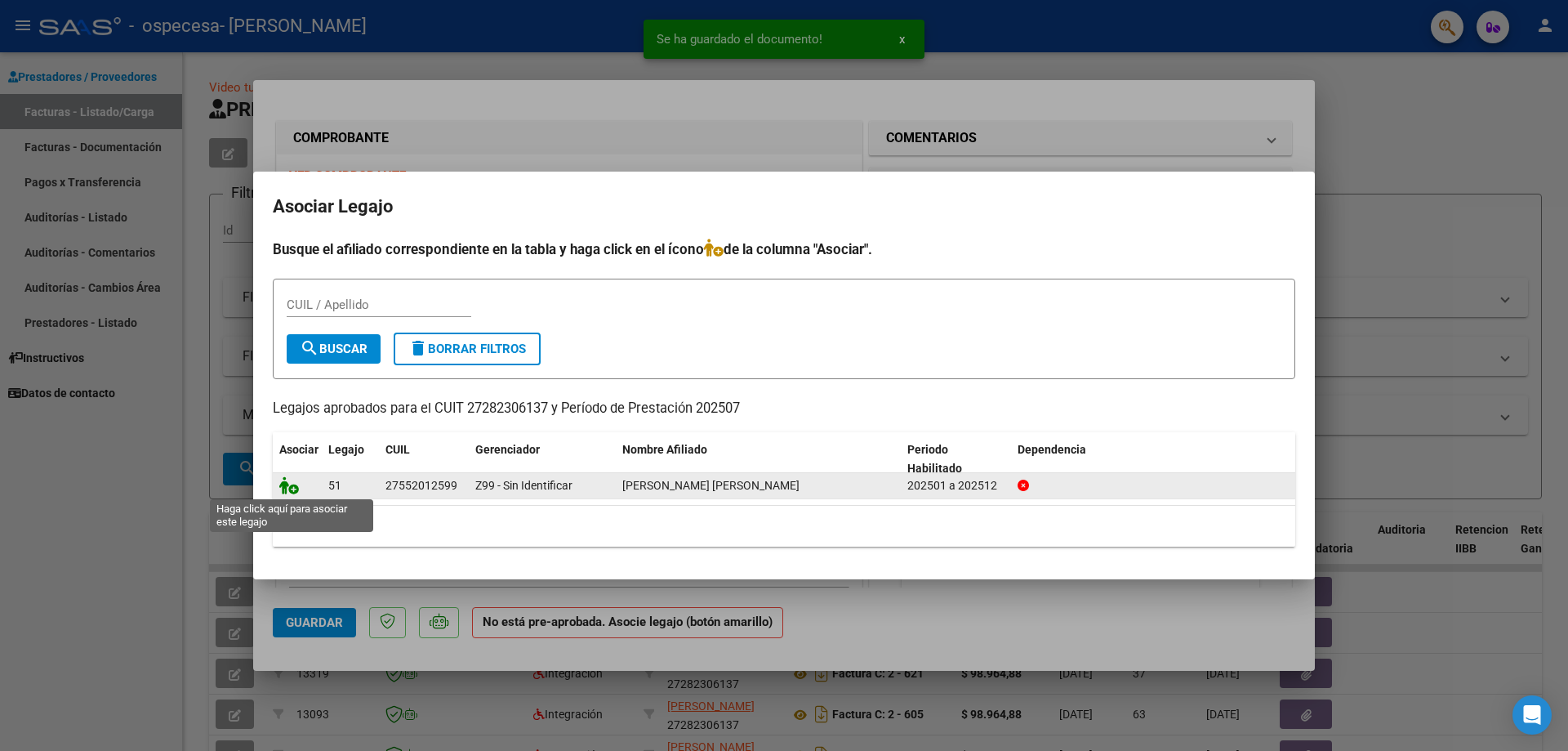
click at [289, 492] on icon at bounding box center [289, 484] width 19 height 18
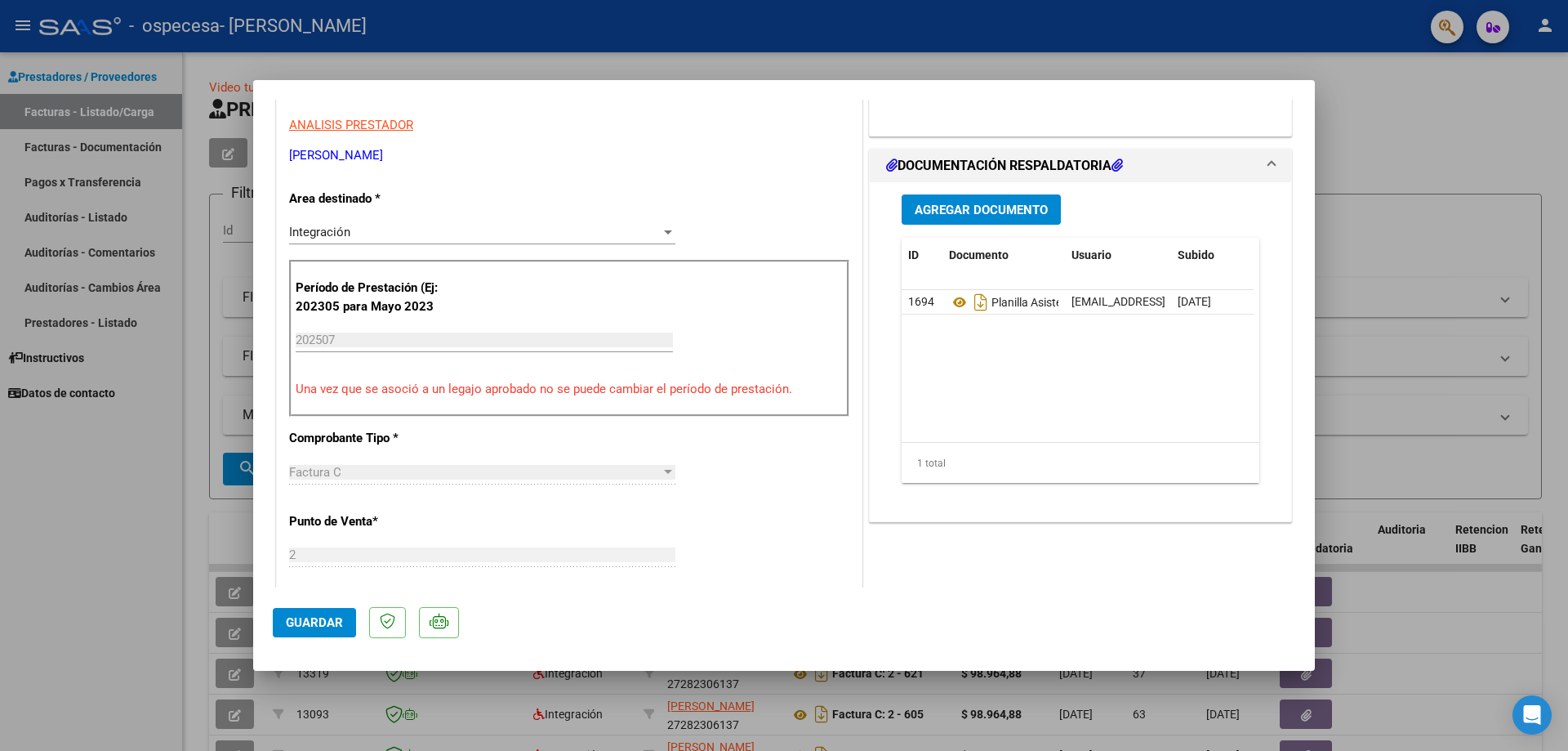
scroll to position [409, 0]
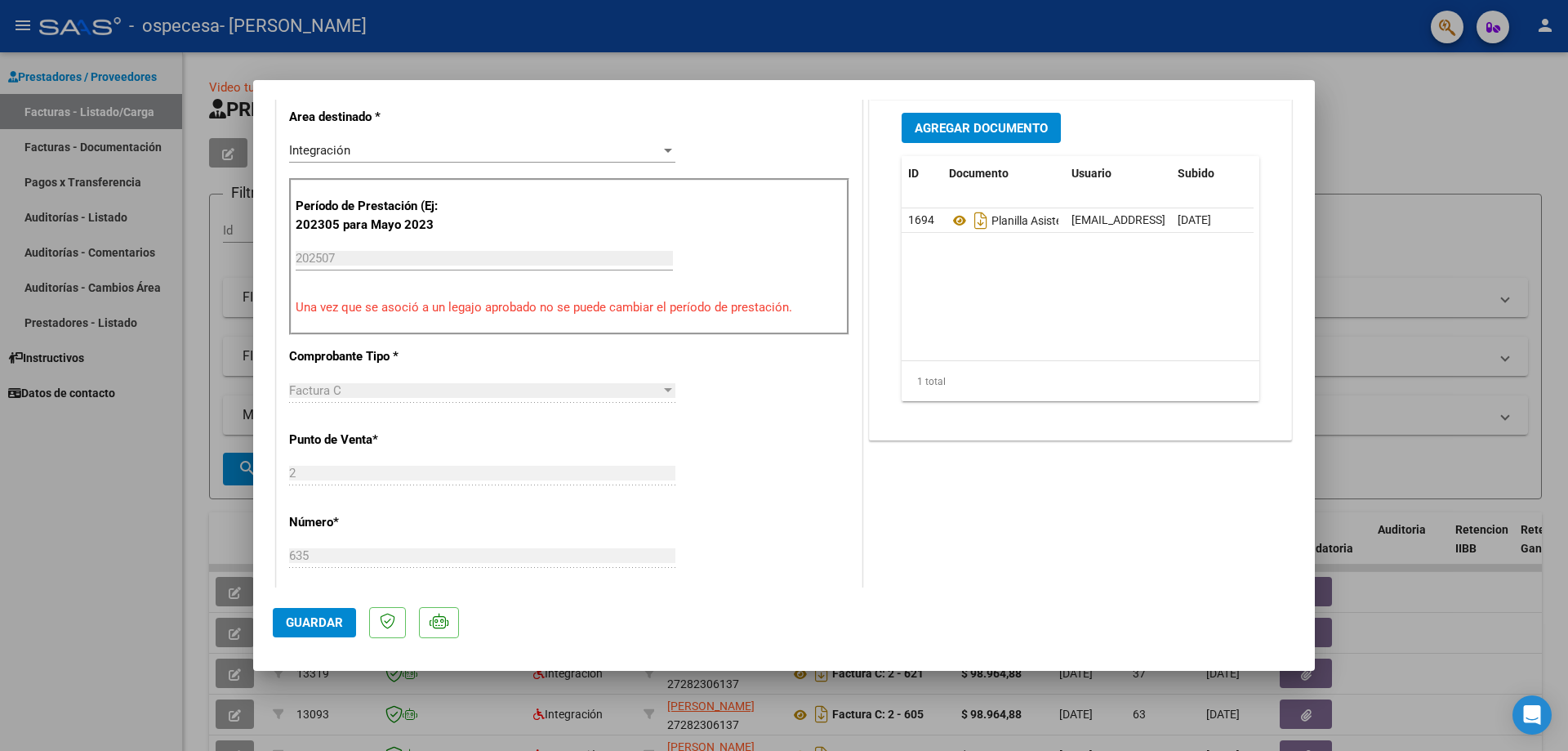
click at [327, 621] on span "Guardar" at bounding box center [315, 623] width 57 height 15
click at [160, 477] on div at bounding box center [784, 376] width 1568 height 751
type input "$ 0,00"
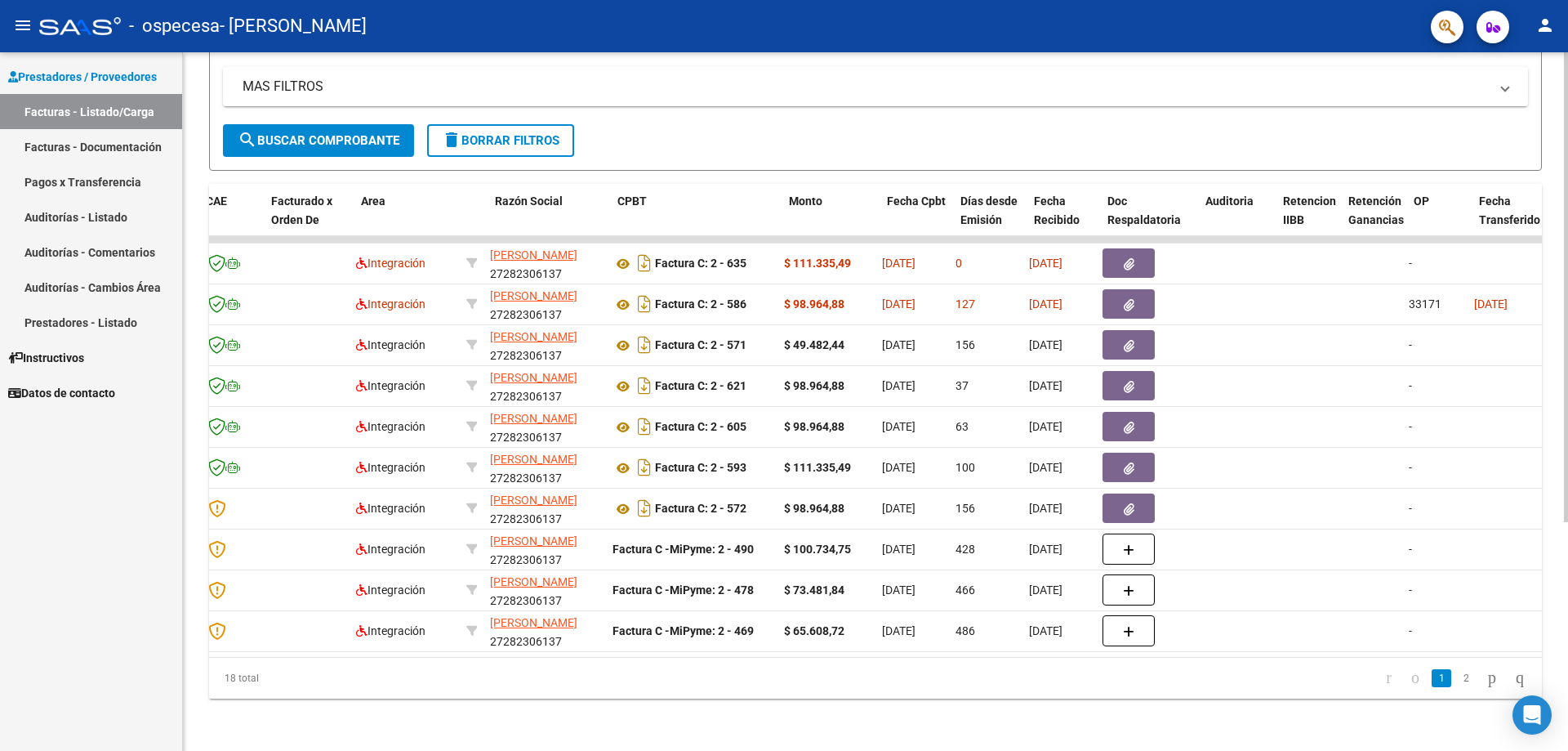
scroll to position [0, 0]
